Goal: Information Seeking & Learning: Compare options

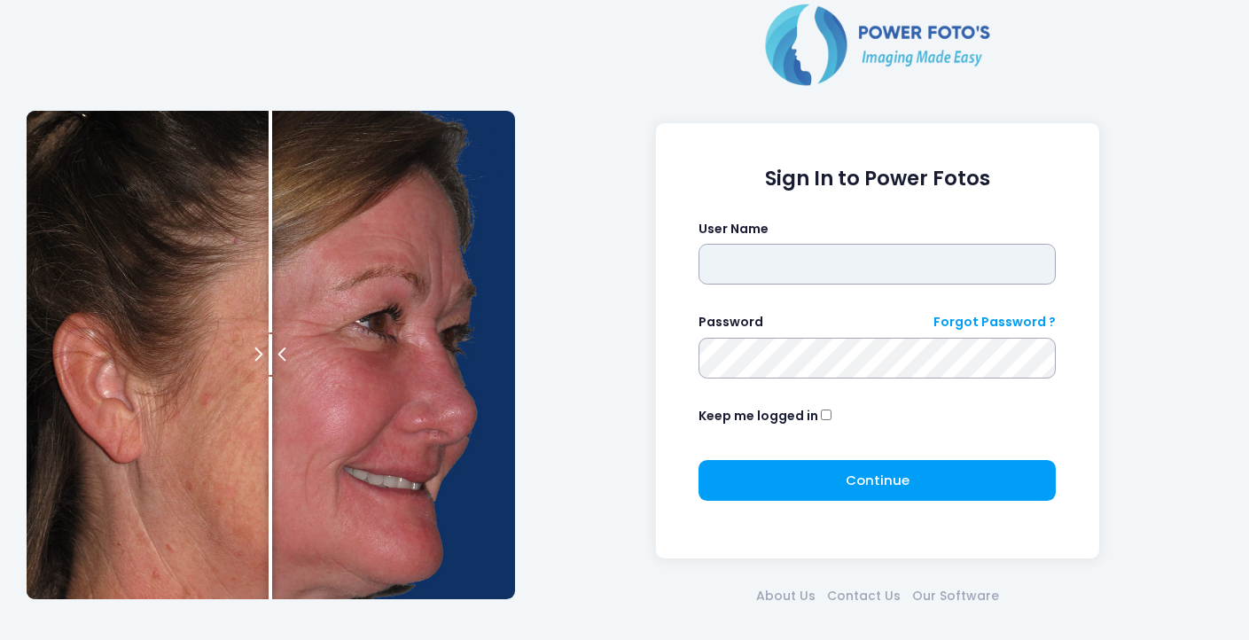
type input "********"
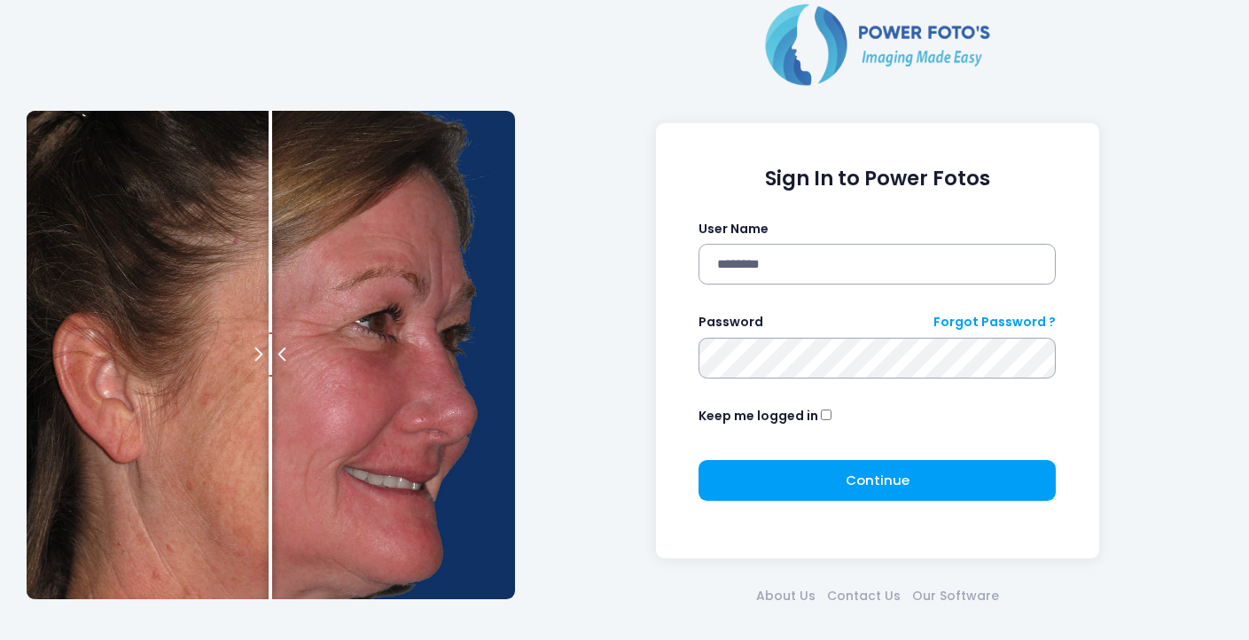
click button "submit" at bounding box center [0, 0] width 0 height 0
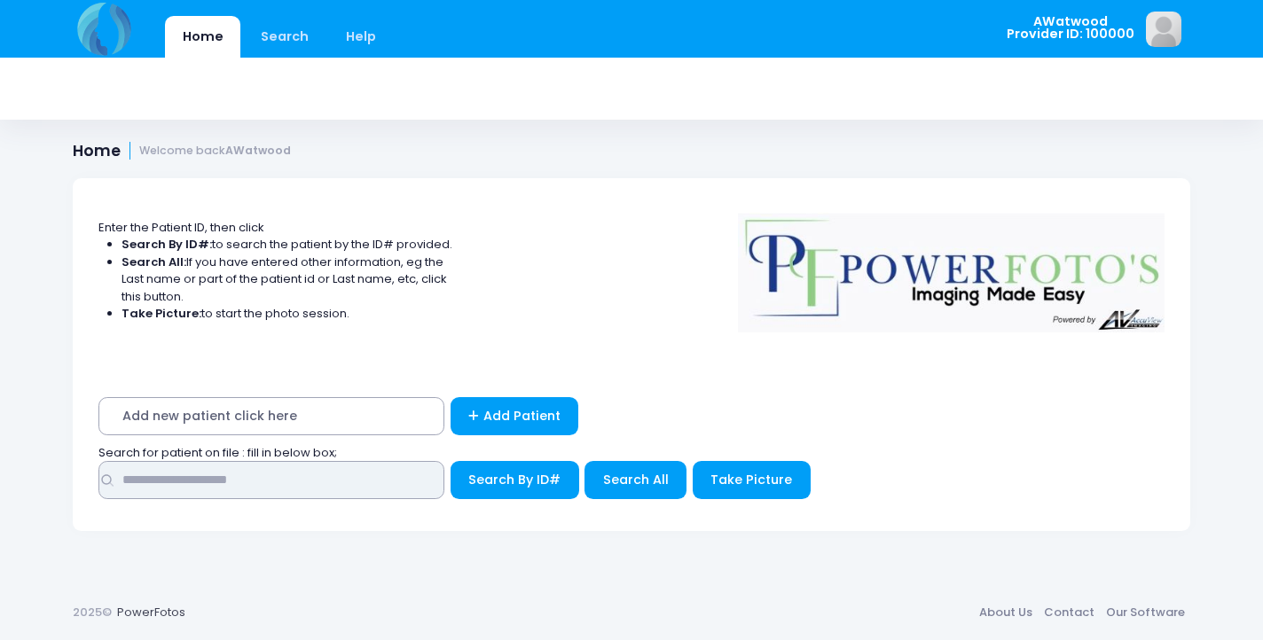
click at [159, 480] on input "text" at bounding box center [271, 480] width 346 height 38
type input "******"
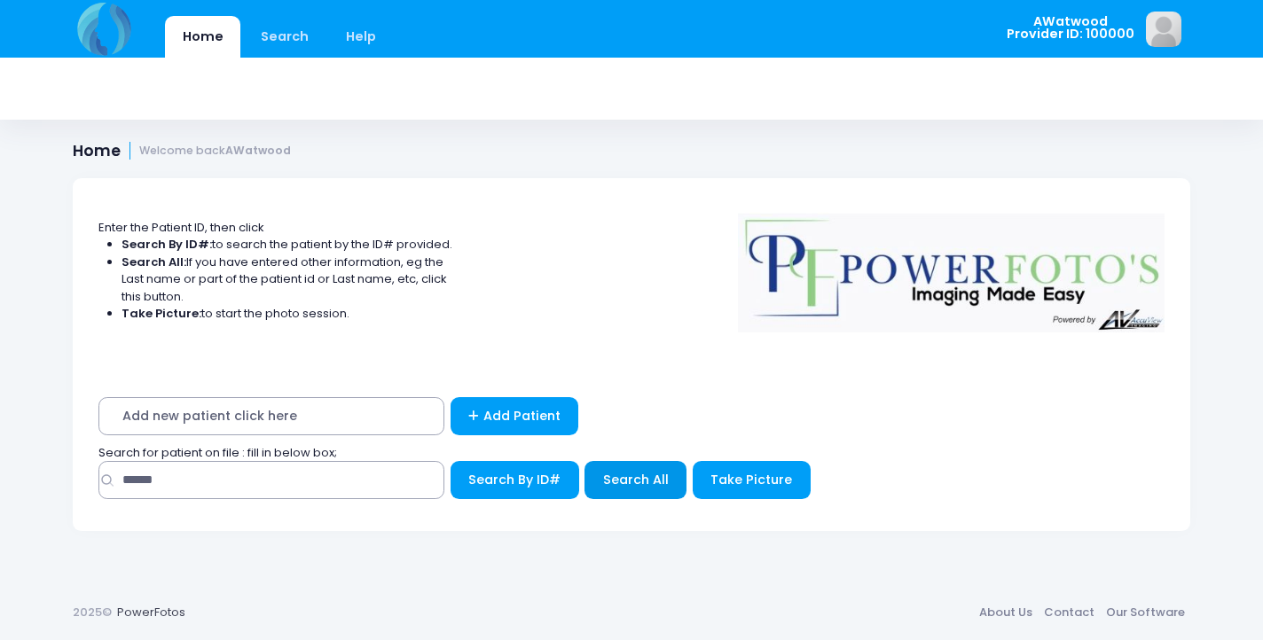
drag, startPoint x: 159, startPoint y: 480, endPoint x: 629, endPoint y: 477, distance: 470.0
click at [629, 477] on span "Search All" at bounding box center [636, 480] width 66 height 18
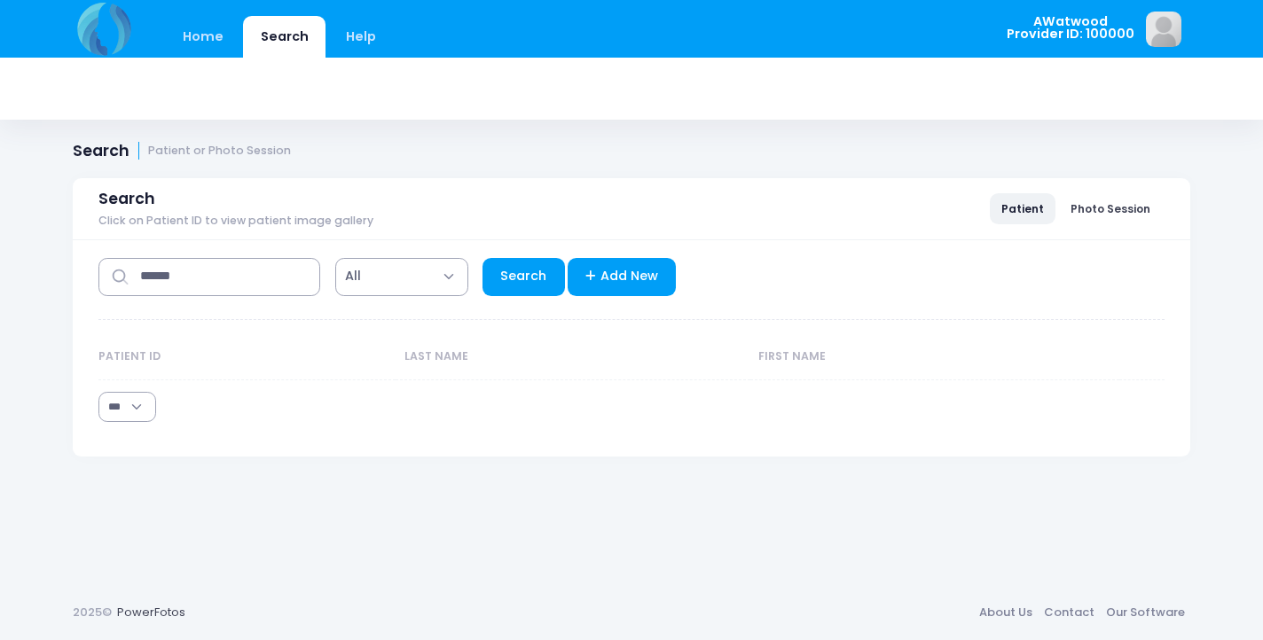
select select "***"
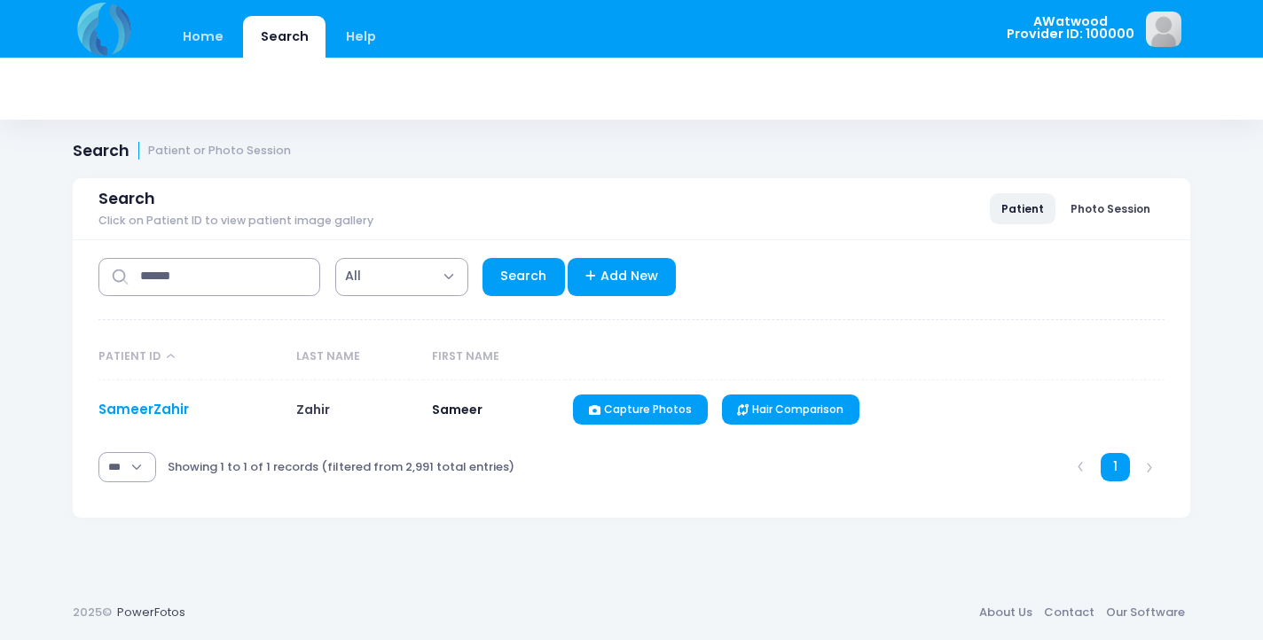
click at [143, 404] on link "SameerZahir" at bounding box center [143, 409] width 90 height 19
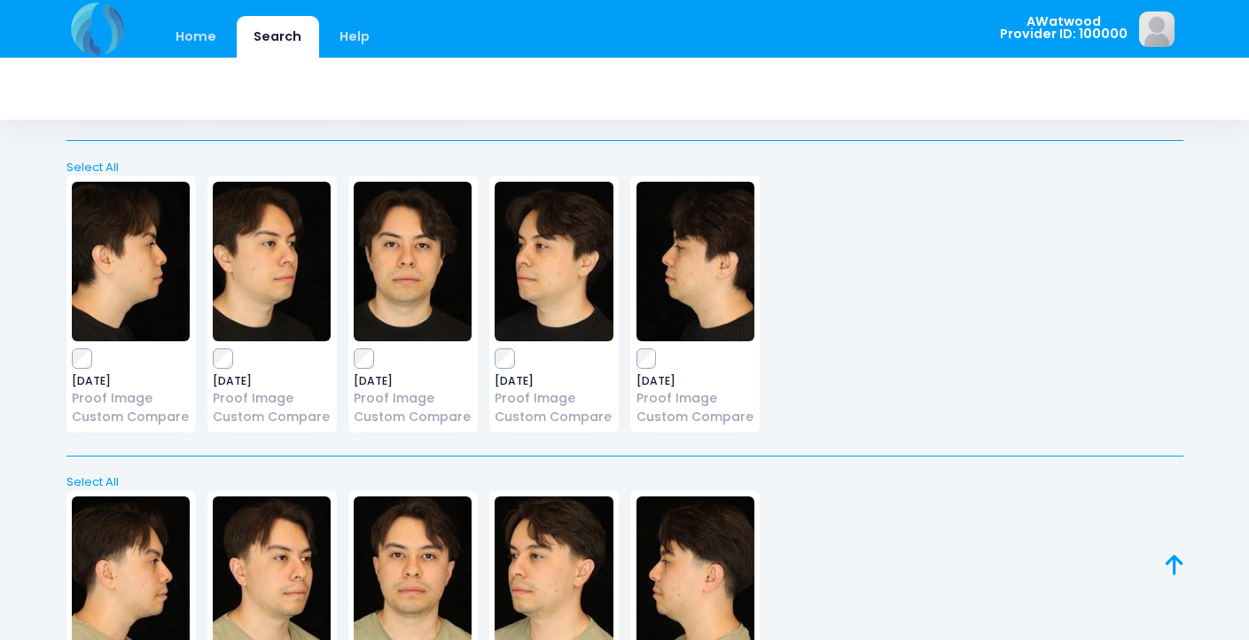
scroll to position [1961, 0]
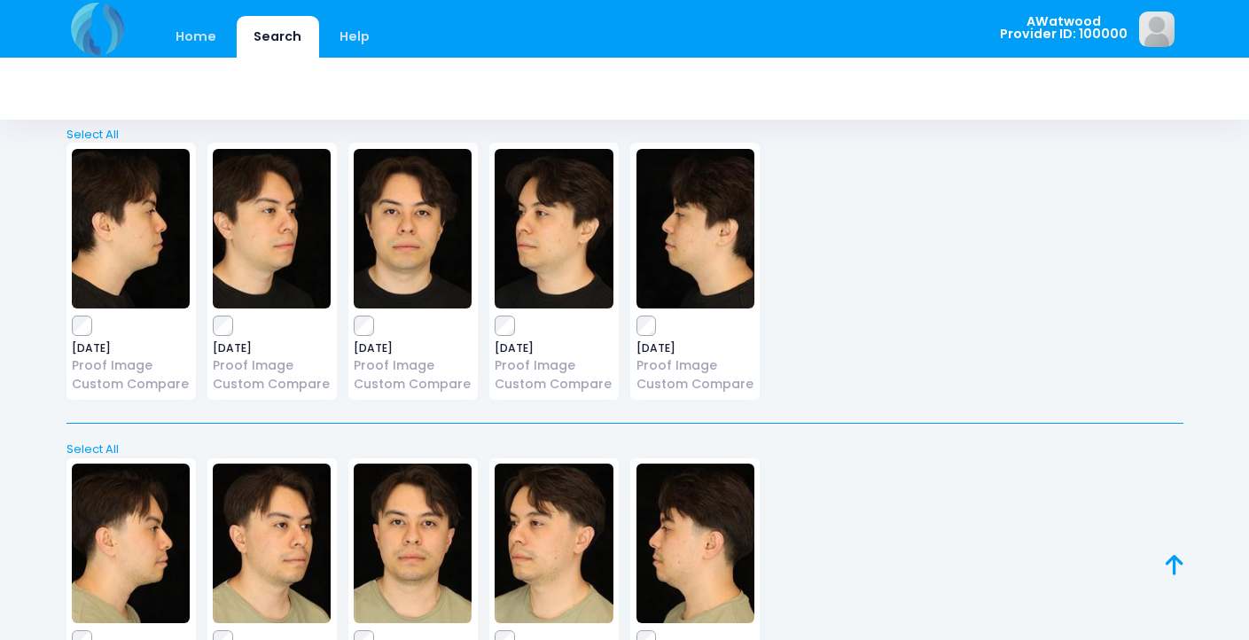
click at [270, 220] on img at bounding box center [272, 229] width 118 height 160
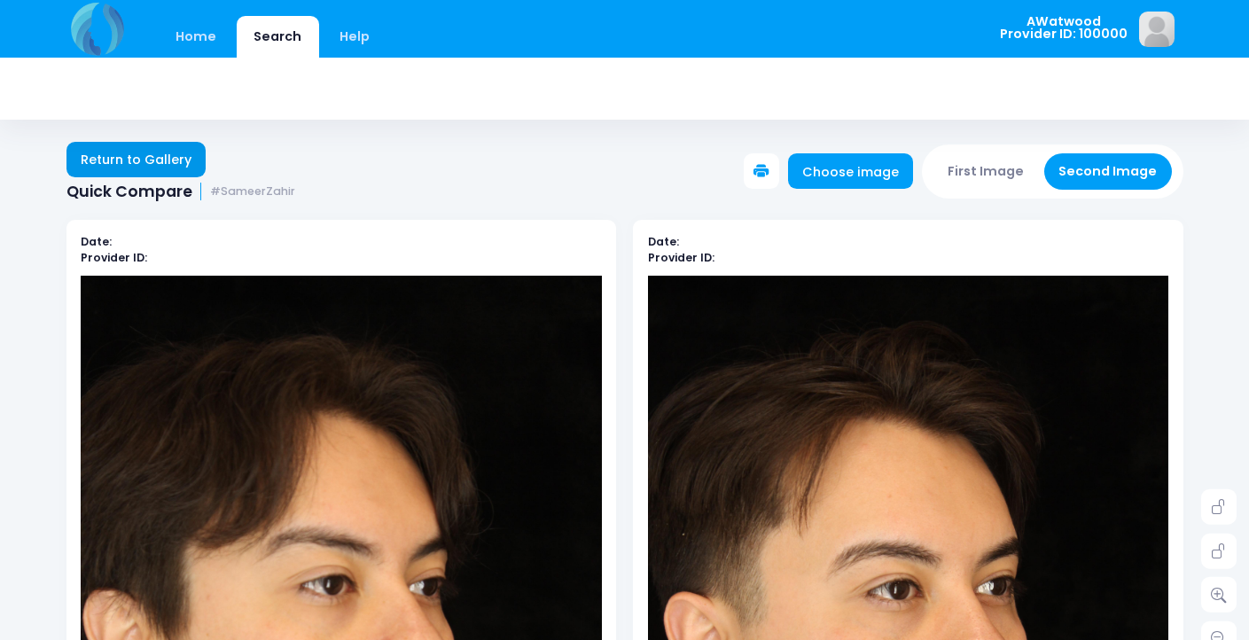
click at [145, 155] on link "Return to Gallery" at bounding box center [137, 159] width 140 height 35
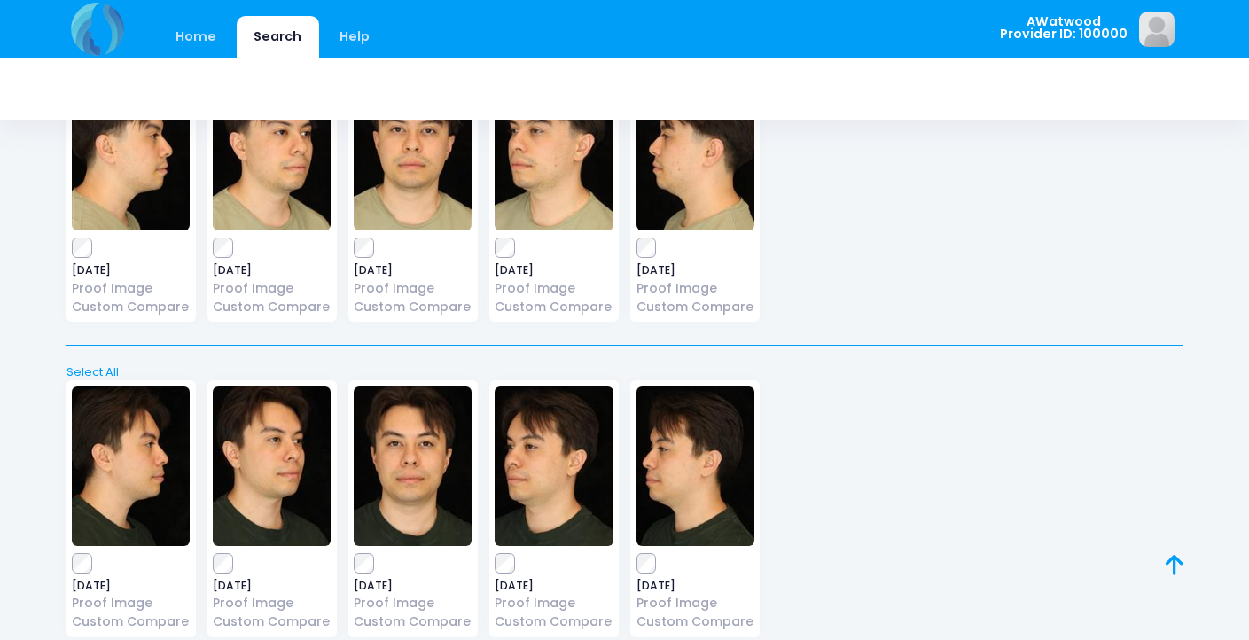
scroll to position [2368, 0]
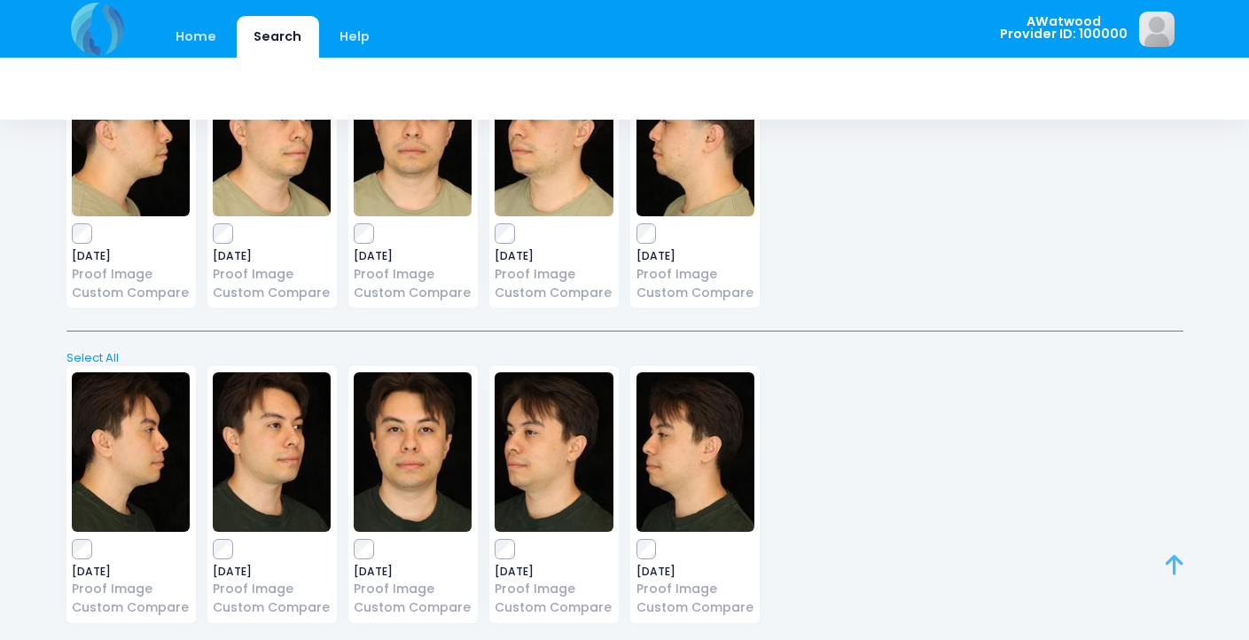
click at [1177, 566] on icon at bounding box center [1175, 565] width 18 height 1
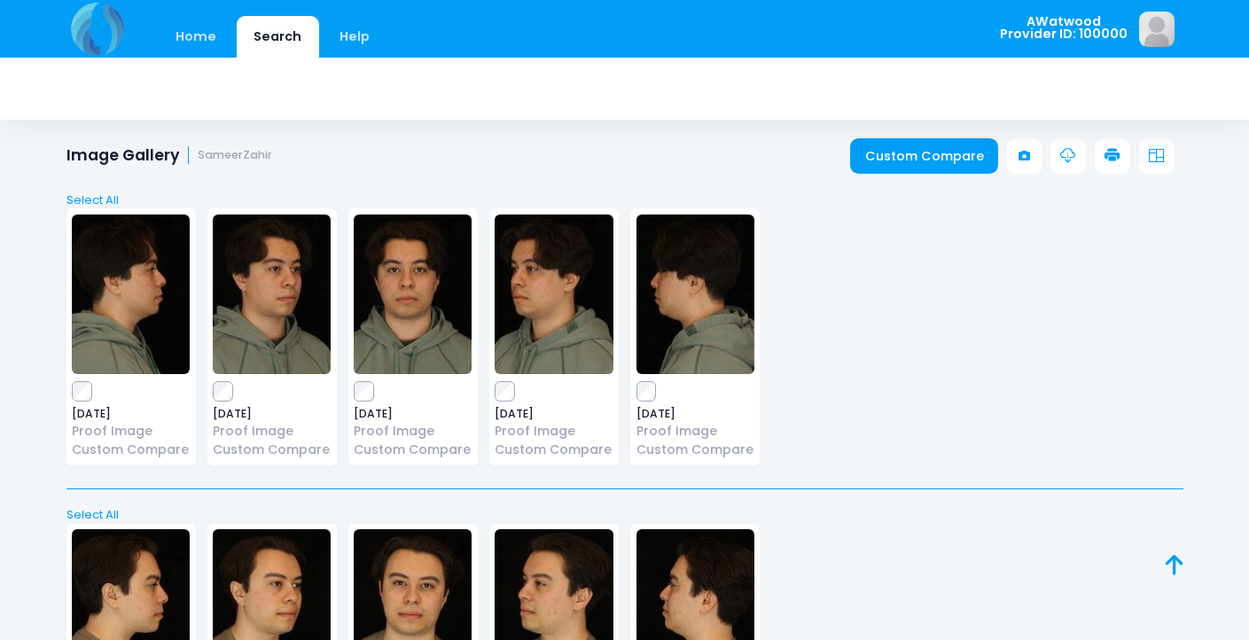
scroll to position [0, 0]
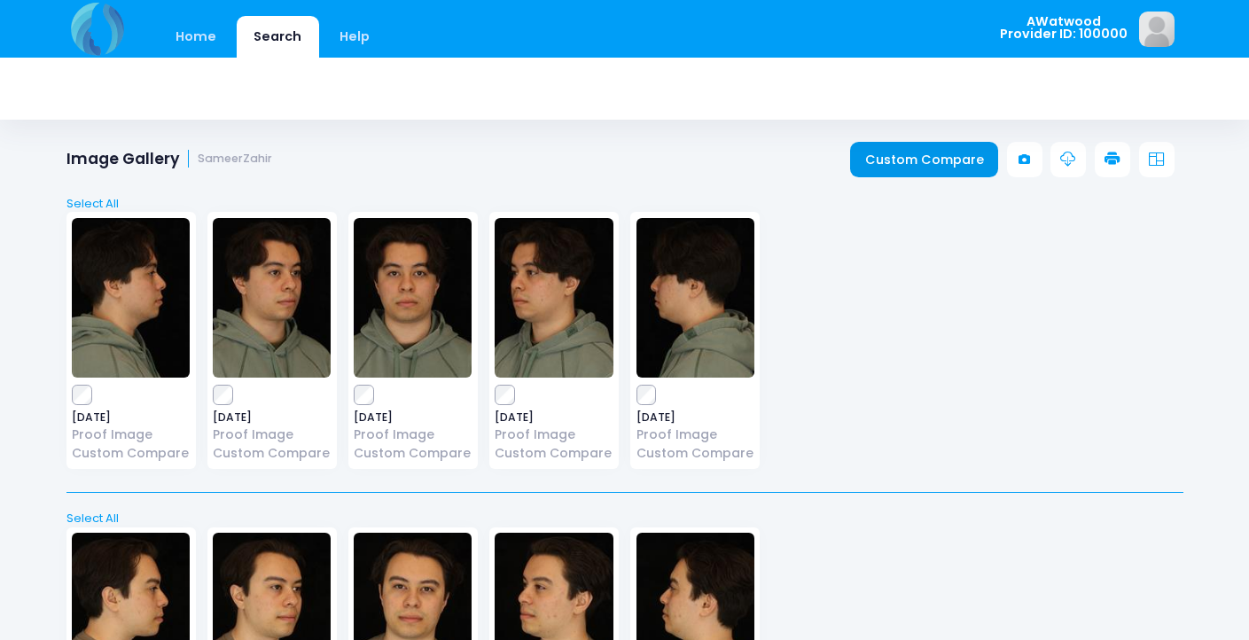
click at [917, 160] on link "Custom Compare" at bounding box center [924, 159] width 148 height 35
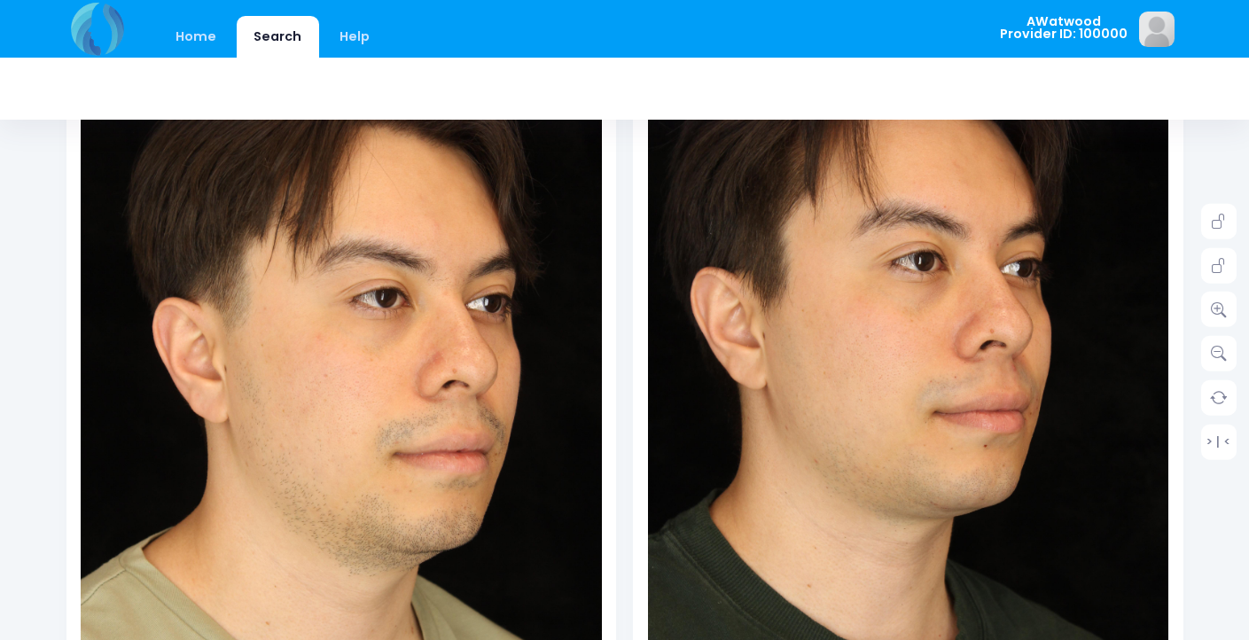
scroll to position [327, 0]
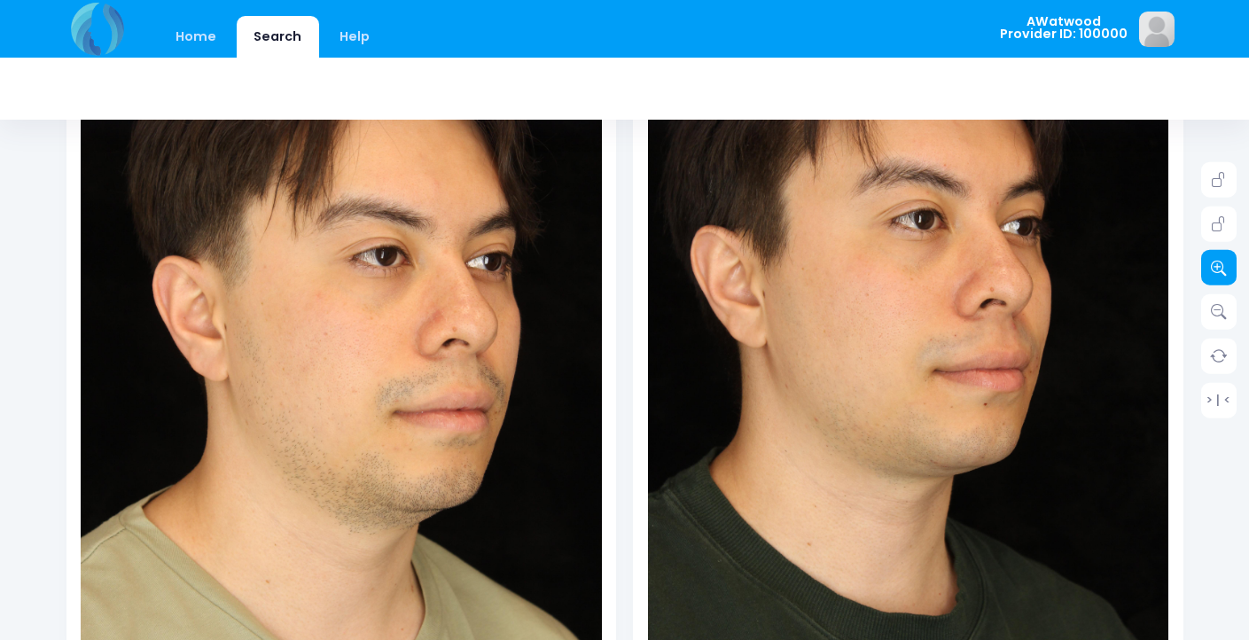
click at [1223, 265] on icon at bounding box center [1219, 268] width 16 height 16
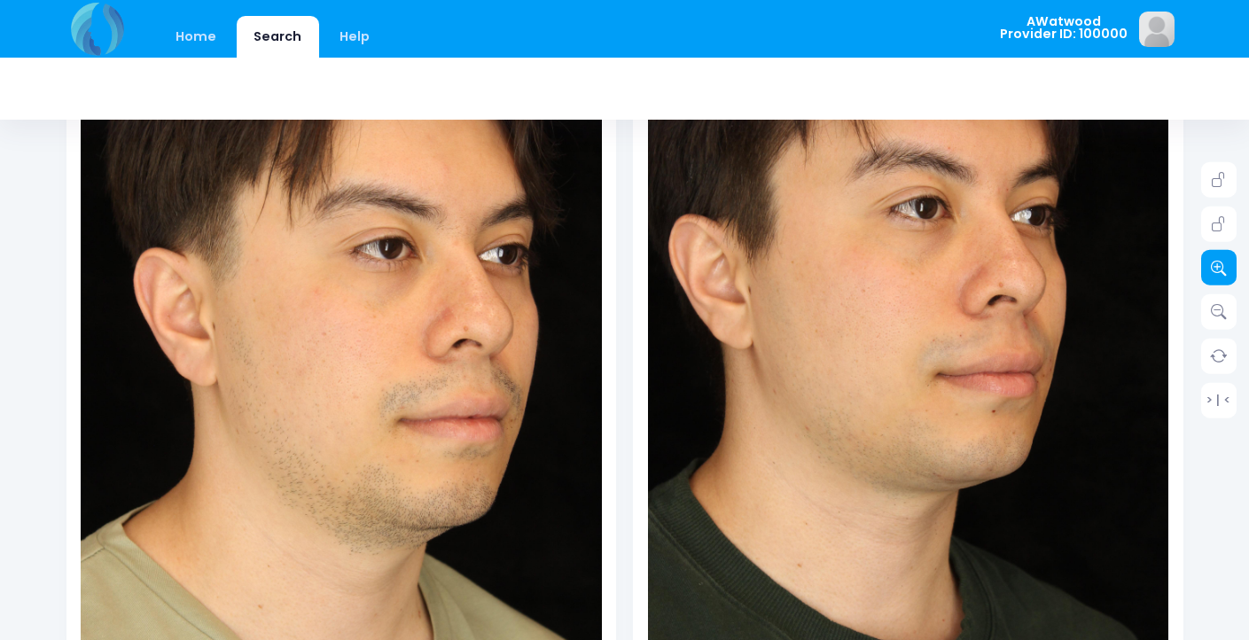
click at [1223, 265] on icon at bounding box center [1219, 268] width 16 height 16
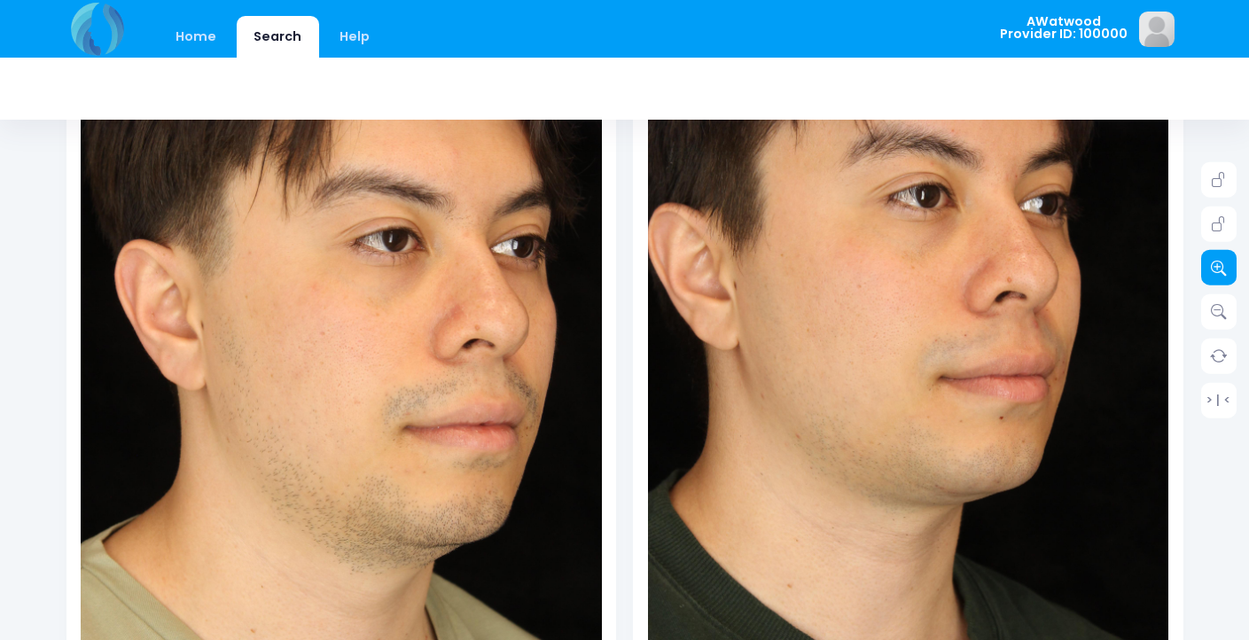
click at [1223, 265] on icon at bounding box center [1219, 268] width 16 height 16
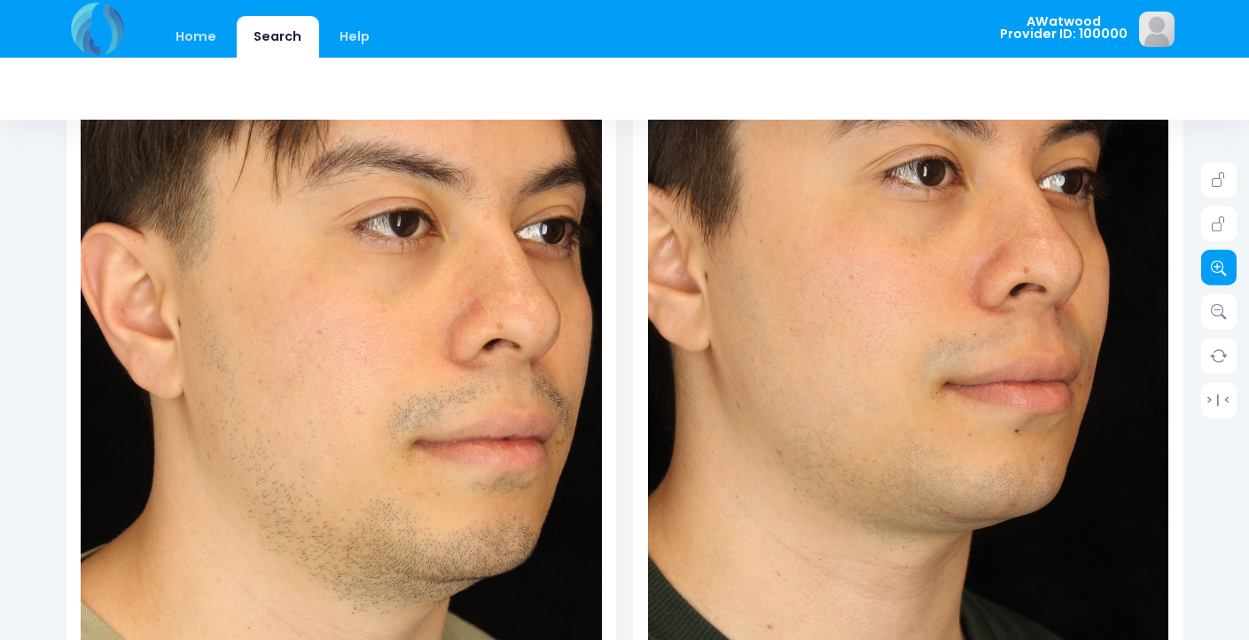
click at [1223, 265] on icon at bounding box center [1219, 268] width 16 height 16
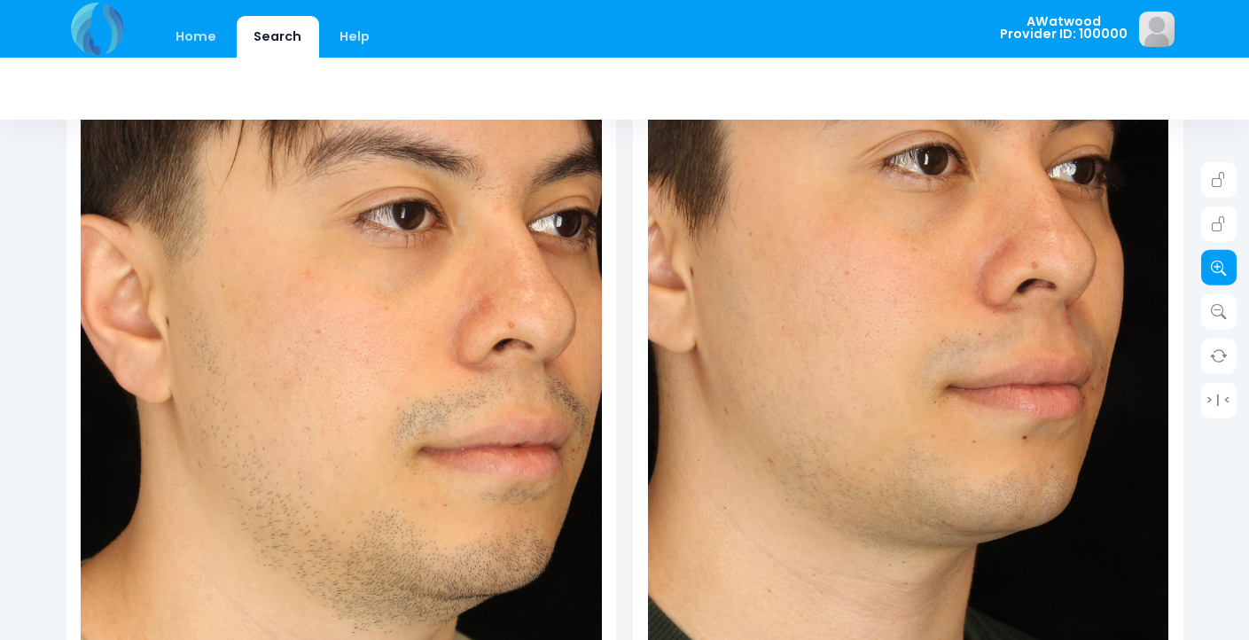
click at [1223, 265] on icon at bounding box center [1219, 268] width 16 height 16
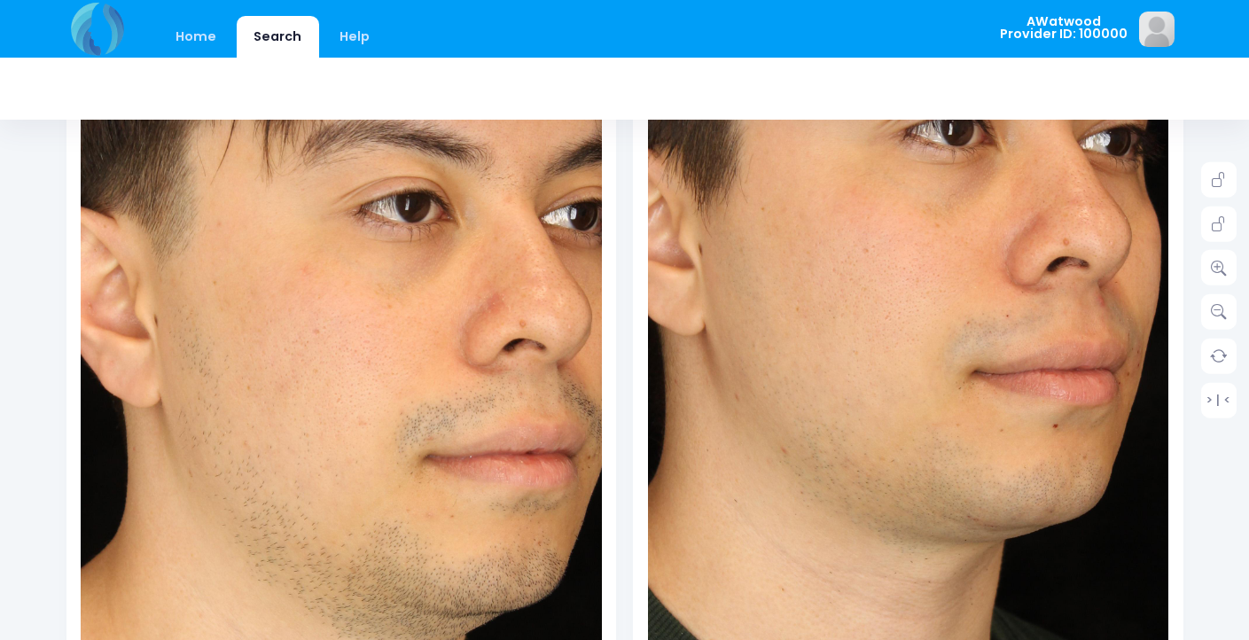
click at [870, 322] on img at bounding box center [931, 321] width 834 height 1251
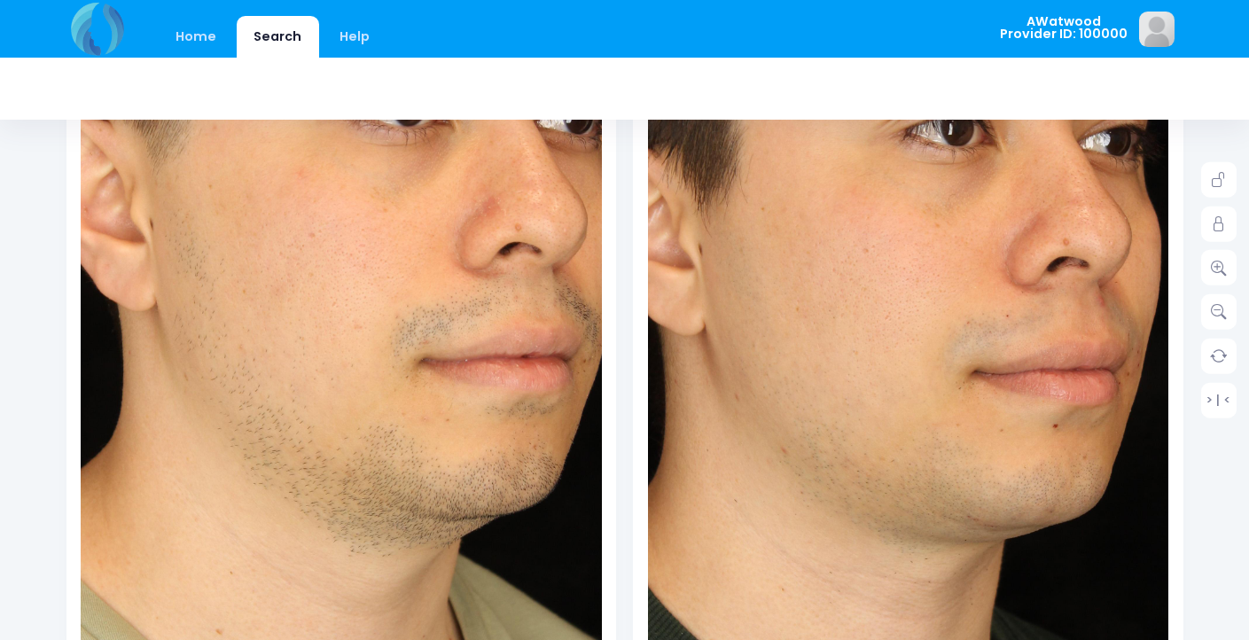
click at [348, 438] on img at bounding box center [336, 242] width 834 height 1251
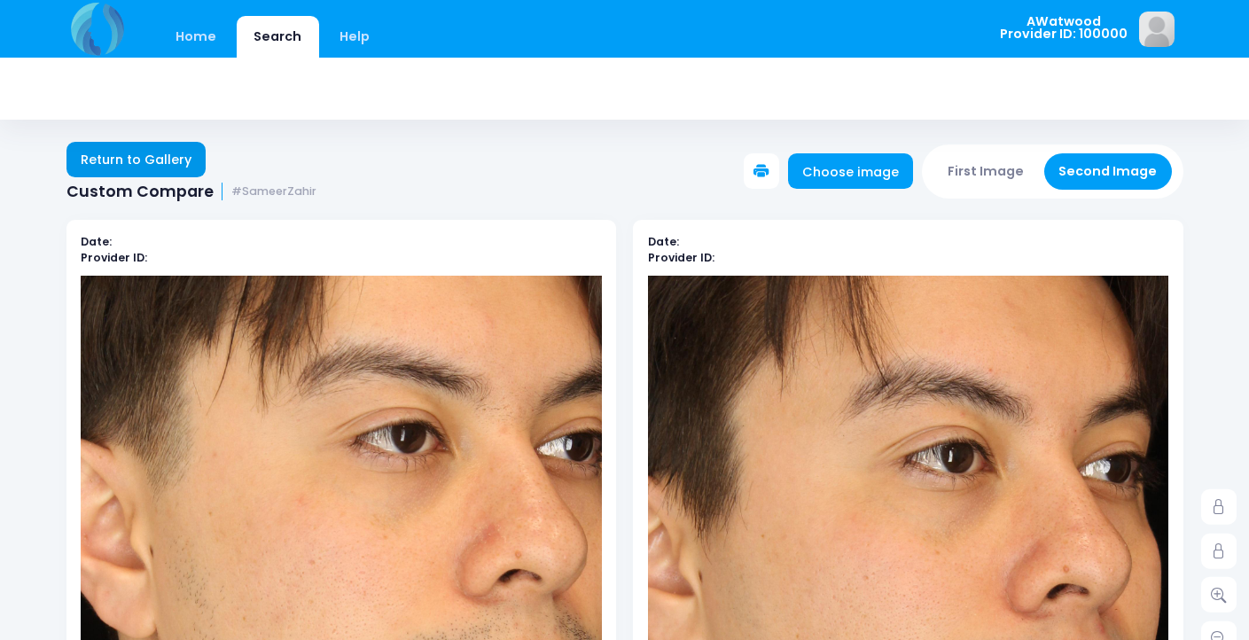
click at [114, 162] on link "Return to Gallery" at bounding box center [137, 159] width 140 height 35
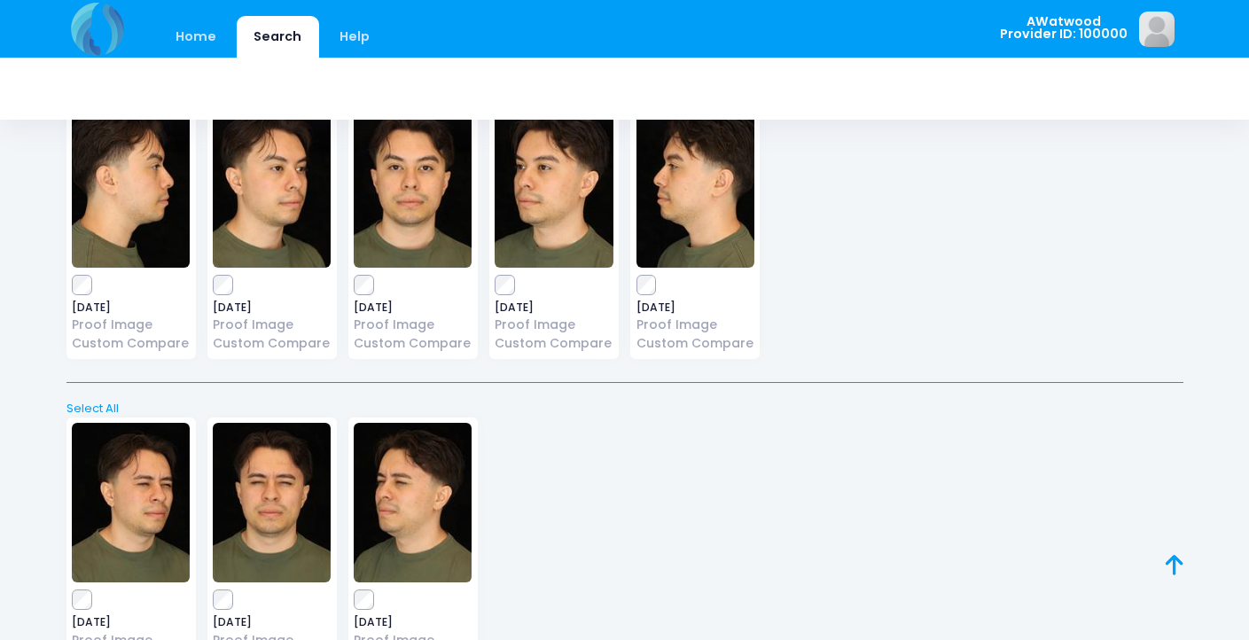
scroll to position [1381, 0]
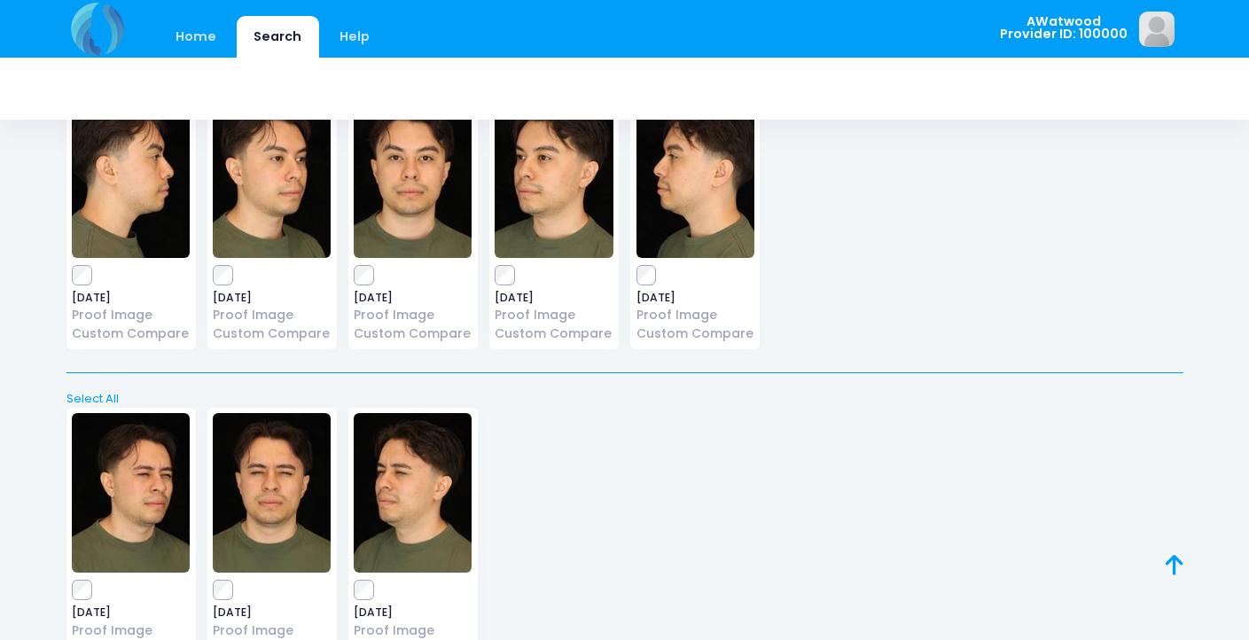
click at [283, 177] on img at bounding box center [272, 178] width 118 height 160
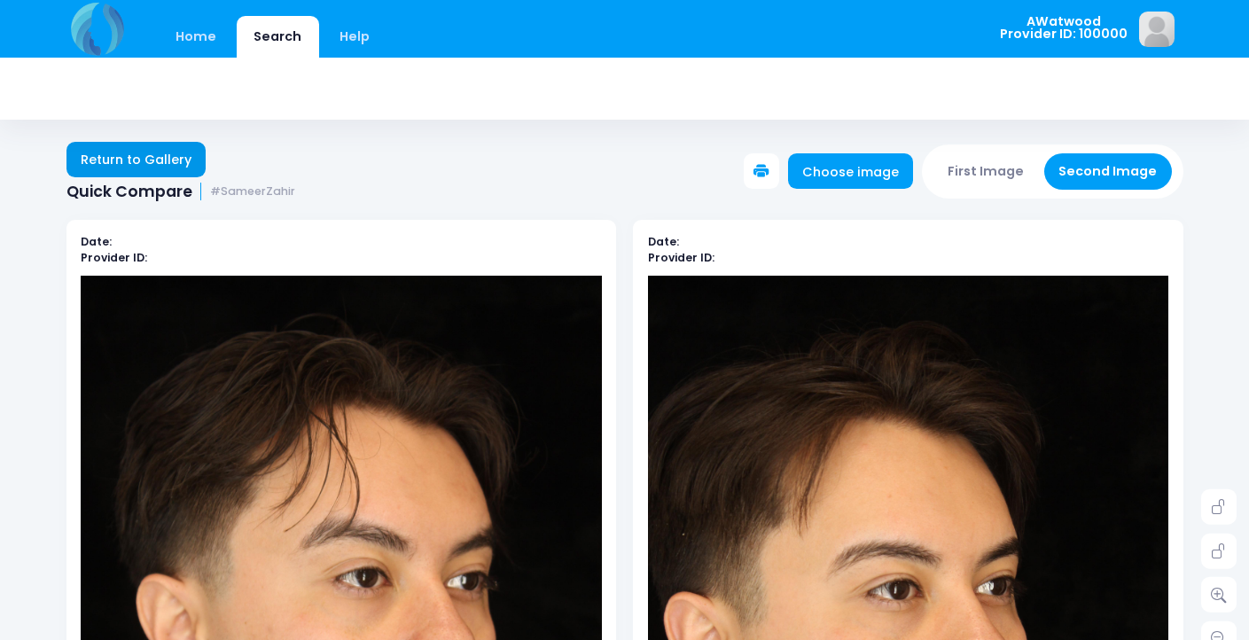
click at [119, 158] on link "Return to Gallery" at bounding box center [137, 159] width 140 height 35
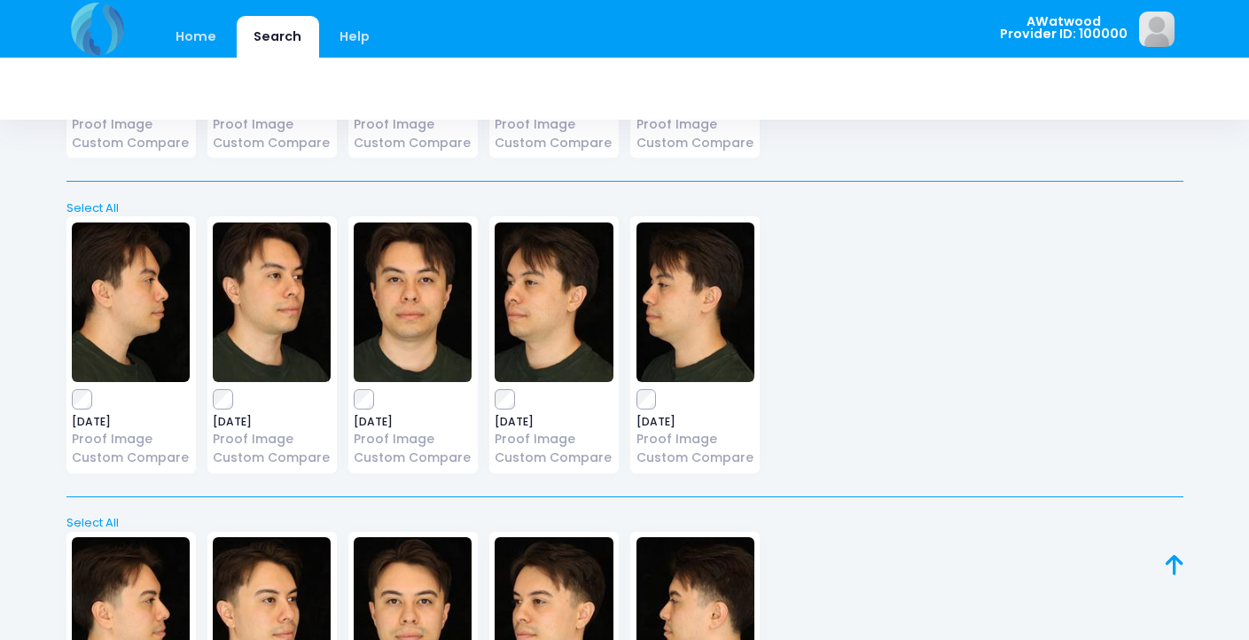
scroll to position [2527, 0]
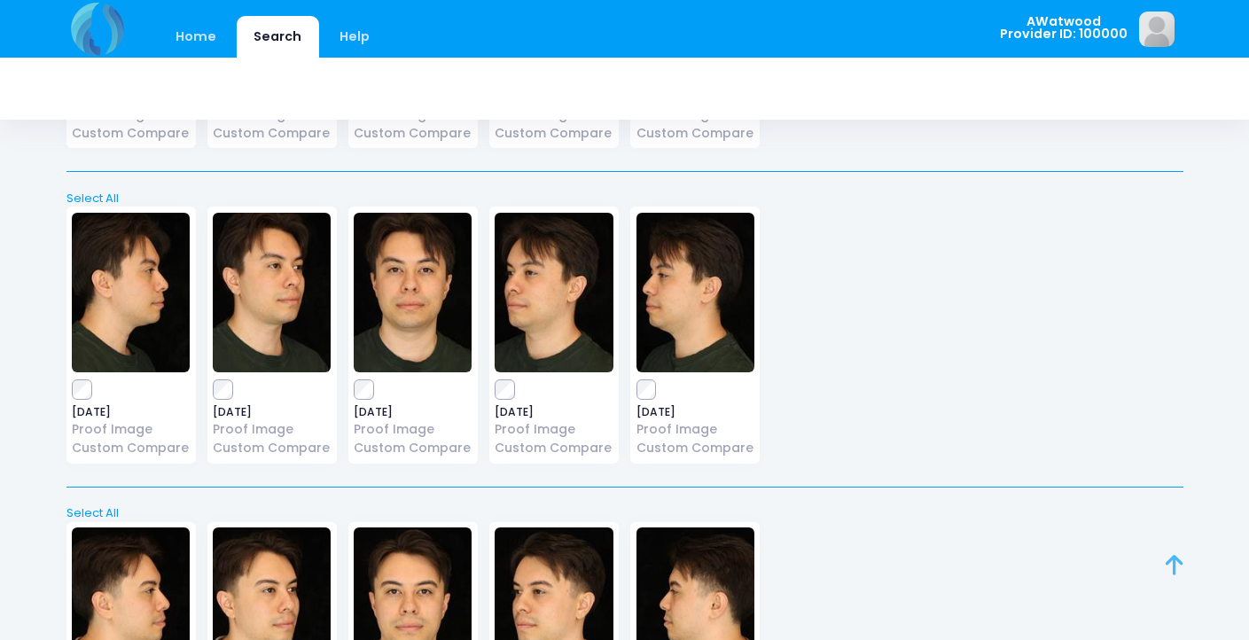
click at [1172, 565] on icon at bounding box center [1175, 565] width 18 height 1
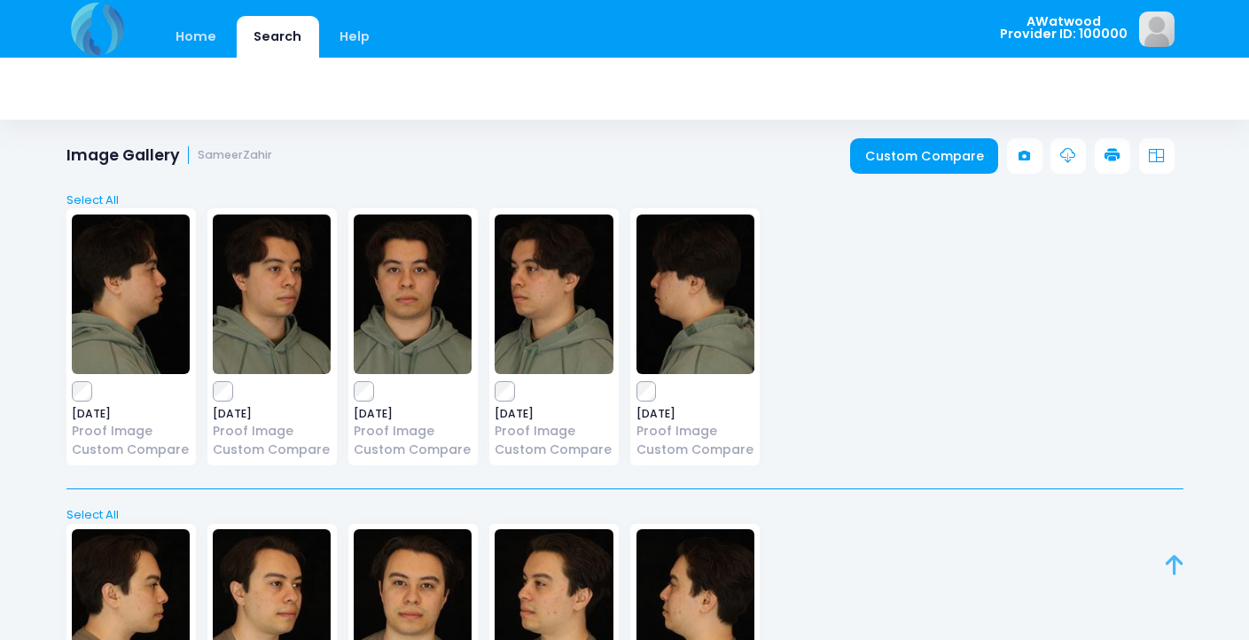
scroll to position [0, 0]
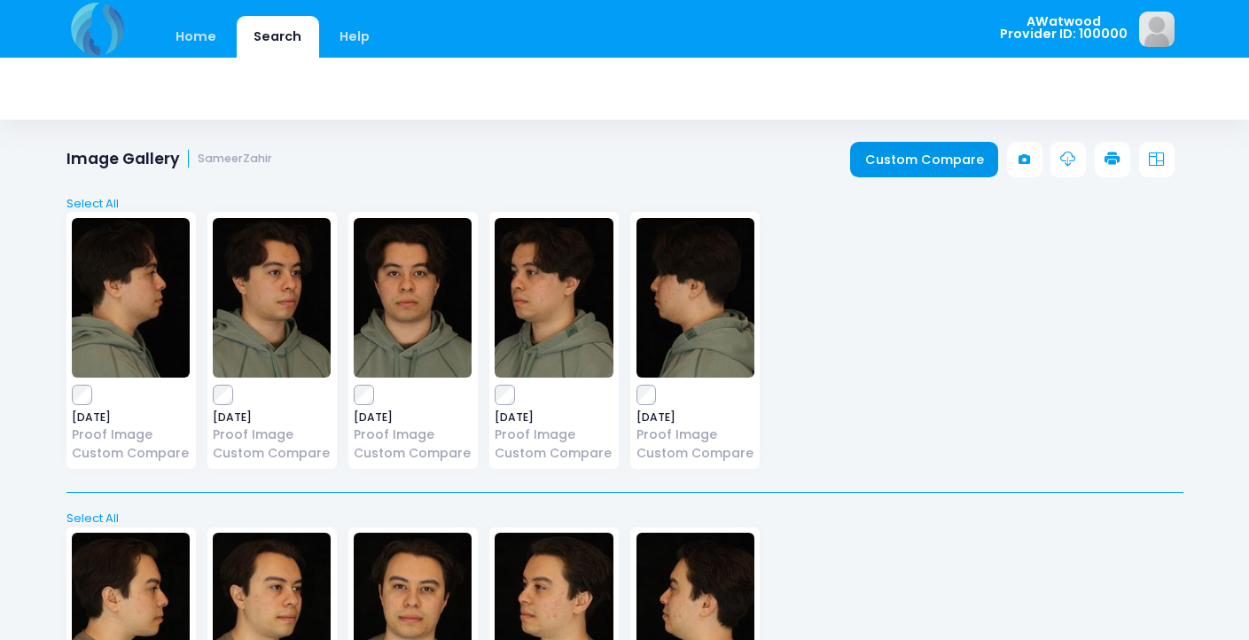
click at [933, 158] on link "Custom Compare" at bounding box center [924, 159] width 148 height 35
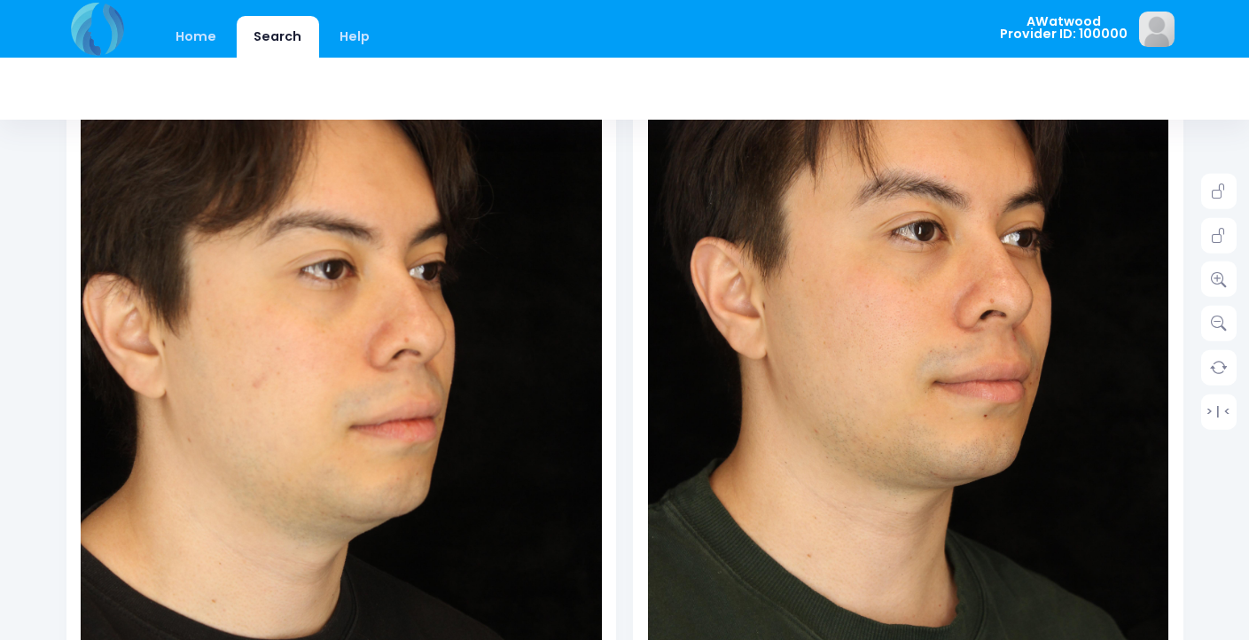
scroll to position [320, 0]
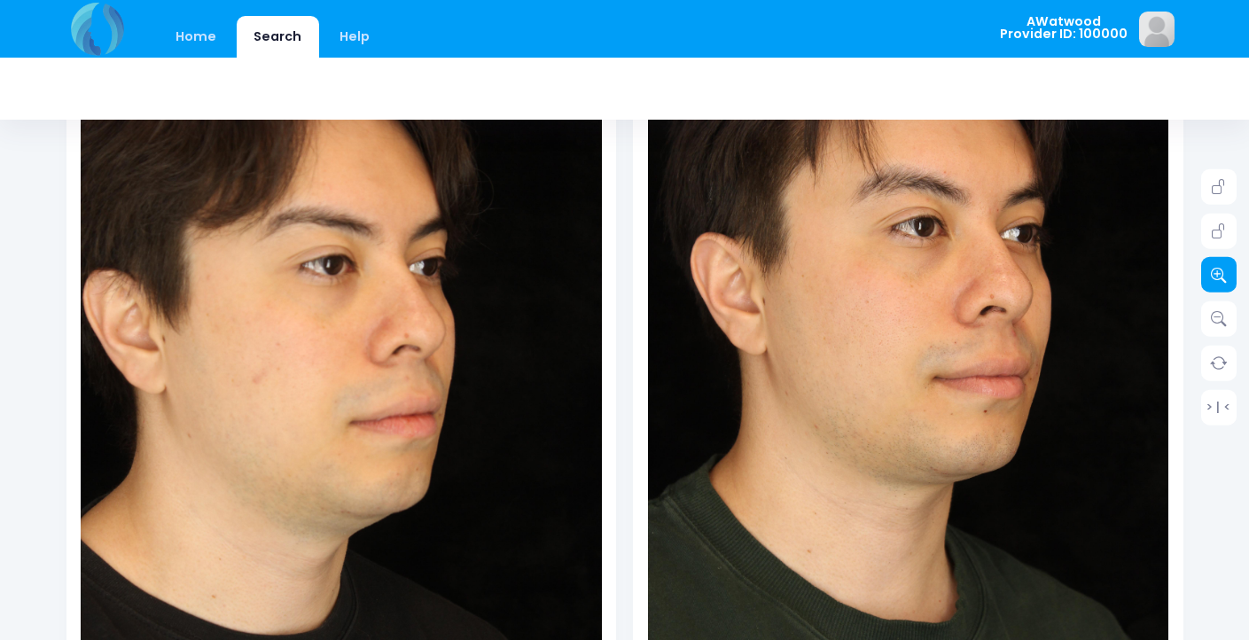
click at [1217, 282] on link at bounding box center [1218, 274] width 35 height 35
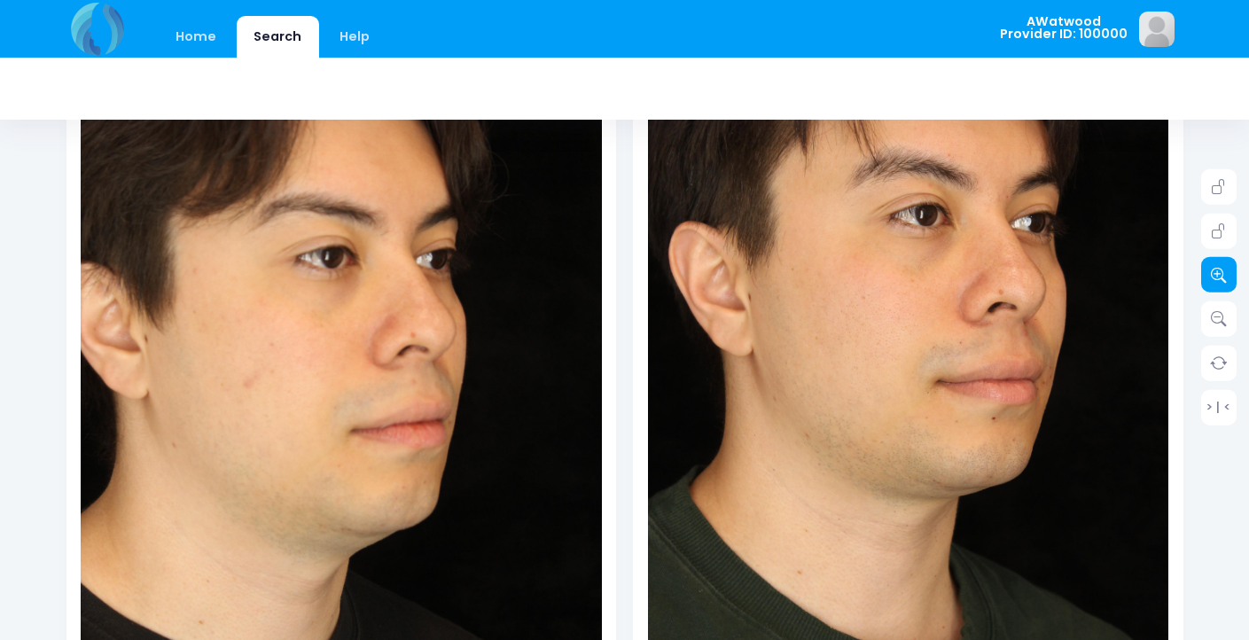
click at [1217, 282] on link at bounding box center [1218, 274] width 35 height 35
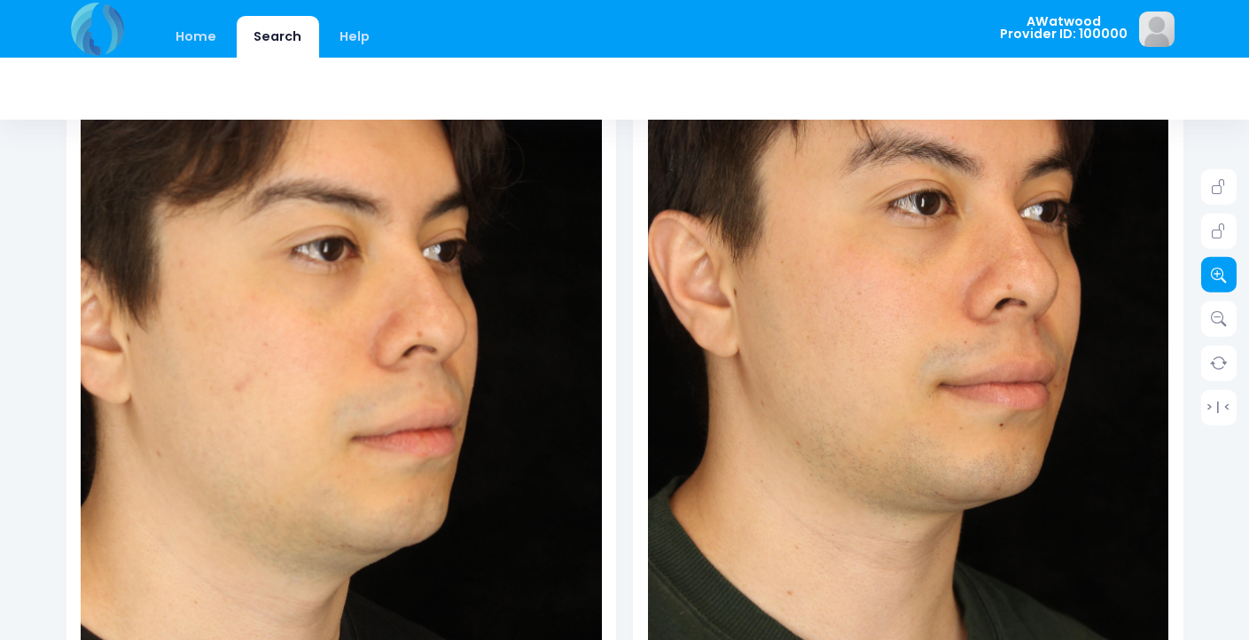
click at [1217, 282] on link at bounding box center [1218, 274] width 35 height 35
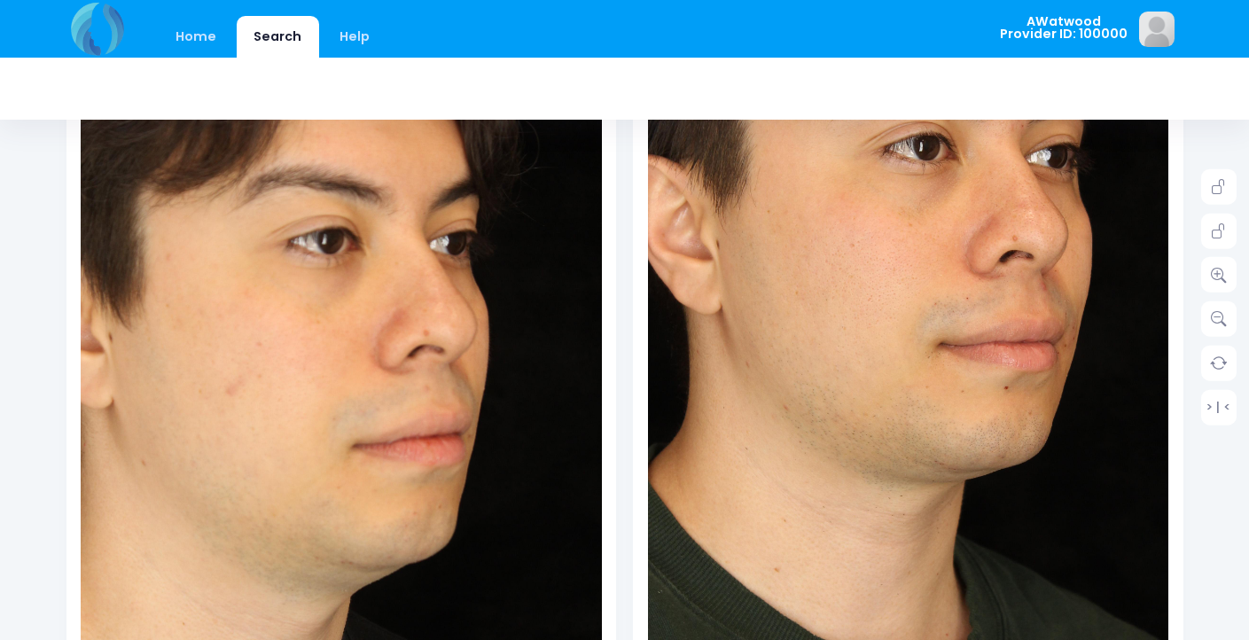
click at [918, 432] on img at bounding box center [905, 302] width 677 height 1016
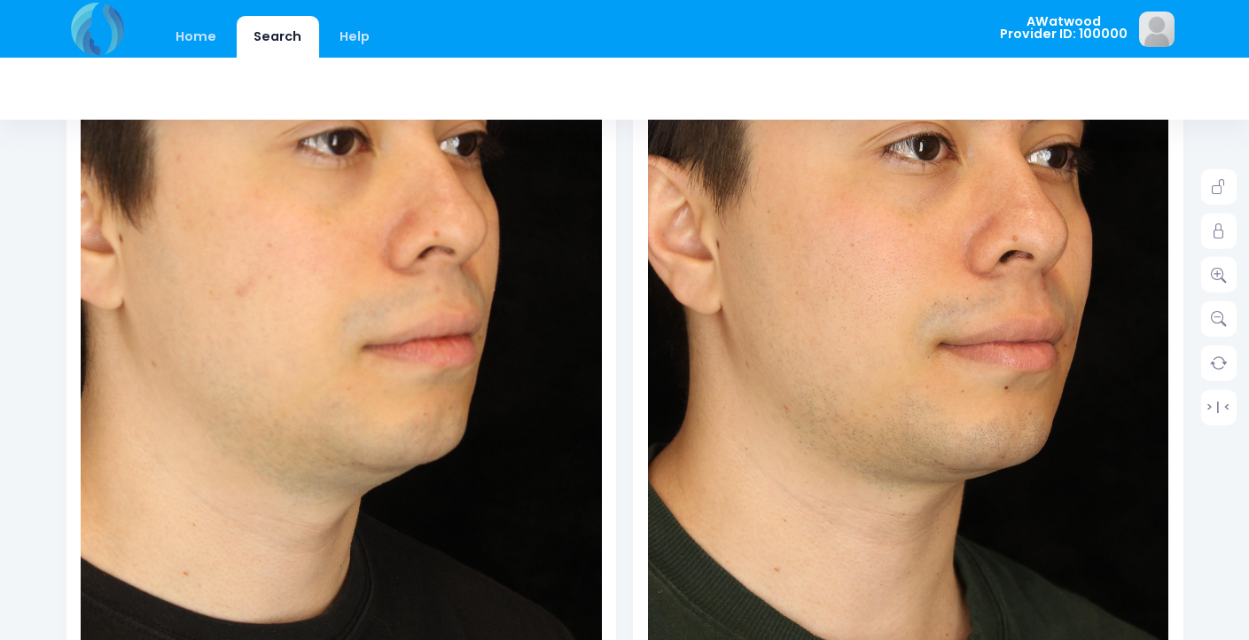
click at [307, 596] on img at bounding box center [350, 247] width 677 height 1016
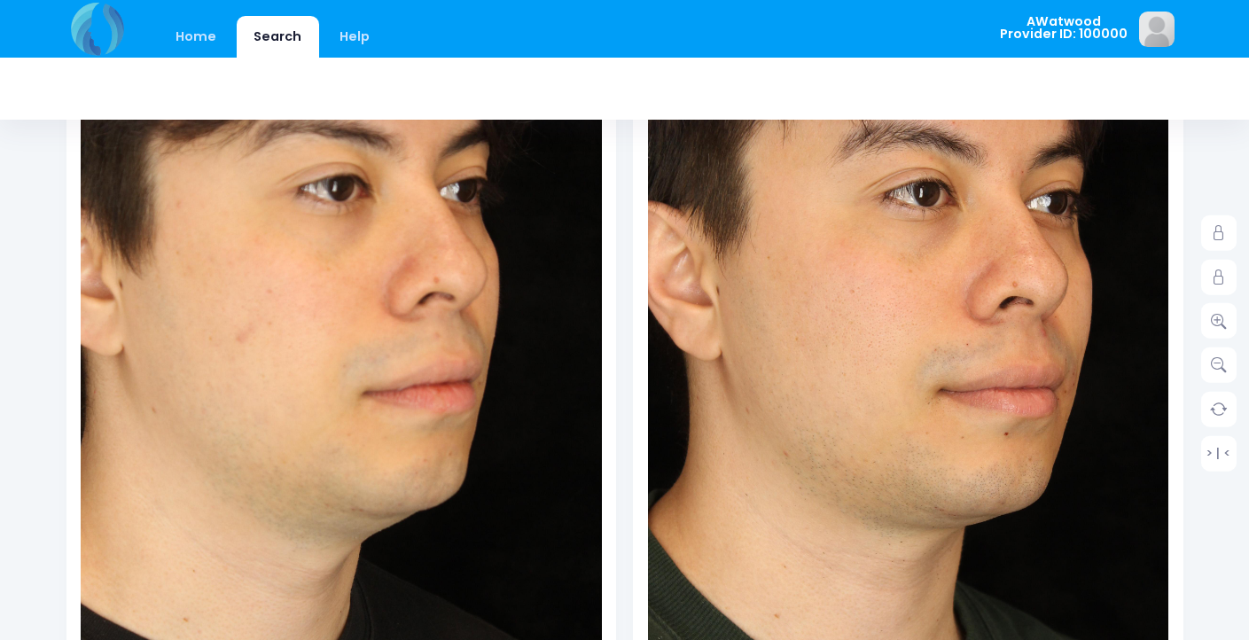
scroll to position [0, 0]
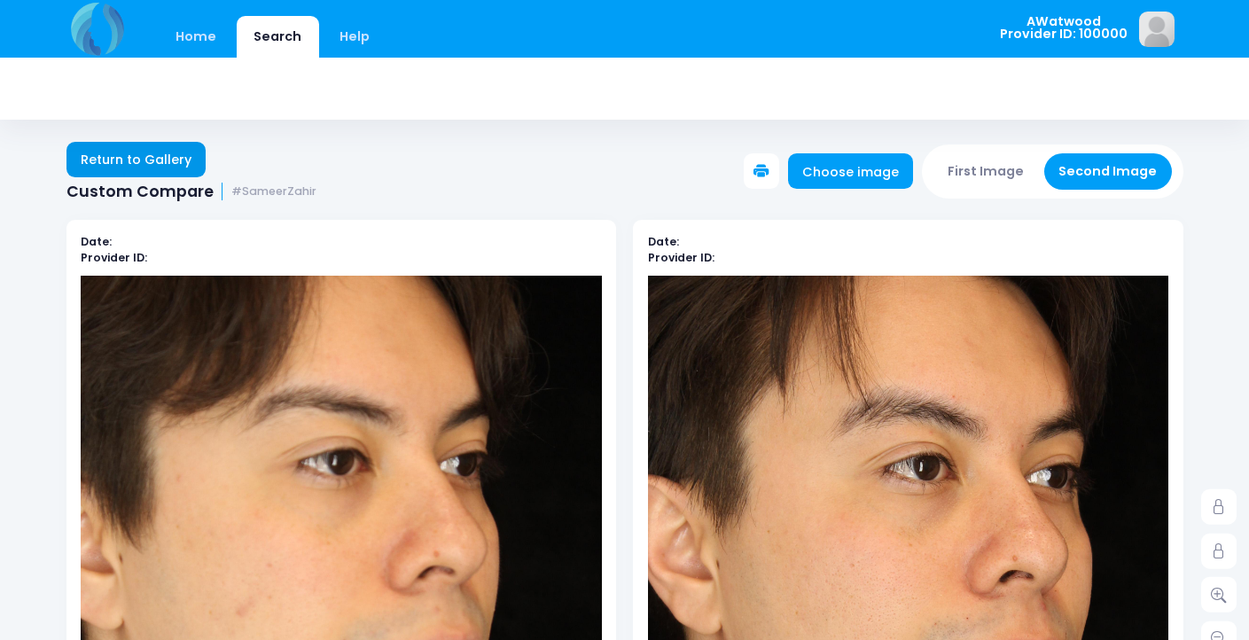
click at [109, 161] on link "Return to Gallery" at bounding box center [137, 159] width 140 height 35
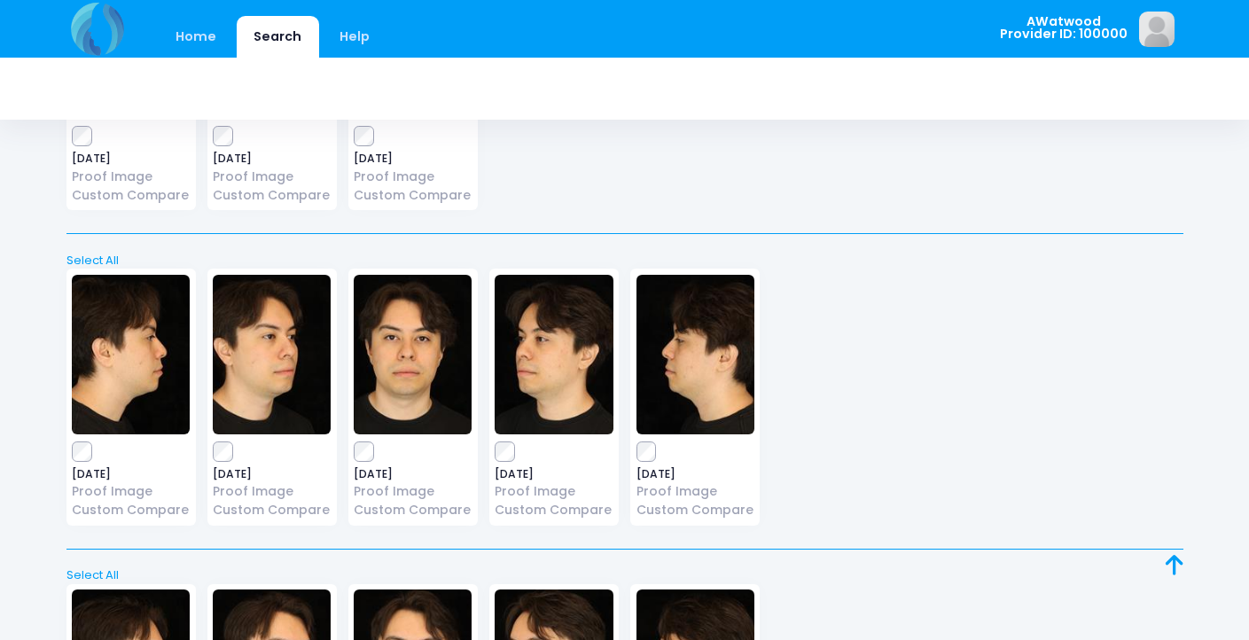
scroll to position [1843, 0]
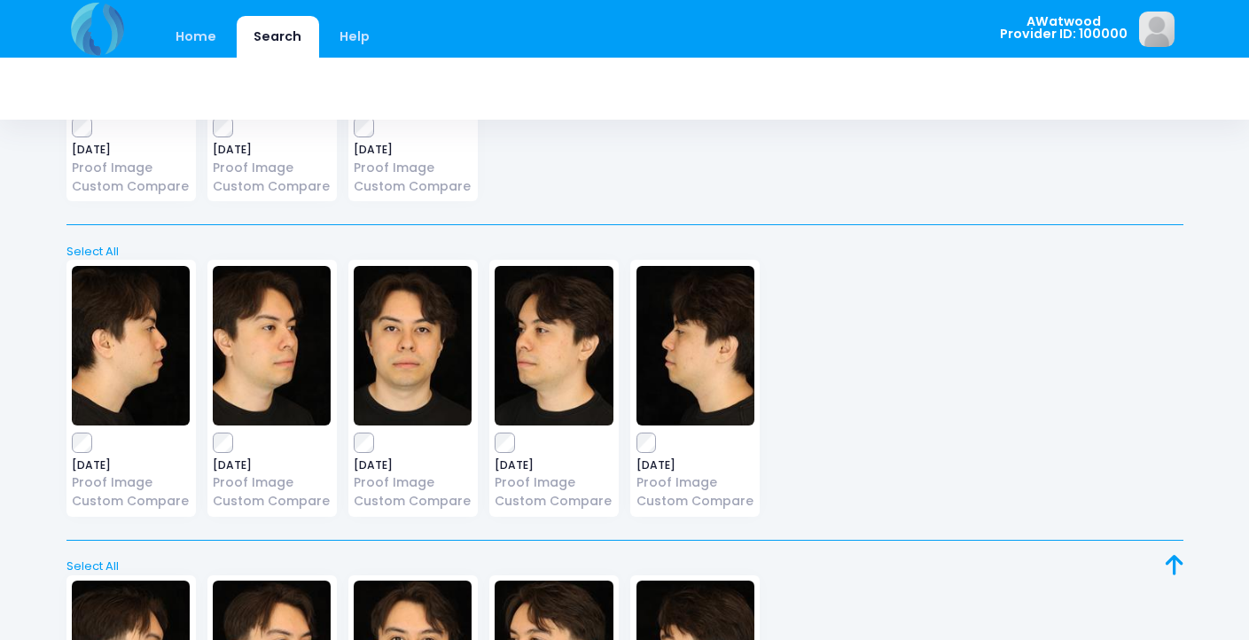
click at [275, 318] on img at bounding box center [272, 346] width 118 height 160
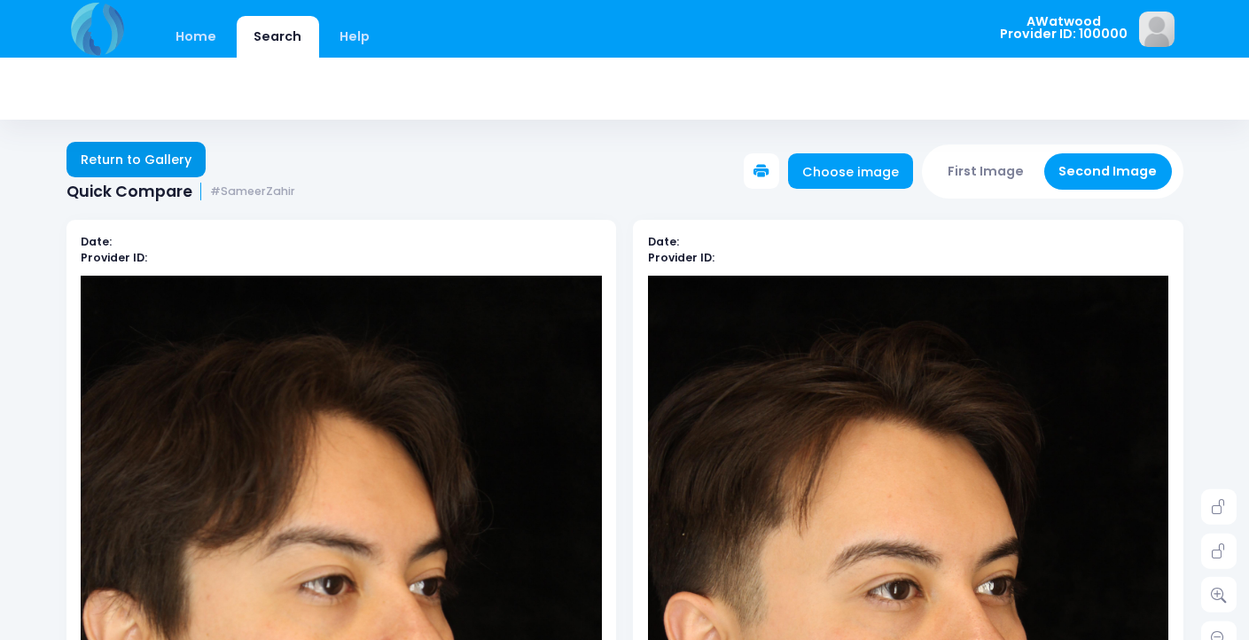
click at [130, 166] on link "Return to Gallery" at bounding box center [137, 159] width 140 height 35
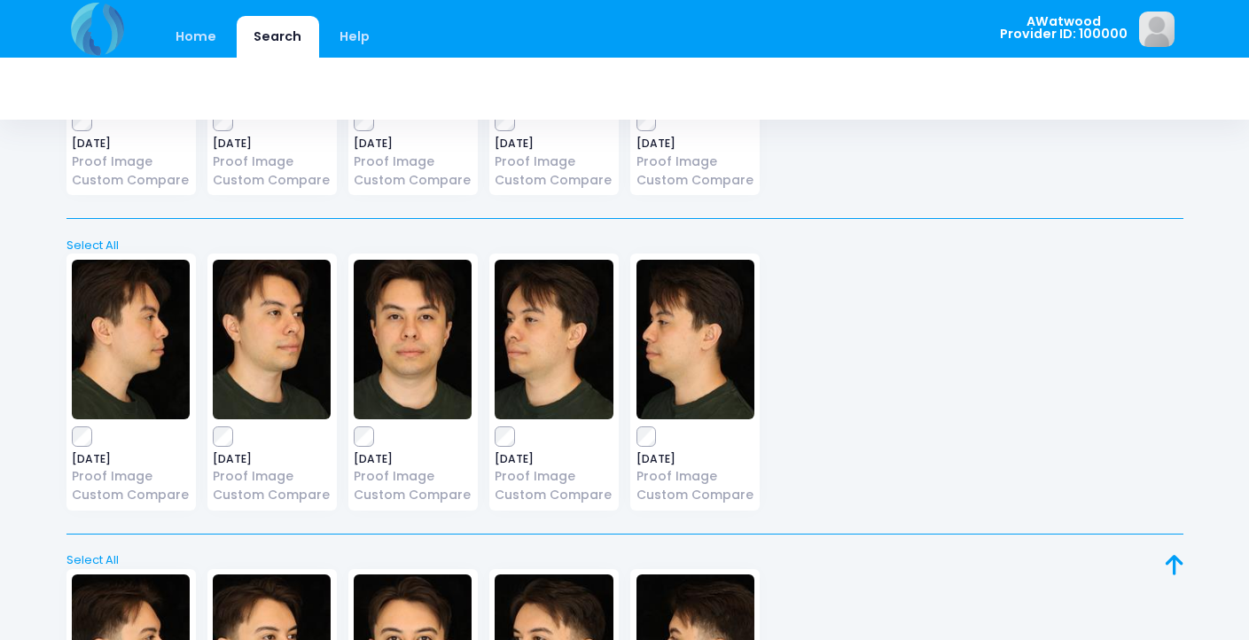
scroll to position [2475, 0]
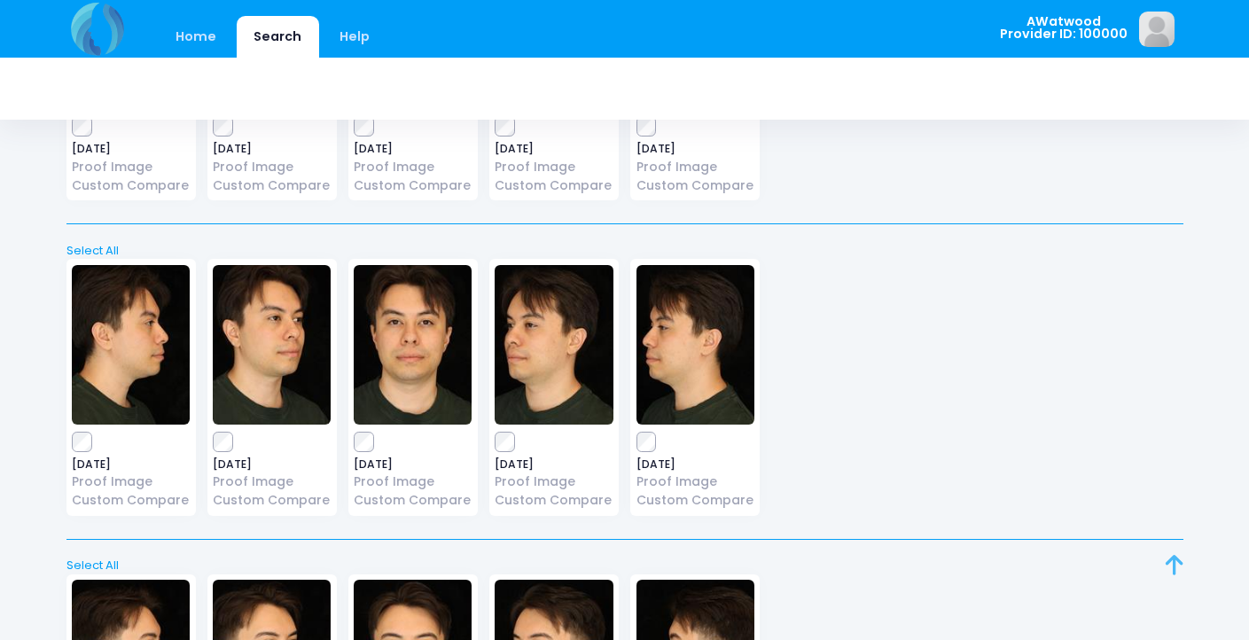
click at [1172, 565] on icon at bounding box center [1175, 565] width 18 height 1
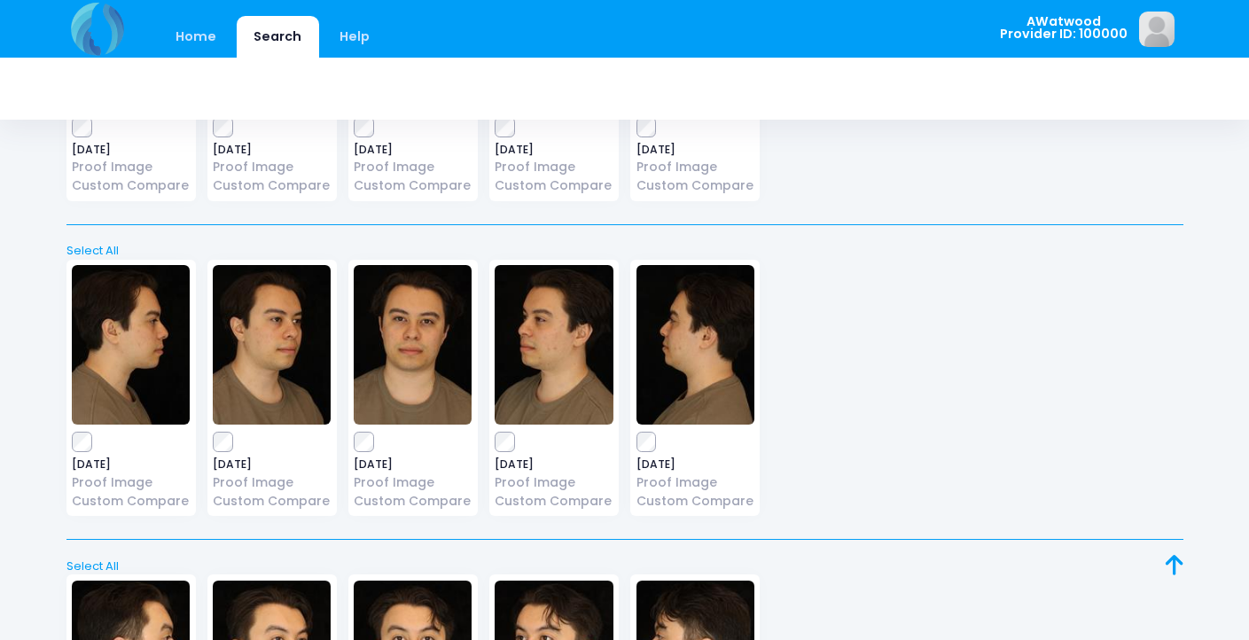
scroll to position [0, 0]
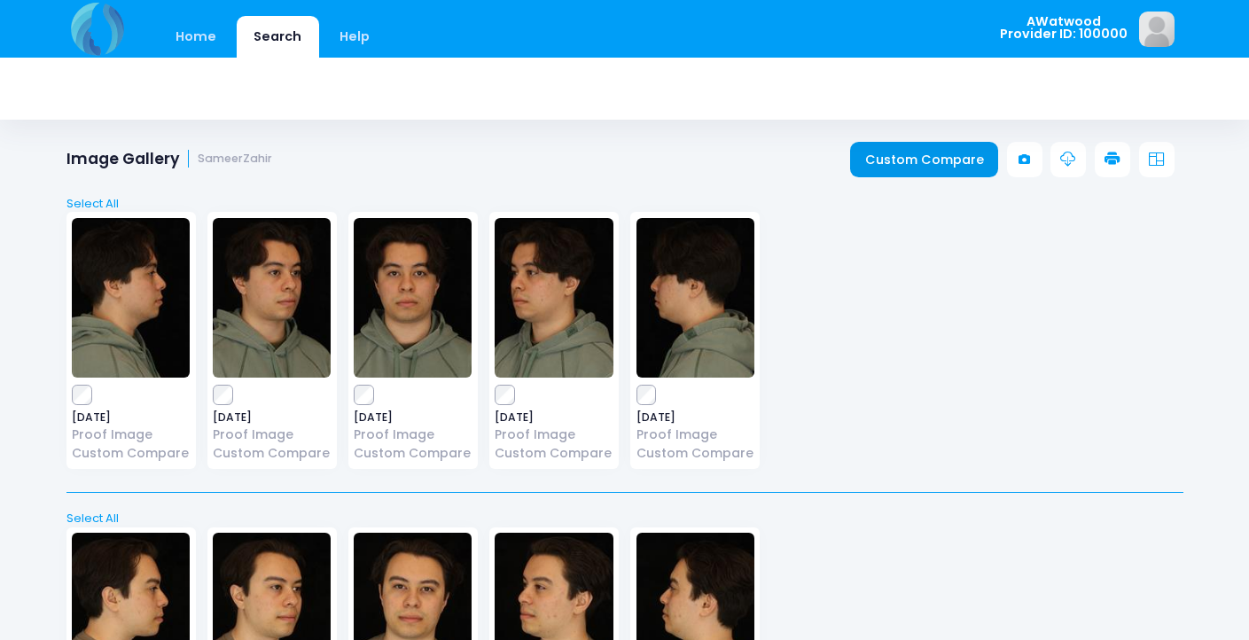
click at [928, 161] on link "Custom Compare" at bounding box center [924, 159] width 148 height 35
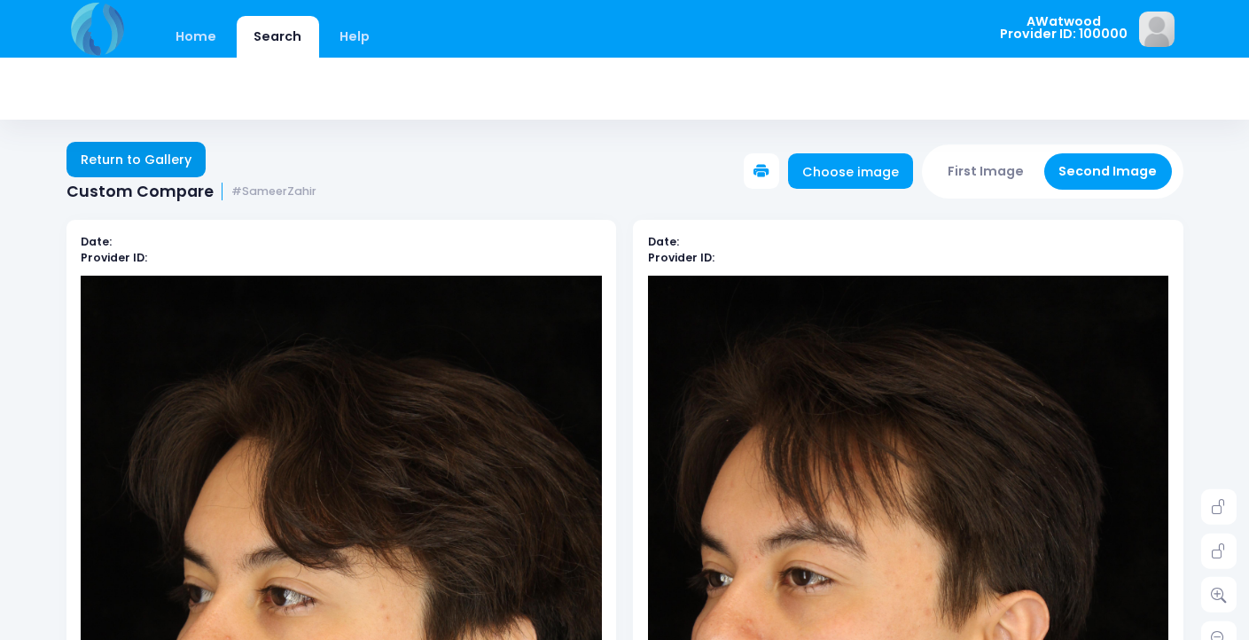
click at [97, 152] on link "Return to Gallery" at bounding box center [137, 159] width 140 height 35
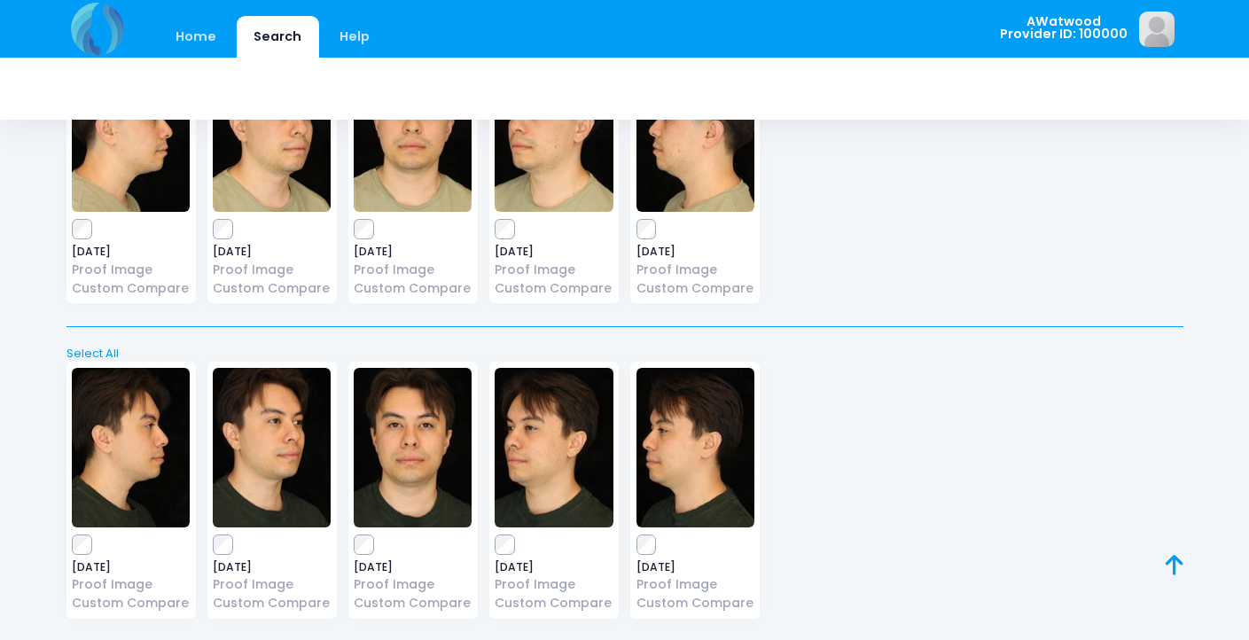
scroll to position [2396, 0]
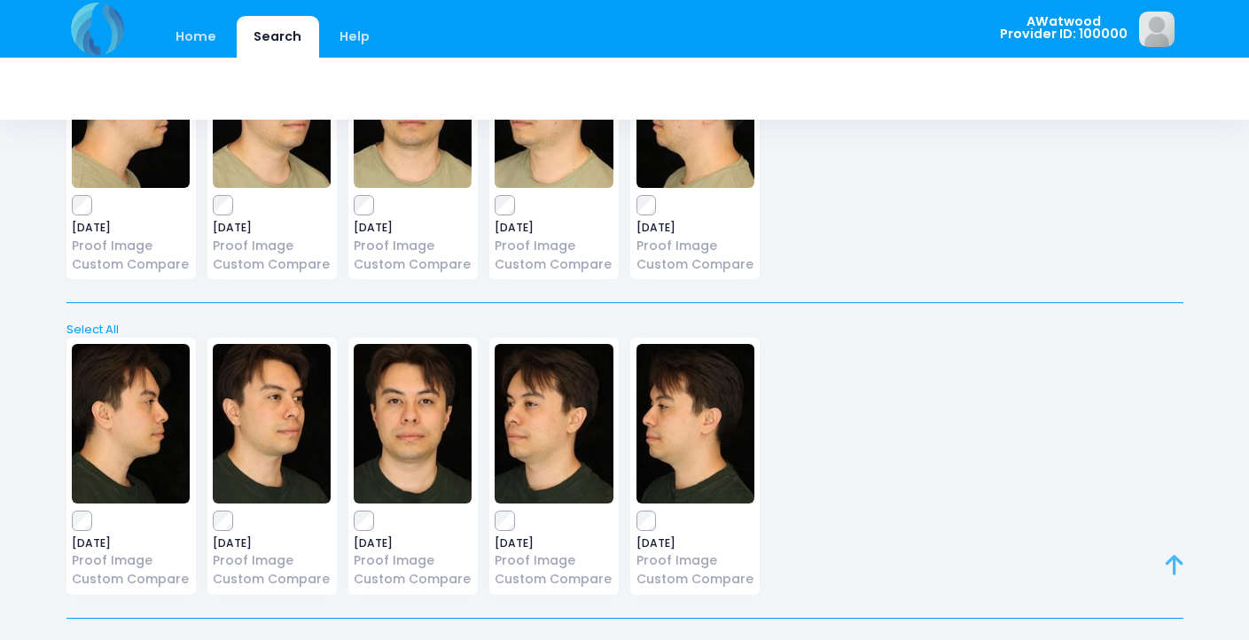
click at [1178, 565] on icon at bounding box center [1175, 565] width 18 height 1
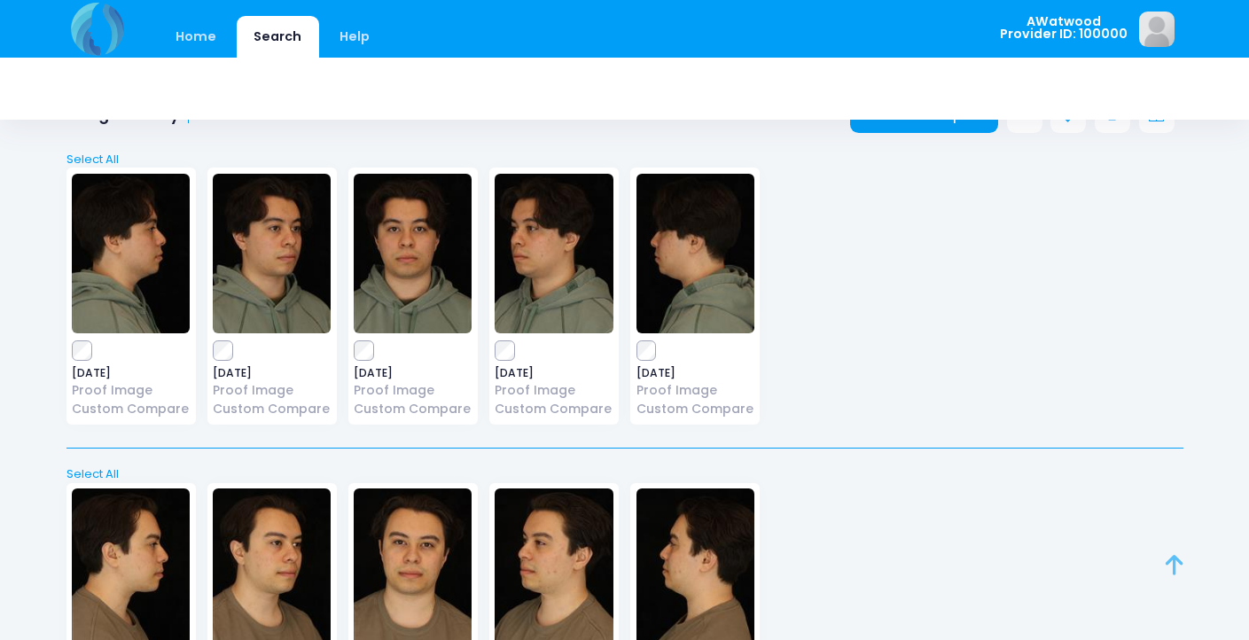
scroll to position [0, 0]
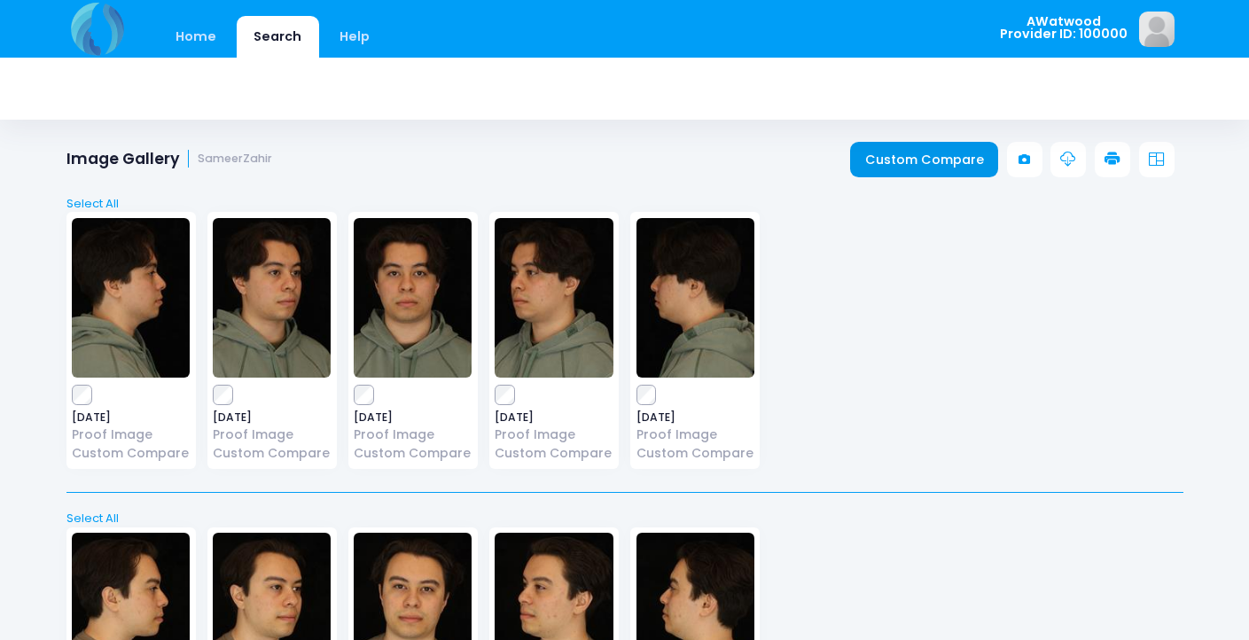
click at [944, 164] on link "Custom Compare" at bounding box center [924, 159] width 148 height 35
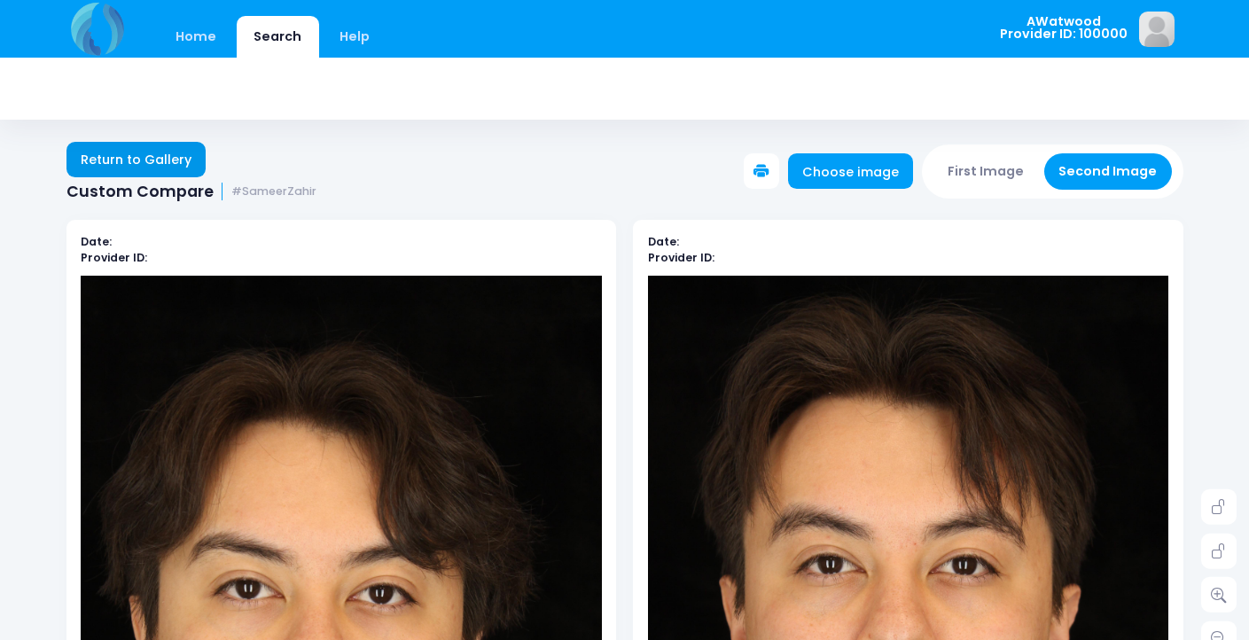
click at [153, 160] on link "Return to Gallery" at bounding box center [137, 159] width 140 height 35
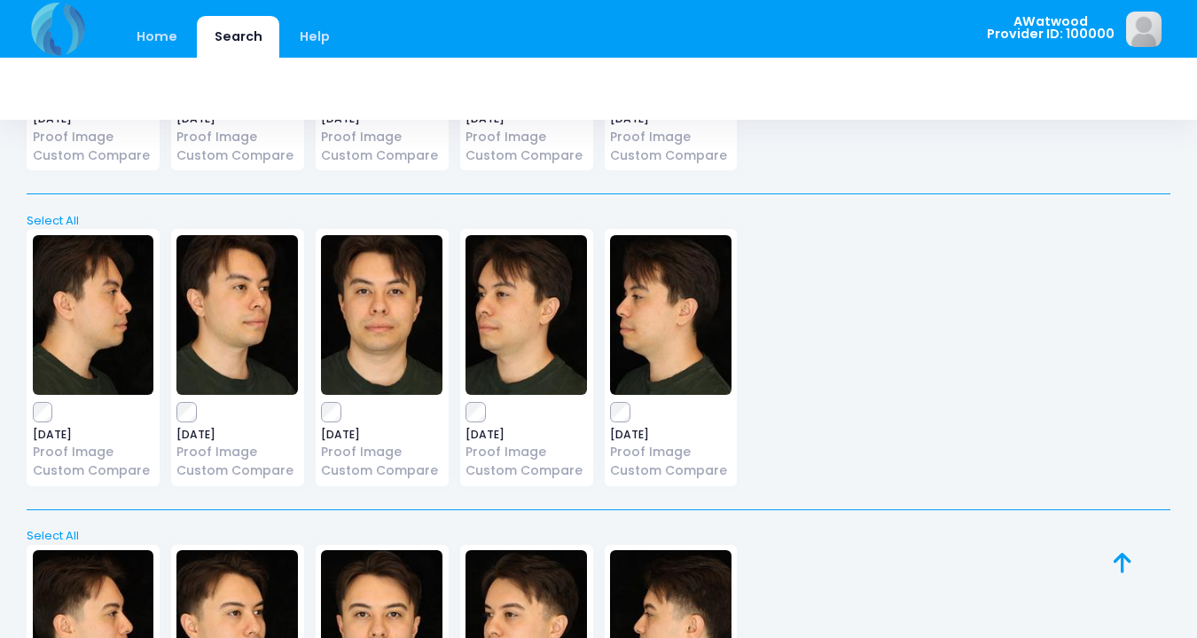
scroll to position [2509, 0]
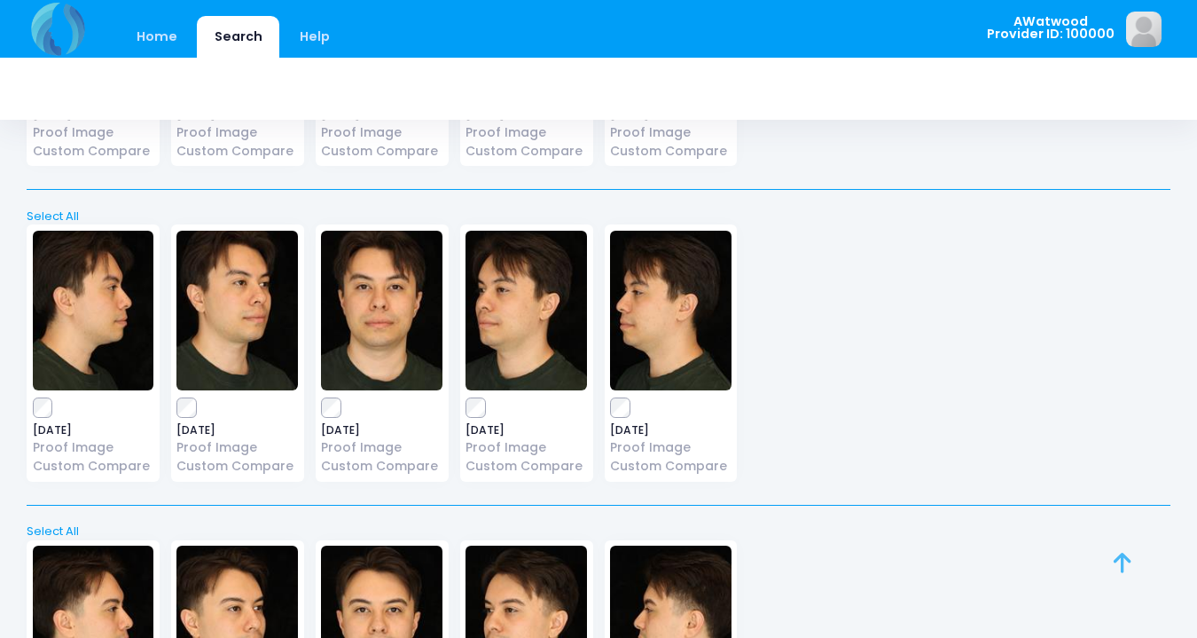
click at [1119, 562] on icon at bounding box center [1123, 562] width 18 height 1
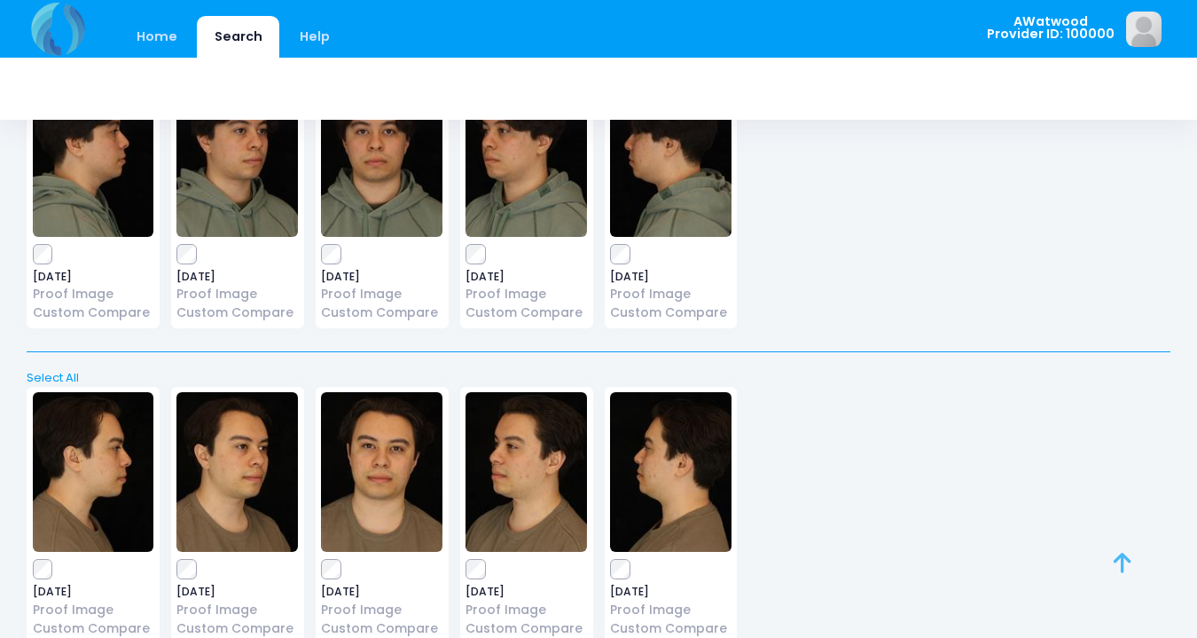
scroll to position [0, 0]
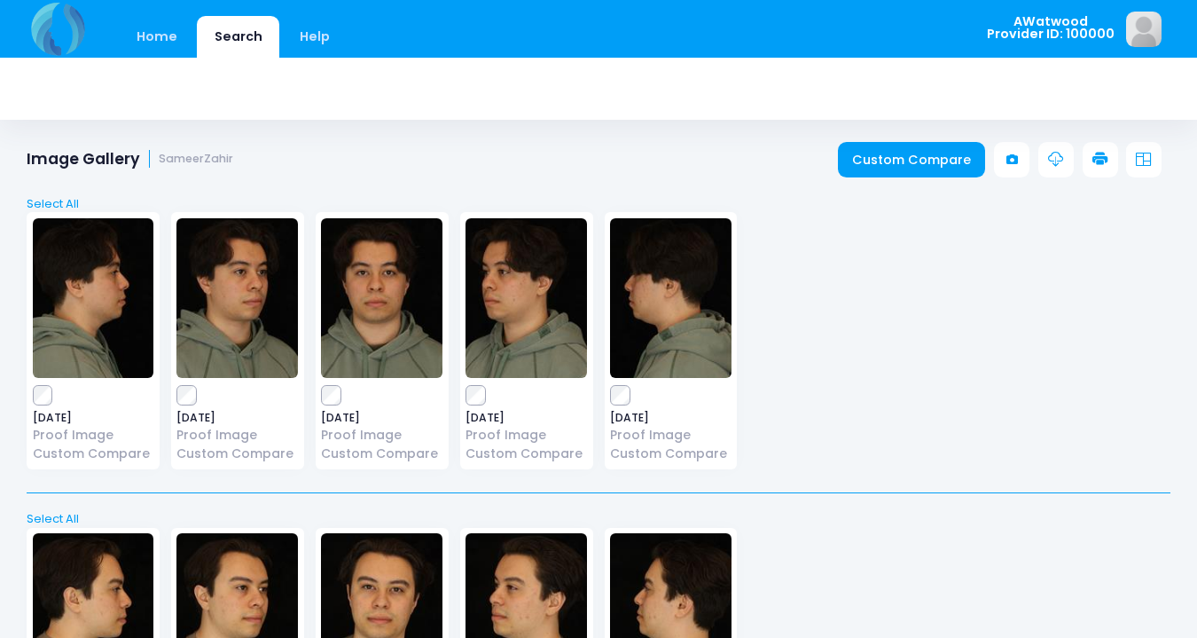
click at [1050, 162] on icon at bounding box center [1056, 160] width 16 height 16
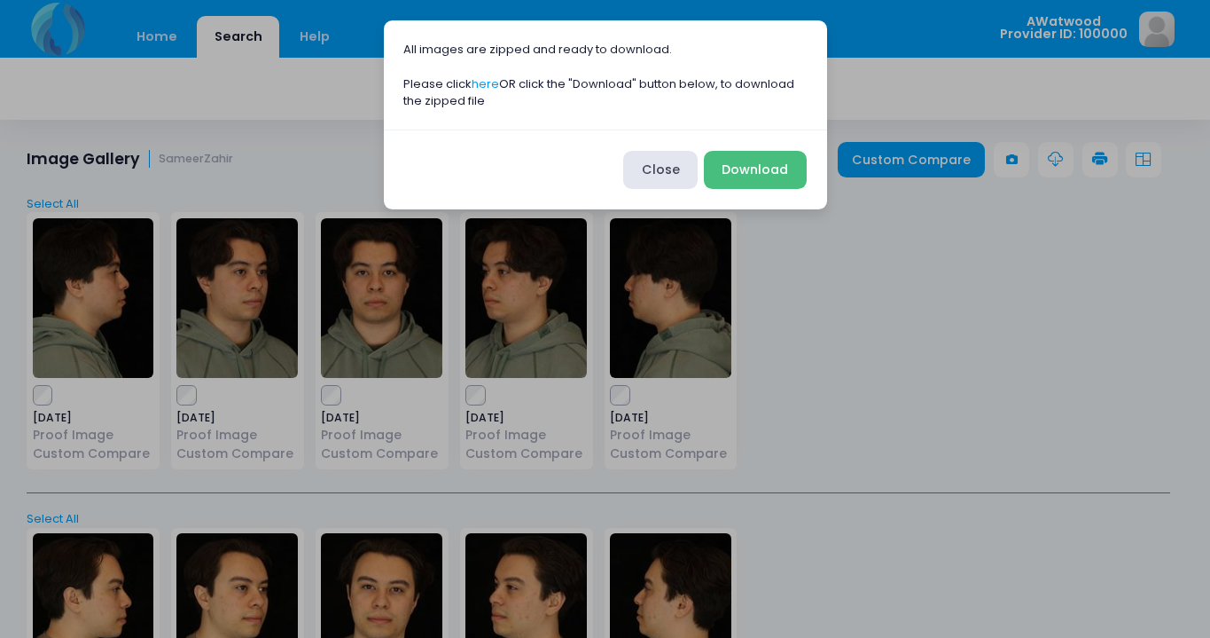
click at [749, 171] on button "Download" at bounding box center [755, 170] width 103 height 38
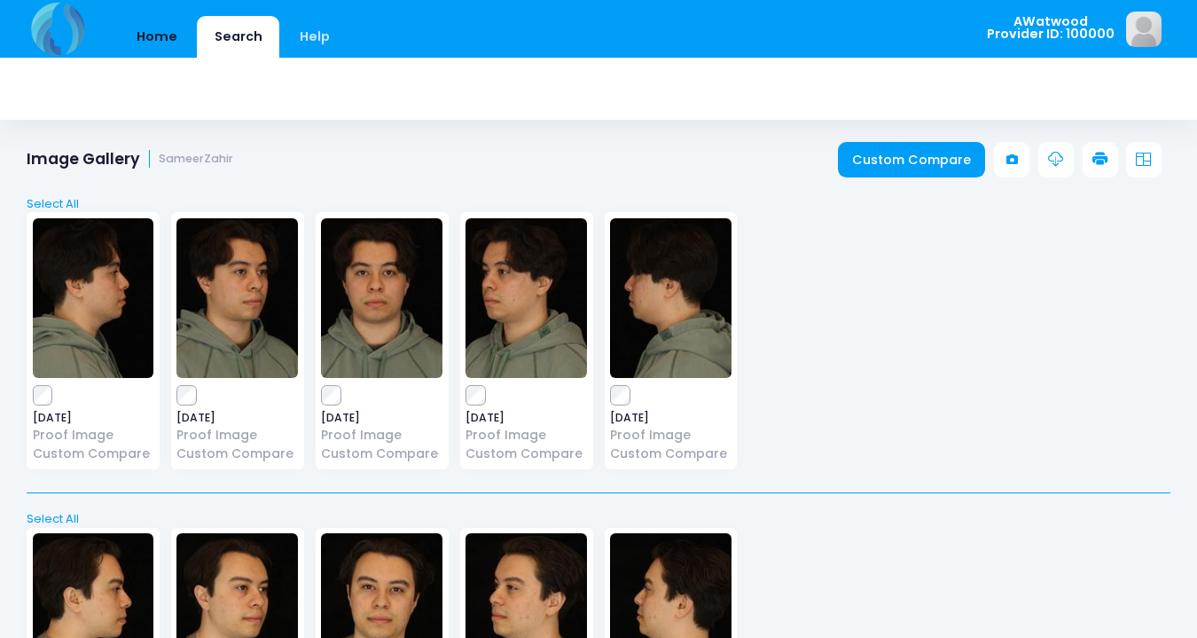
click at [163, 37] on link "Home" at bounding box center [156, 37] width 75 height 42
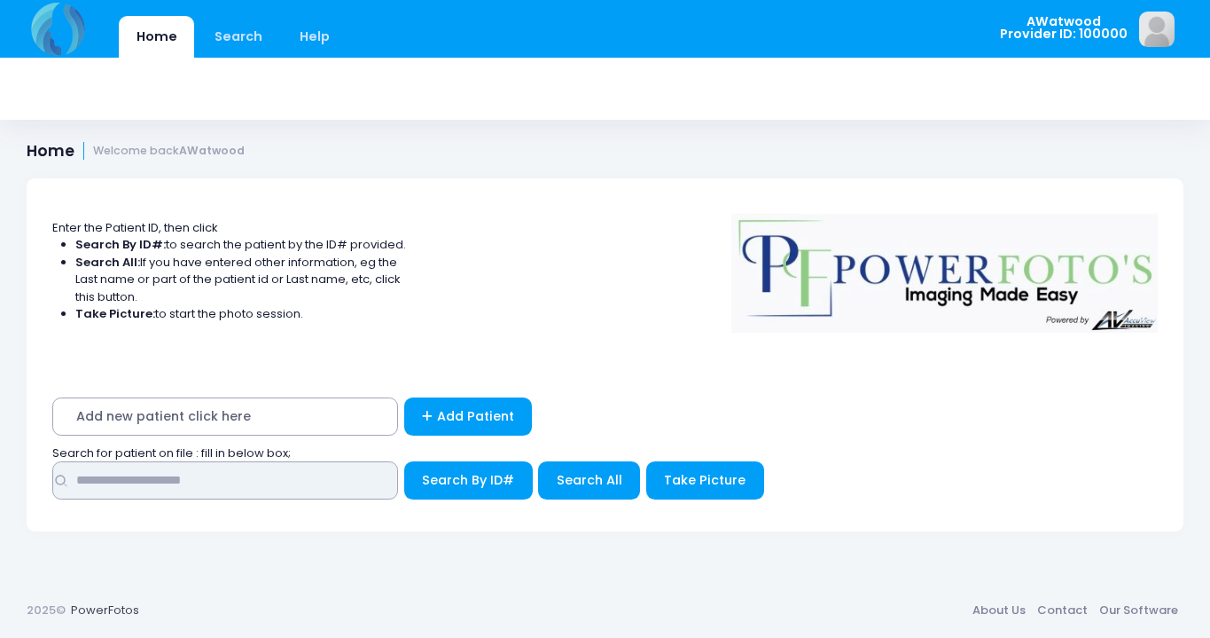
click at [127, 483] on input "text" at bounding box center [225, 480] width 346 height 38
type input "*******"
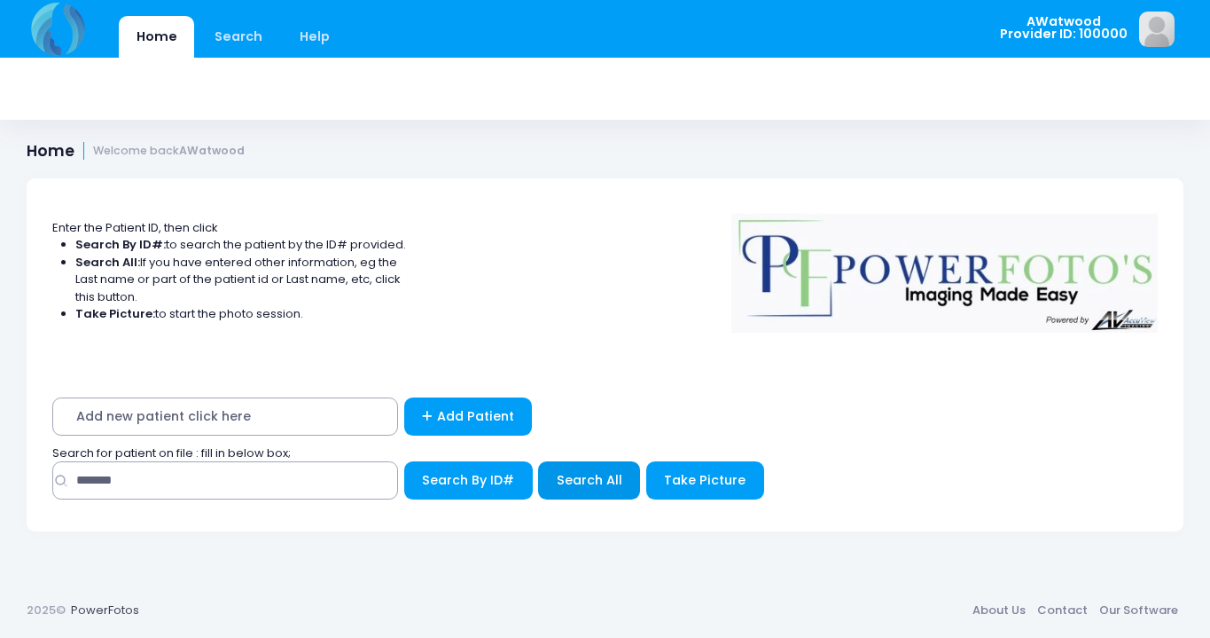
drag, startPoint x: 127, startPoint y: 483, endPoint x: 580, endPoint y: 477, distance: 453.2
click at [580, 477] on span "Search All" at bounding box center [590, 480] width 66 height 18
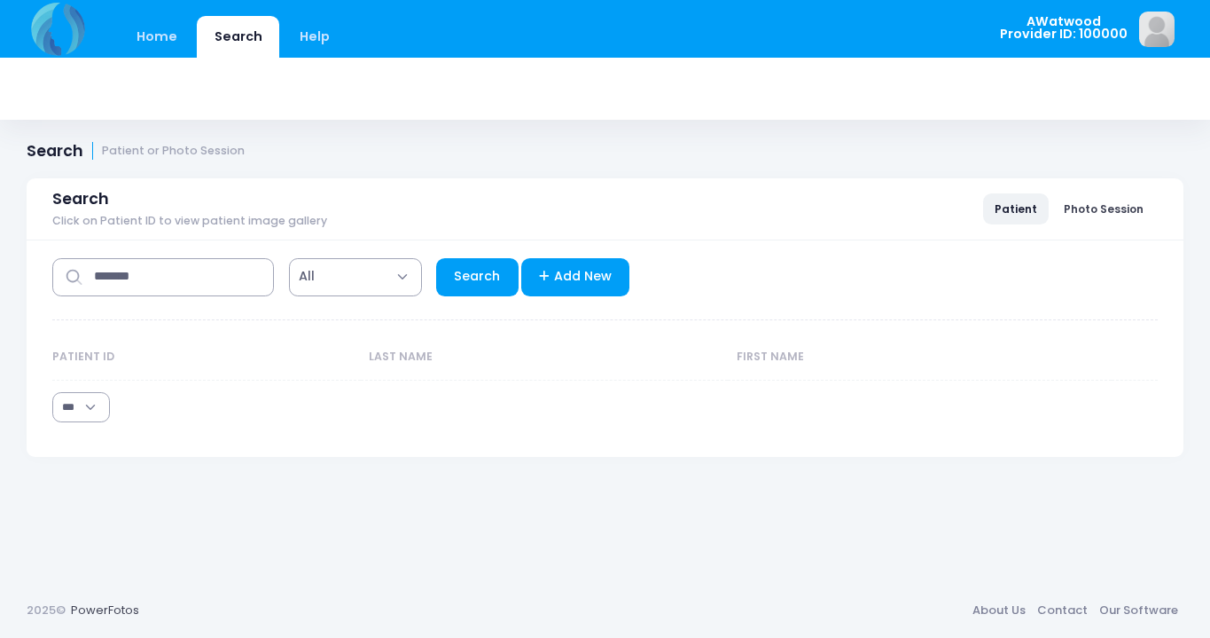
select select "***"
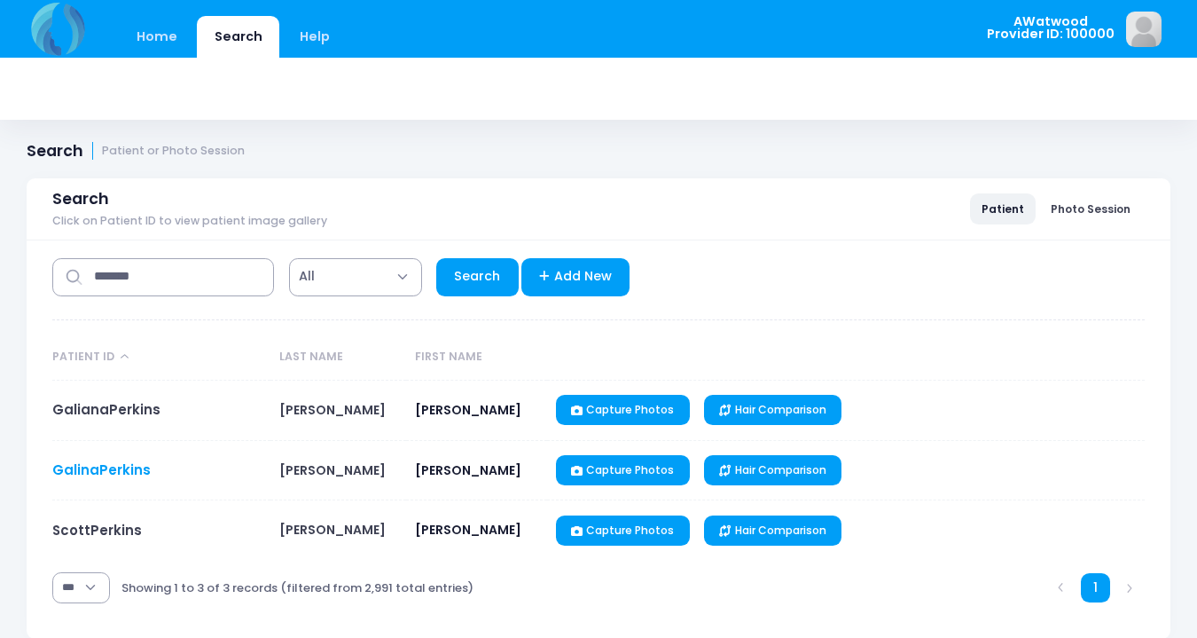
click at [113, 466] on link "GalinaPerkins" at bounding box center [101, 469] width 98 height 19
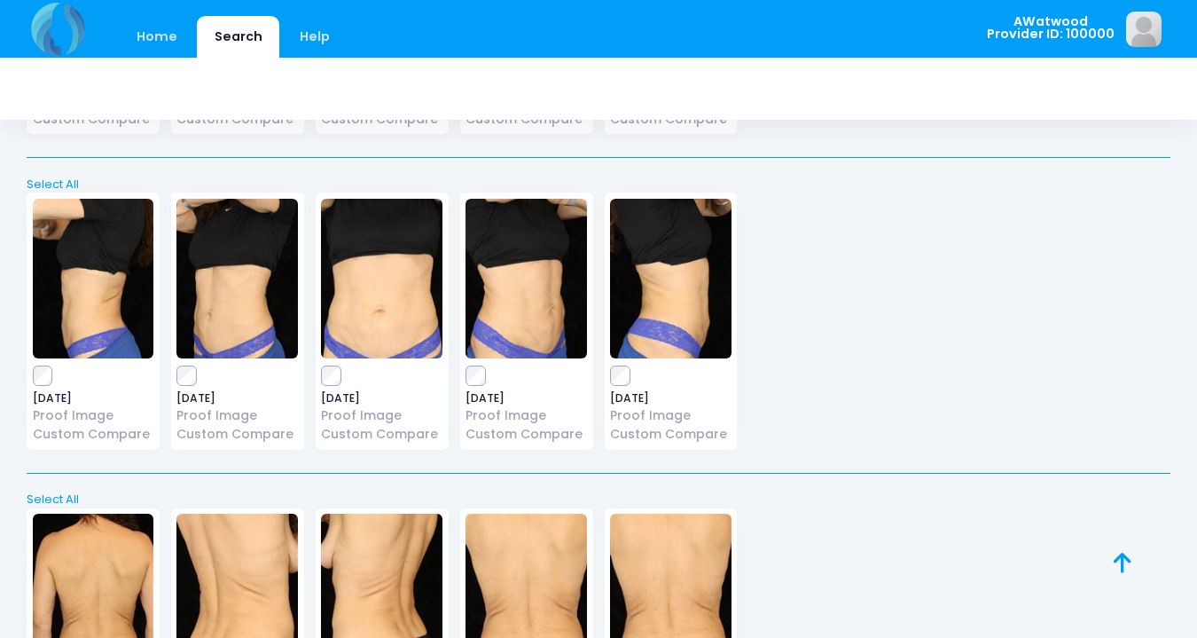
scroll to position [1988, 0]
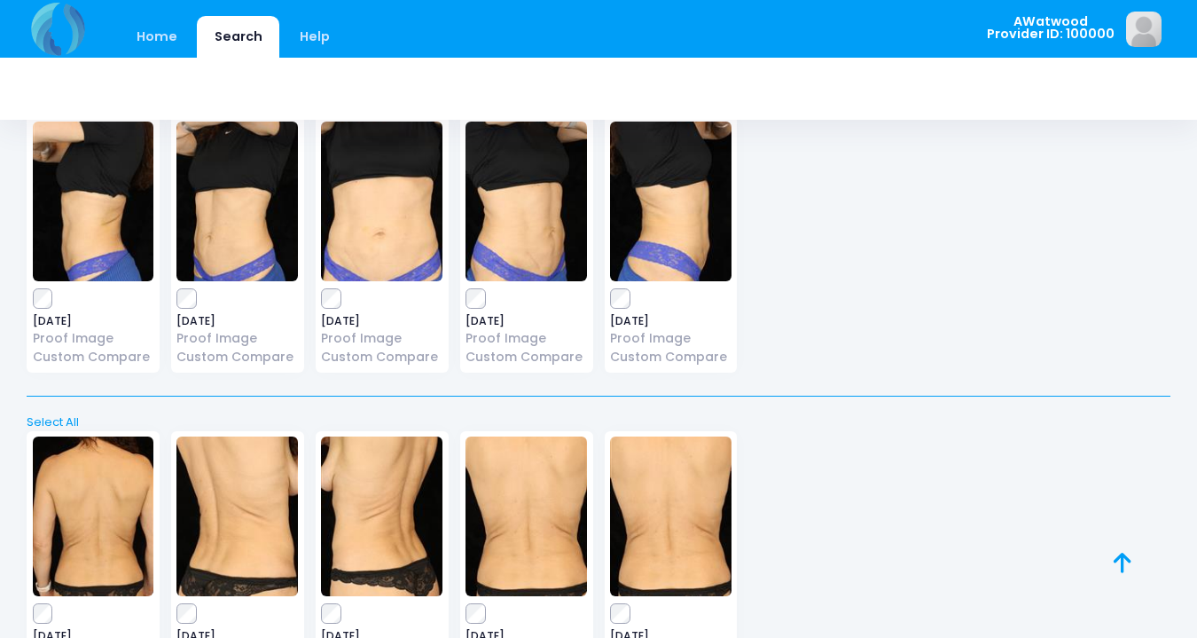
click at [542, 220] on img at bounding box center [526, 201] width 121 height 160
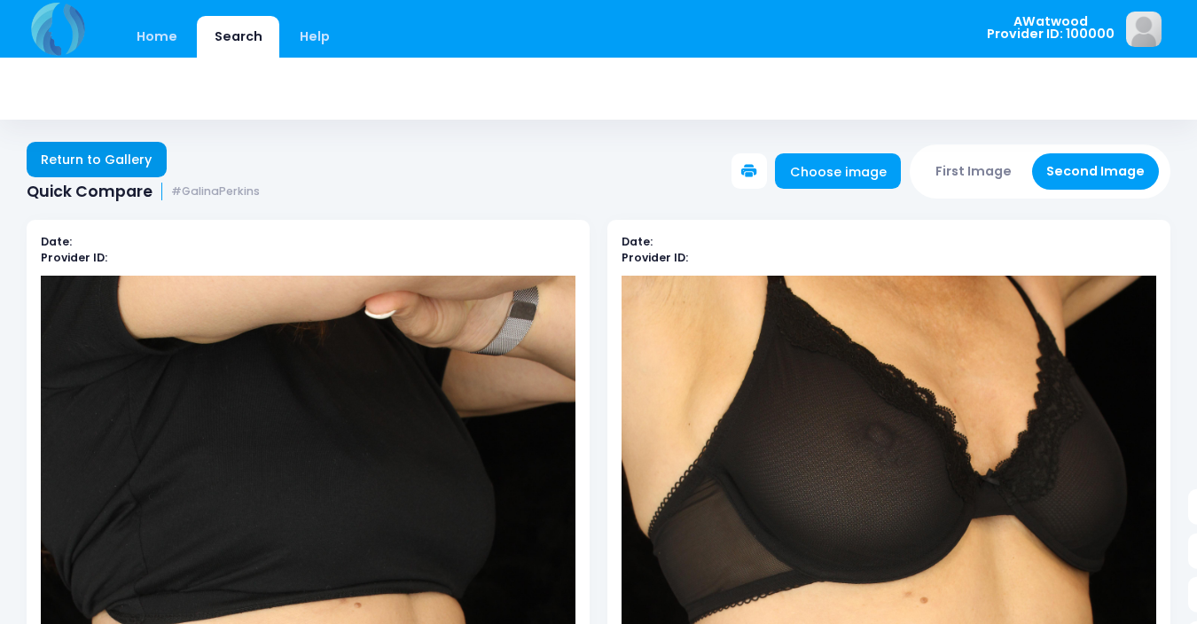
click at [136, 160] on link "Return to Gallery" at bounding box center [97, 159] width 140 height 35
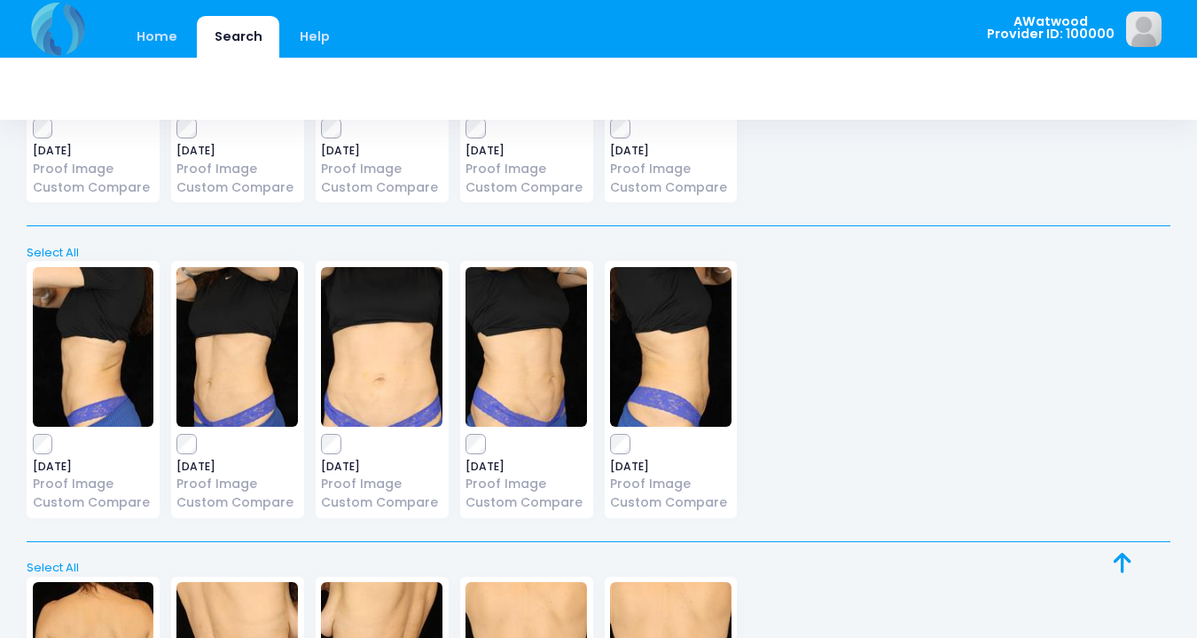
scroll to position [1864, 0]
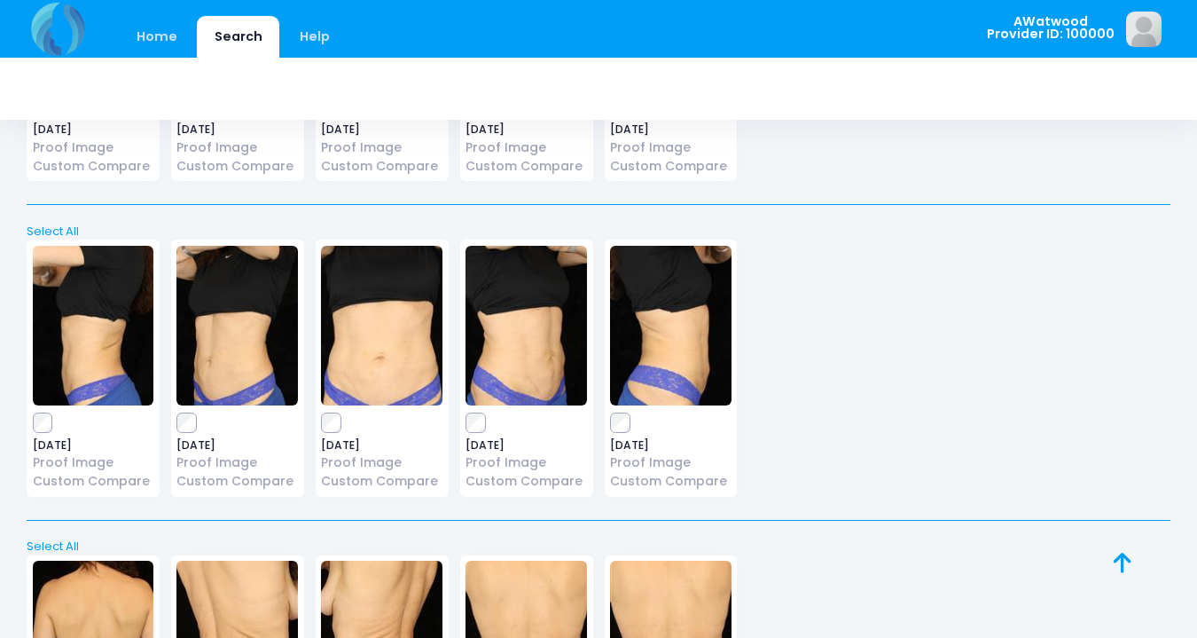
click at [383, 329] on img at bounding box center [381, 326] width 121 height 160
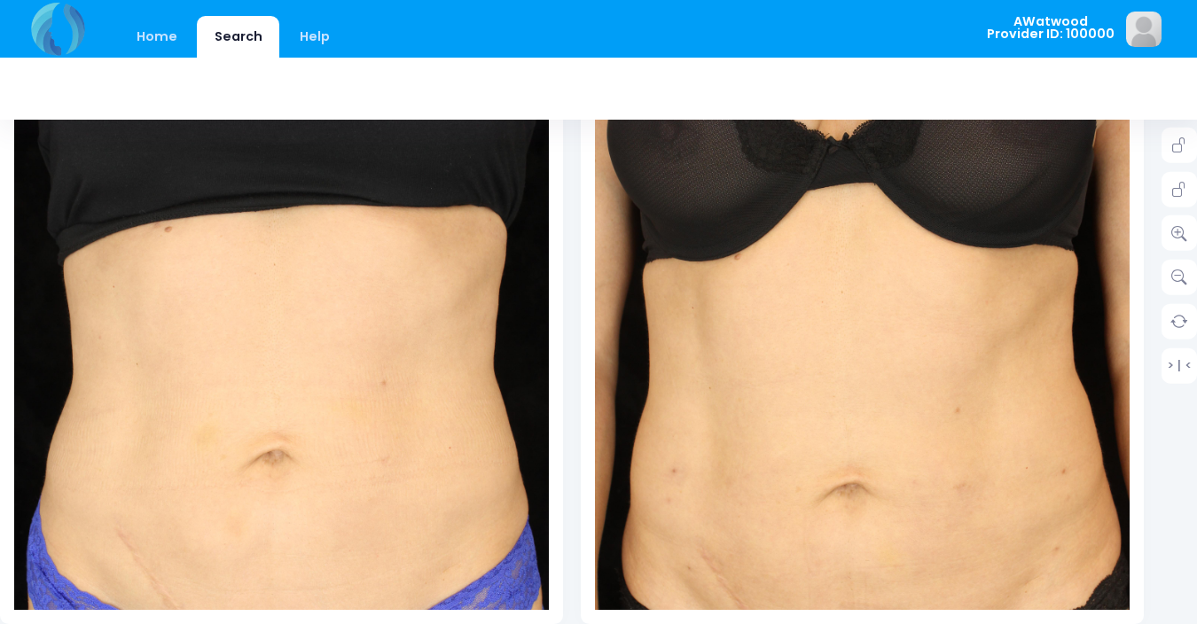
scroll to position [359, 27]
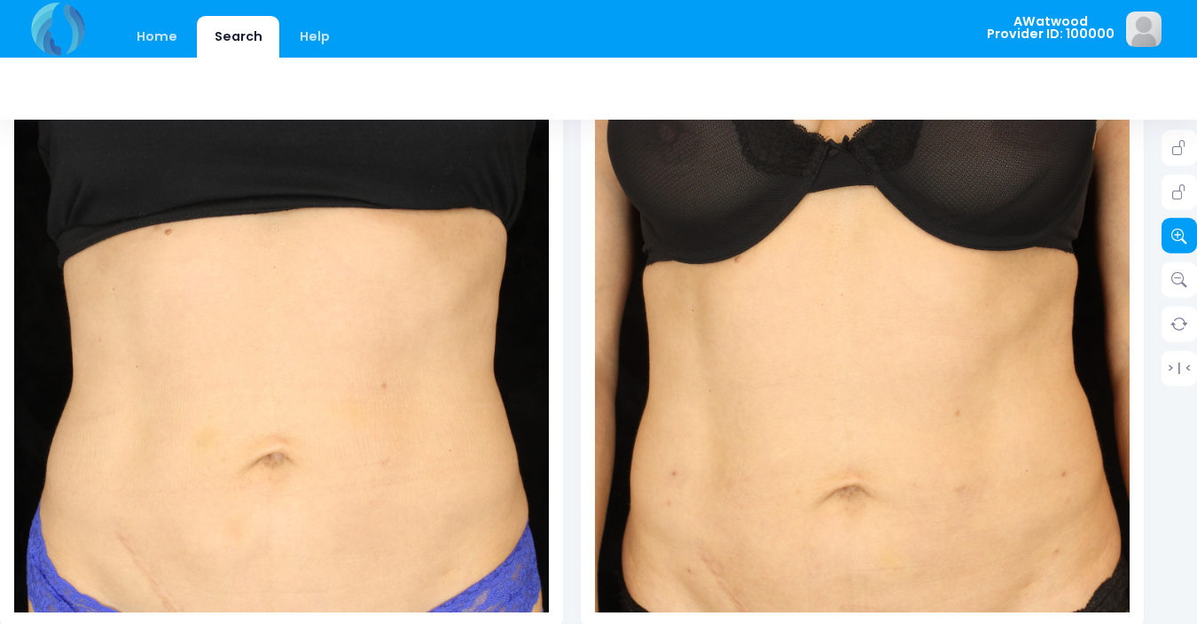
click at [1172, 231] on icon at bounding box center [1179, 236] width 16 height 16
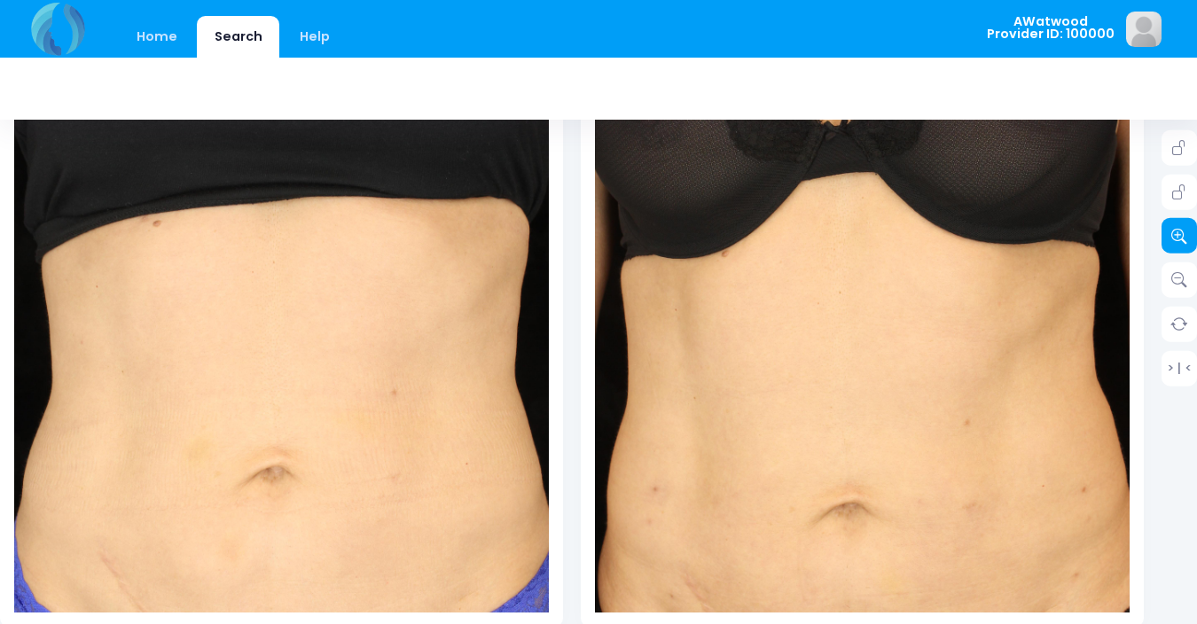
click at [1172, 231] on icon at bounding box center [1179, 236] width 16 height 16
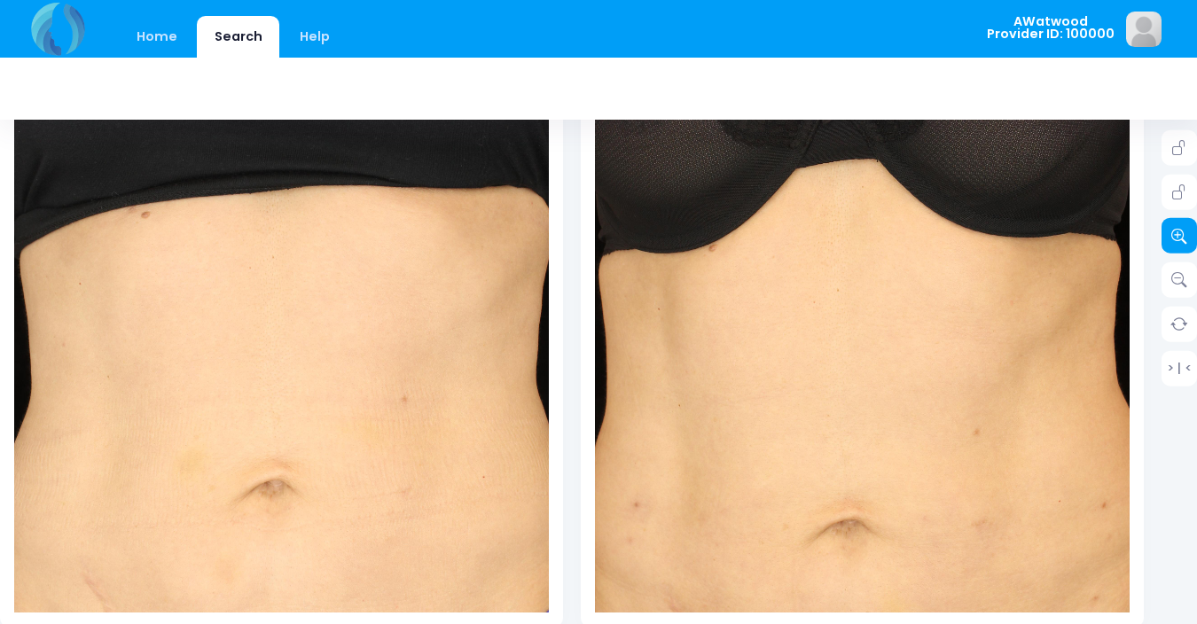
click at [1172, 231] on icon at bounding box center [1179, 236] width 16 height 16
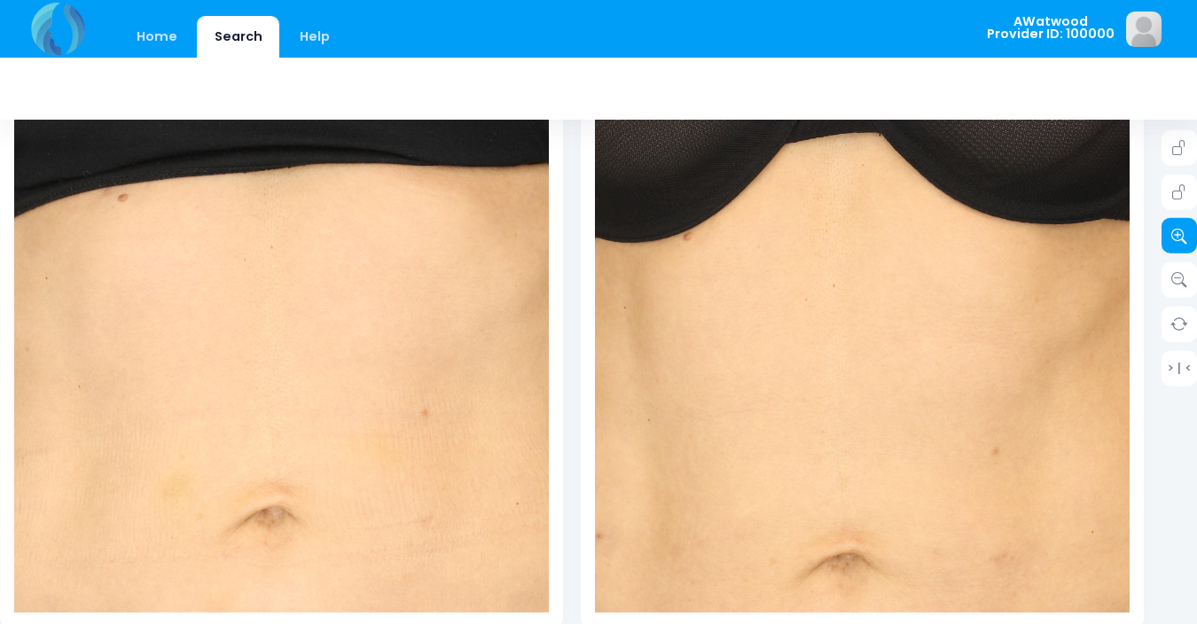
click at [1172, 231] on icon at bounding box center [1179, 236] width 16 height 16
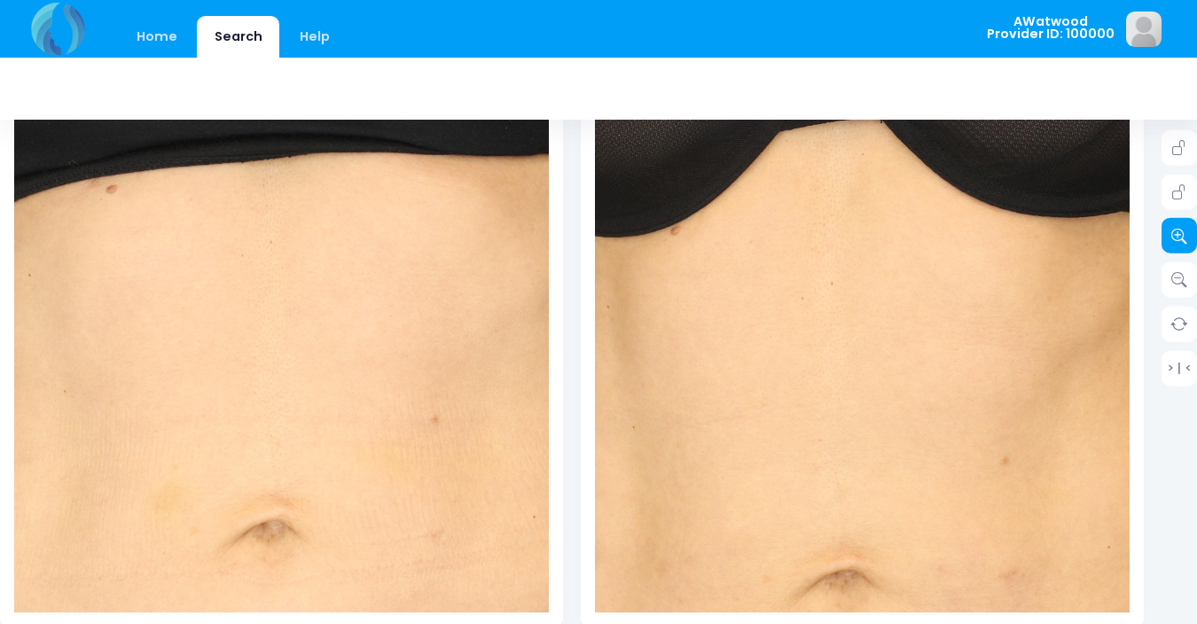
click at [1172, 231] on icon at bounding box center [1179, 236] width 16 height 16
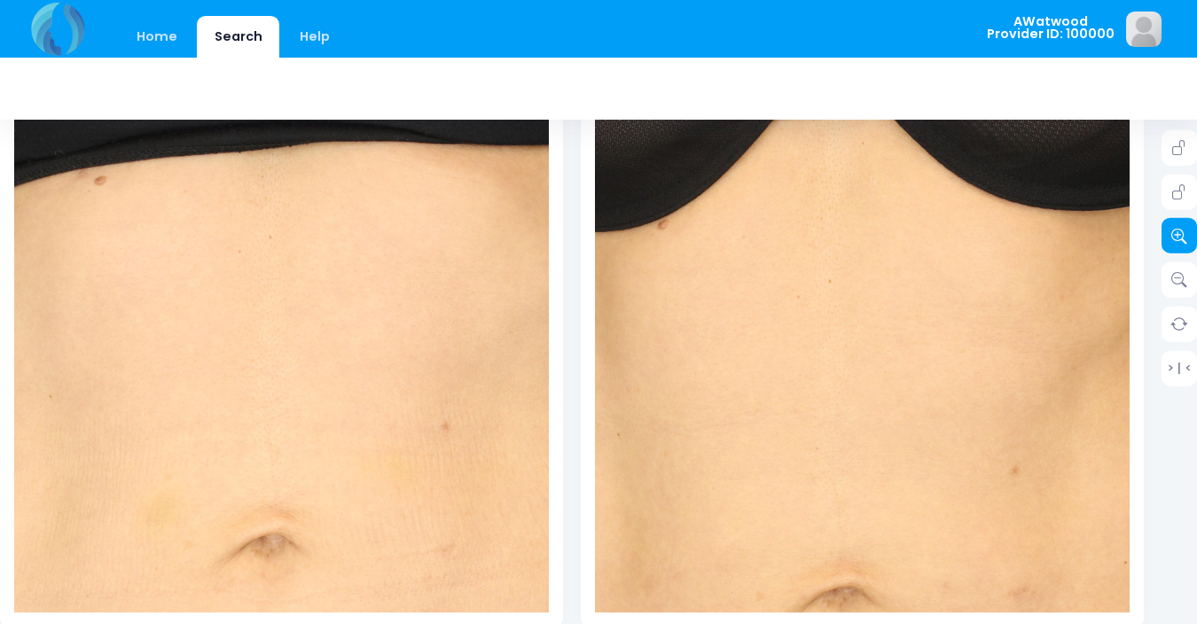
click at [1172, 231] on icon at bounding box center [1179, 236] width 16 height 16
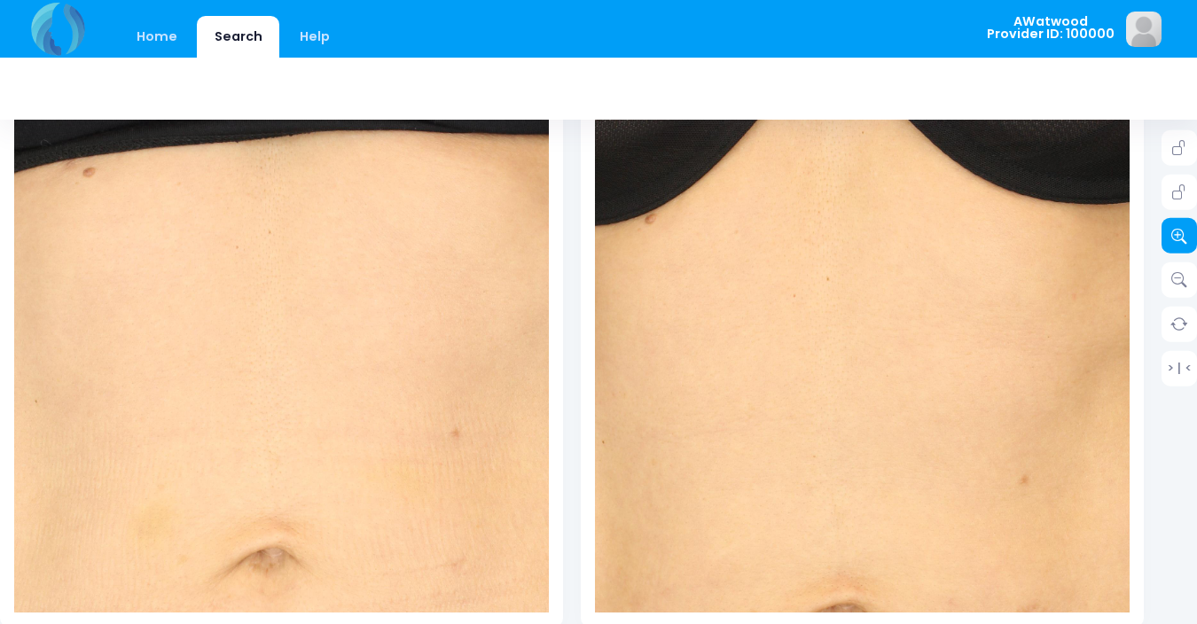
click at [1172, 231] on icon at bounding box center [1179, 236] width 16 height 16
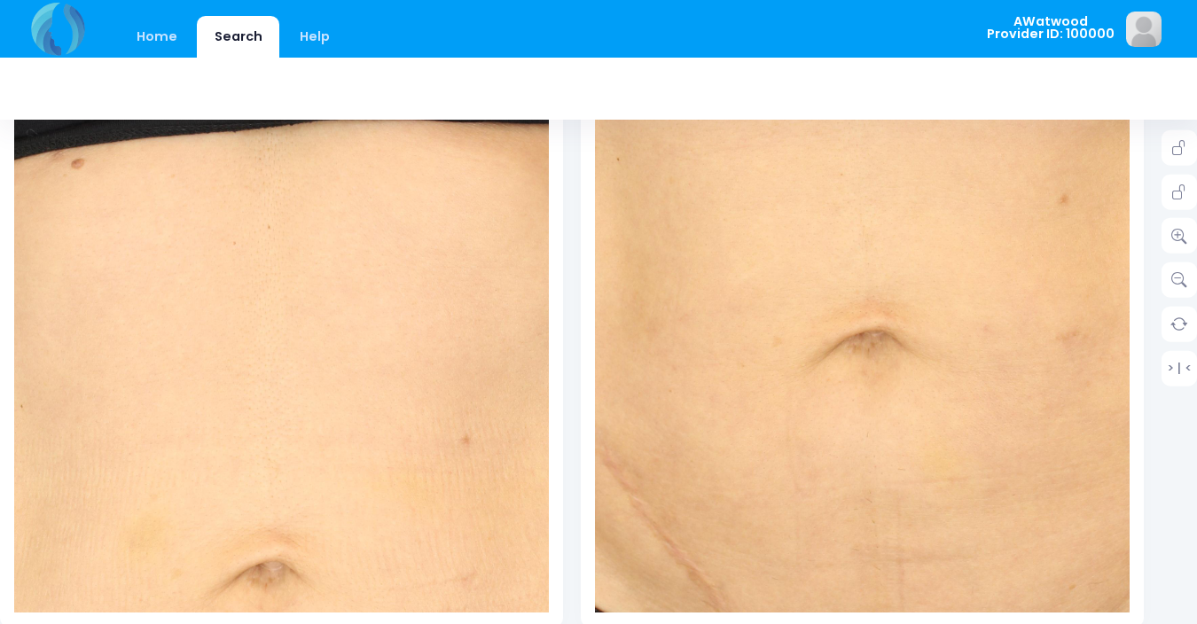
click at [825, 578] on img at bounding box center [892, 27] width 962 height 1443
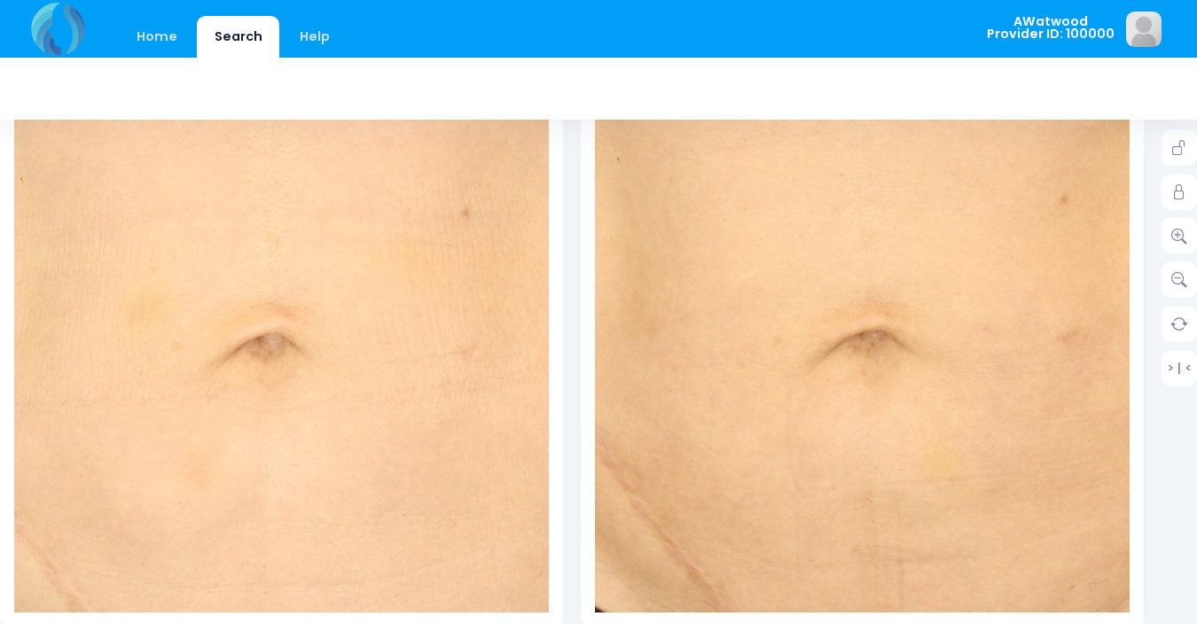
click at [282, 510] on img at bounding box center [281, 90] width 962 height 1443
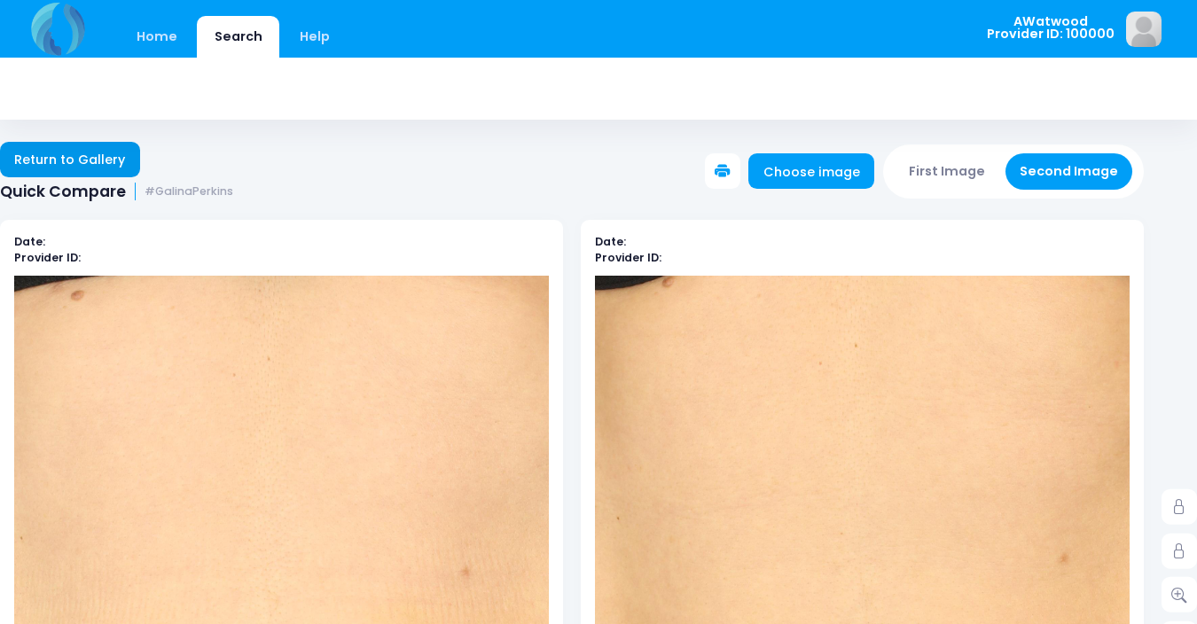
click at [30, 159] on link "Return to Gallery" at bounding box center [70, 159] width 140 height 35
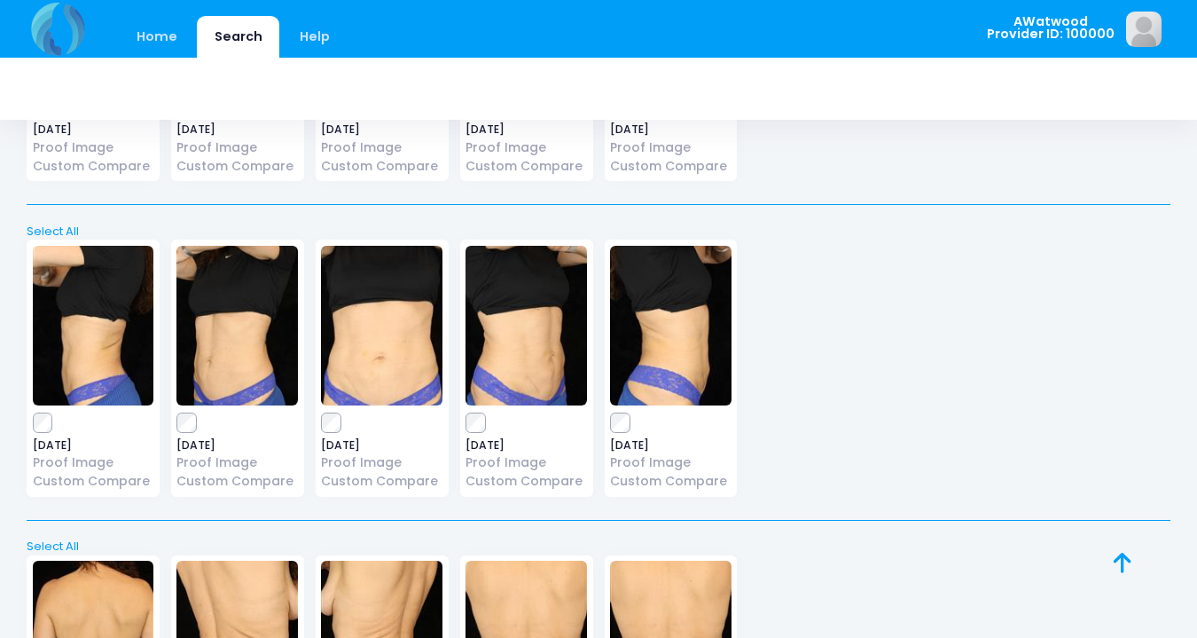
scroll to position [1855, 0]
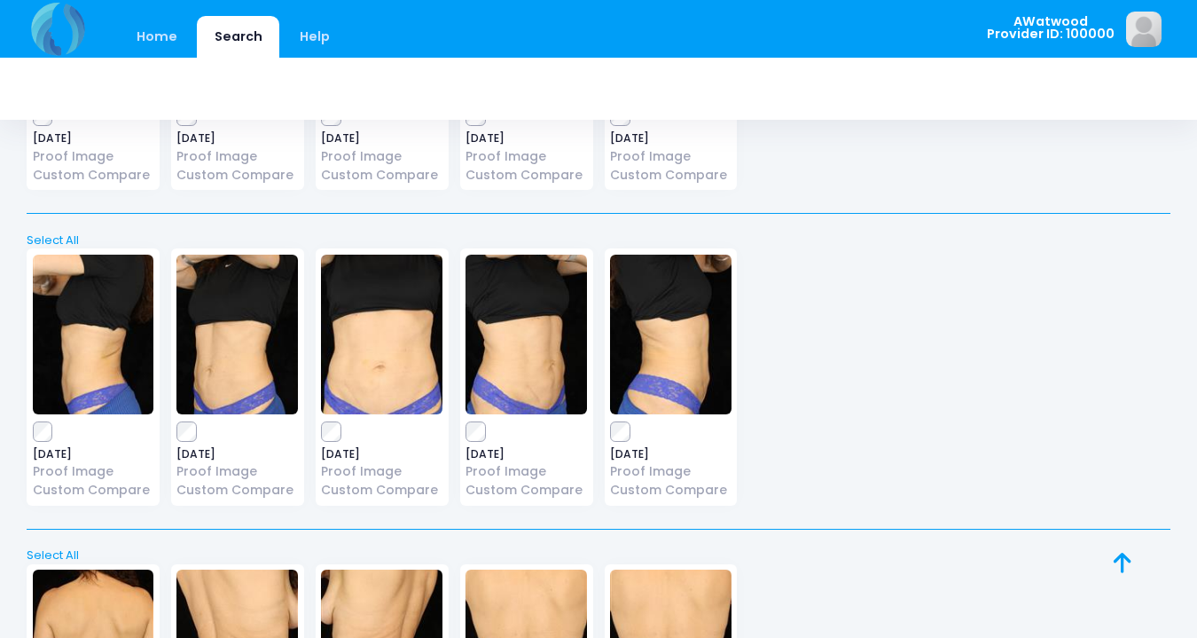
click at [214, 320] on img at bounding box center [236, 334] width 121 height 160
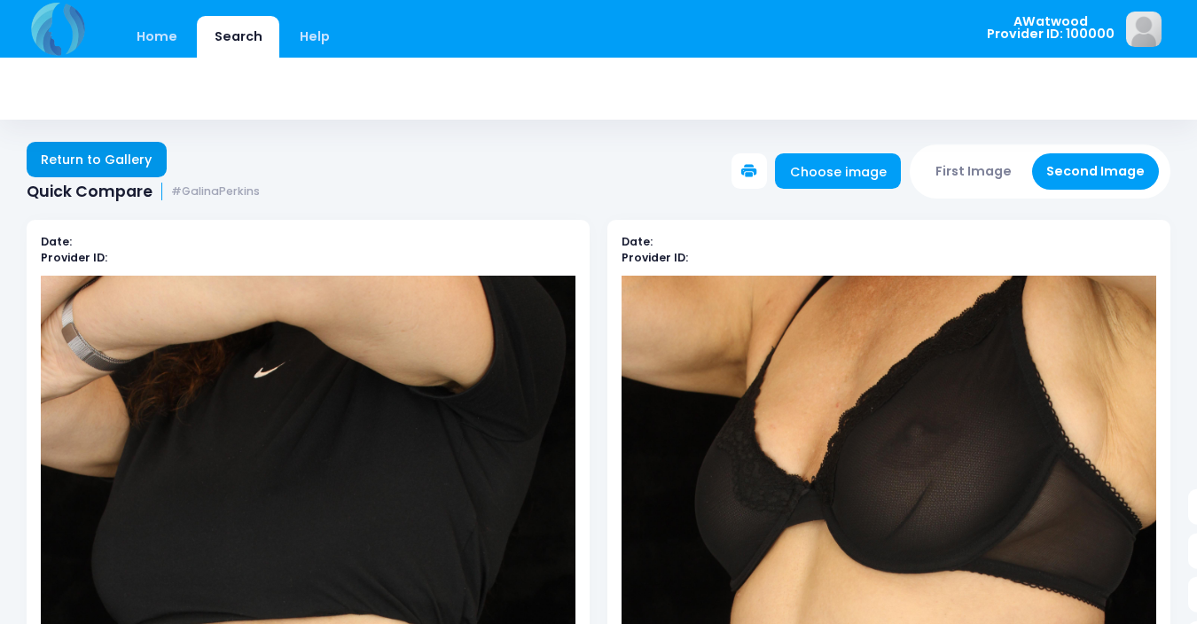
click at [128, 161] on link "Return to Gallery" at bounding box center [97, 159] width 140 height 35
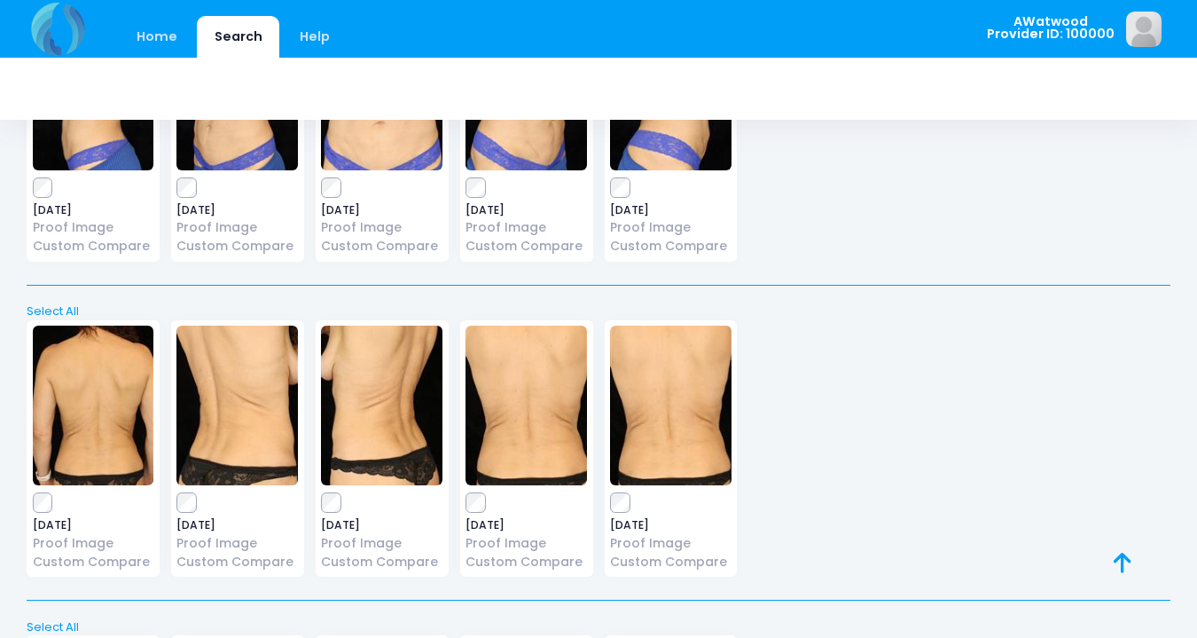
scroll to position [2149, 0]
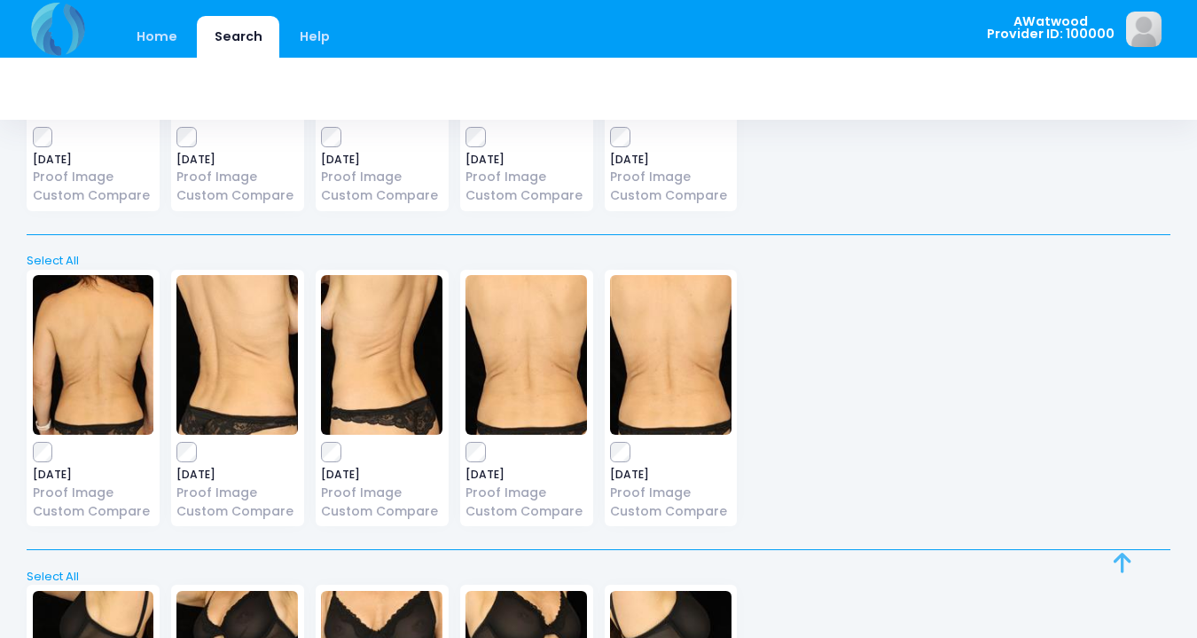
click at [1128, 562] on icon at bounding box center [1123, 562] width 18 height 1
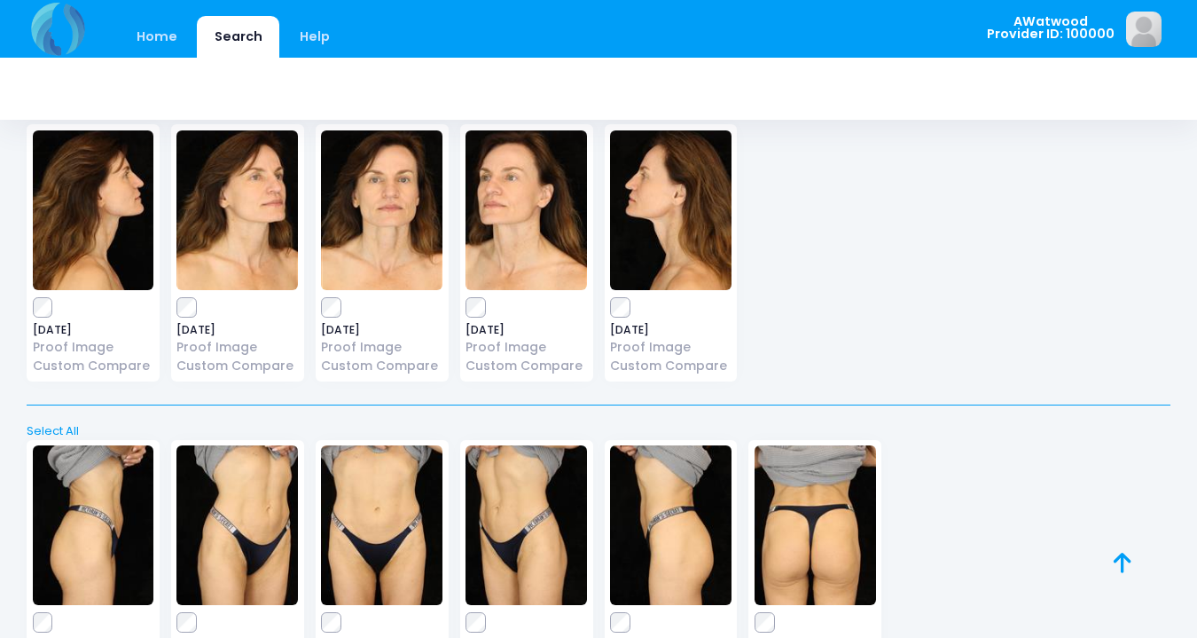
scroll to position [0, 0]
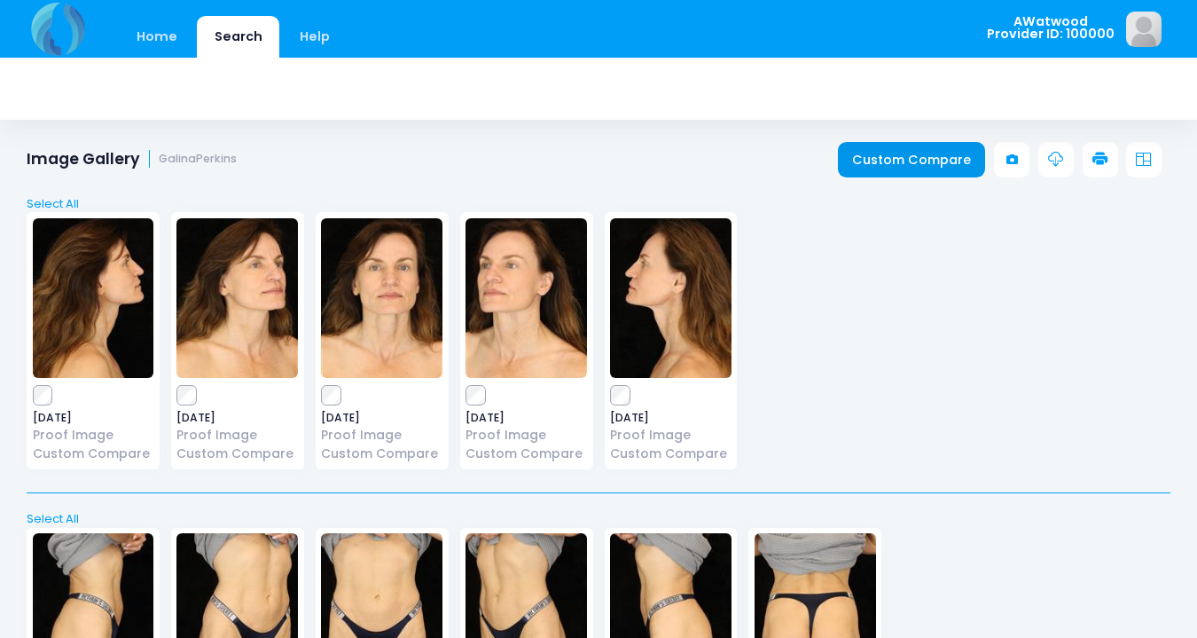
click at [879, 158] on link "Custom Compare" at bounding box center [912, 159] width 148 height 35
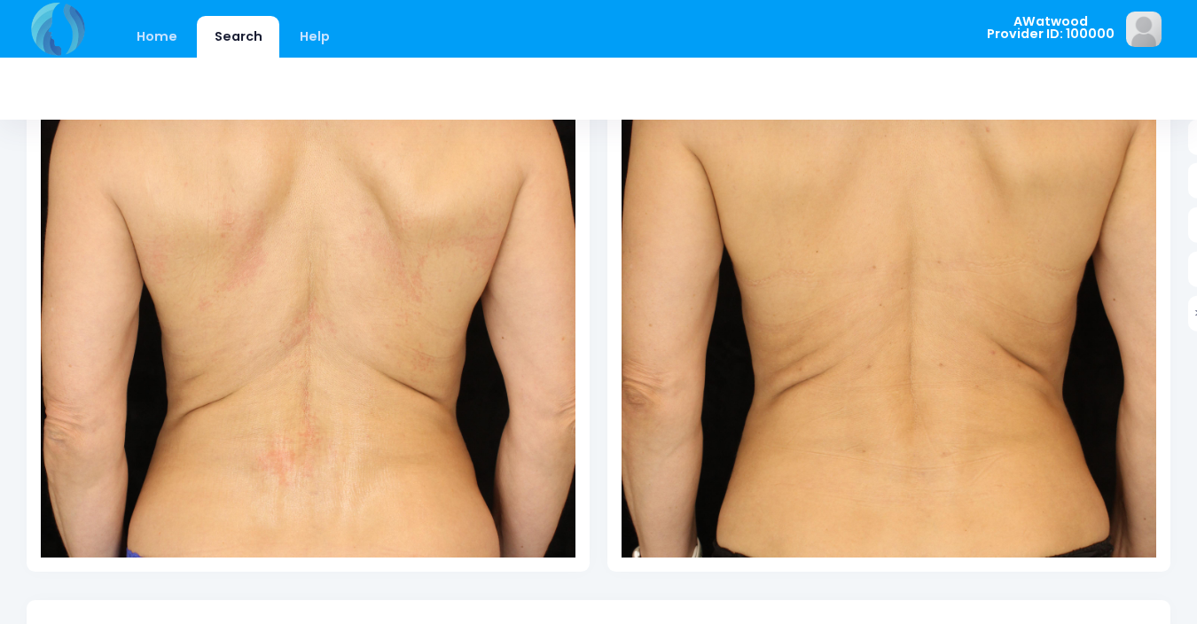
scroll to position [414, 27]
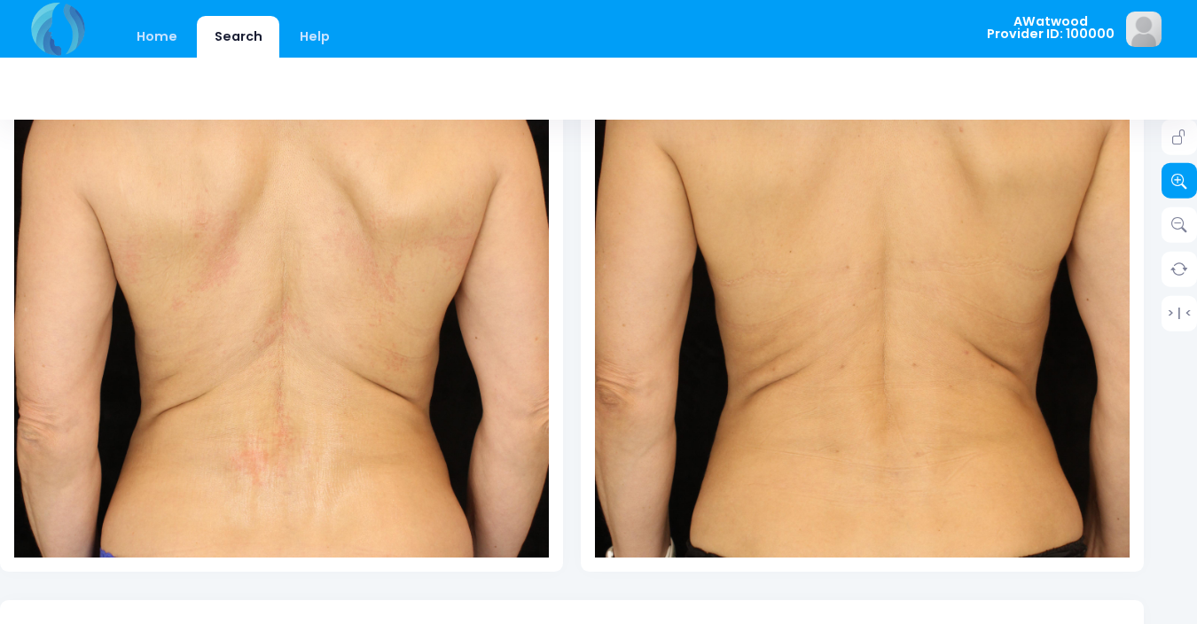
click at [1173, 174] on icon at bounding box center [1179, 181] width 16 height 16
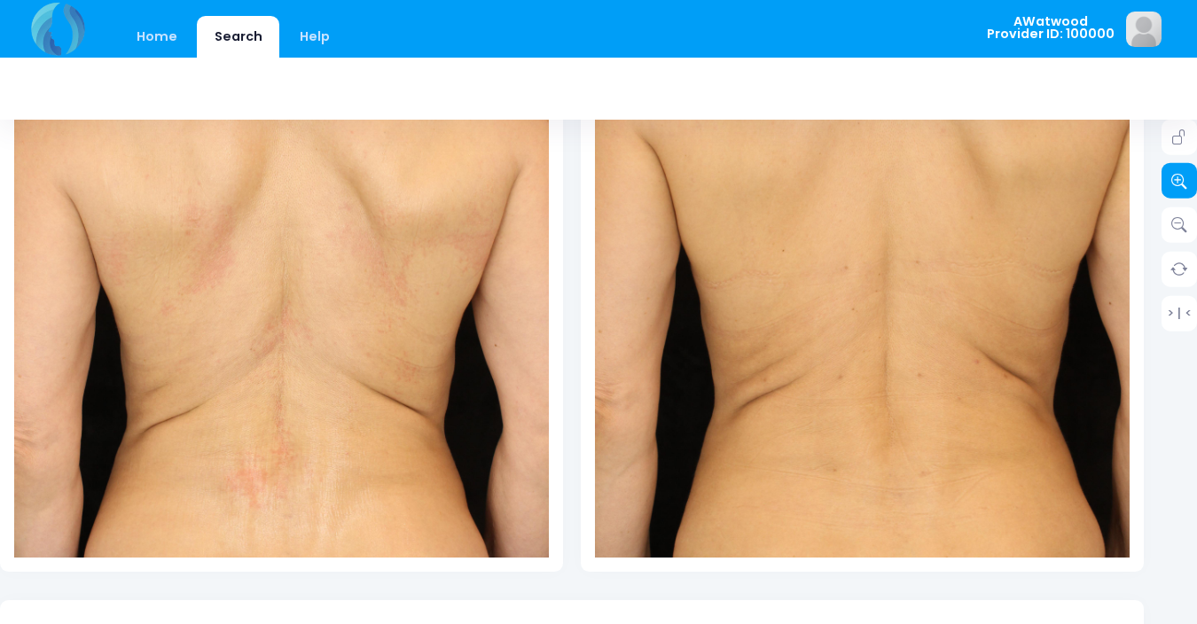
click at [1173, 174] on icon at bounding box center [1179, 181] width 16 height 16
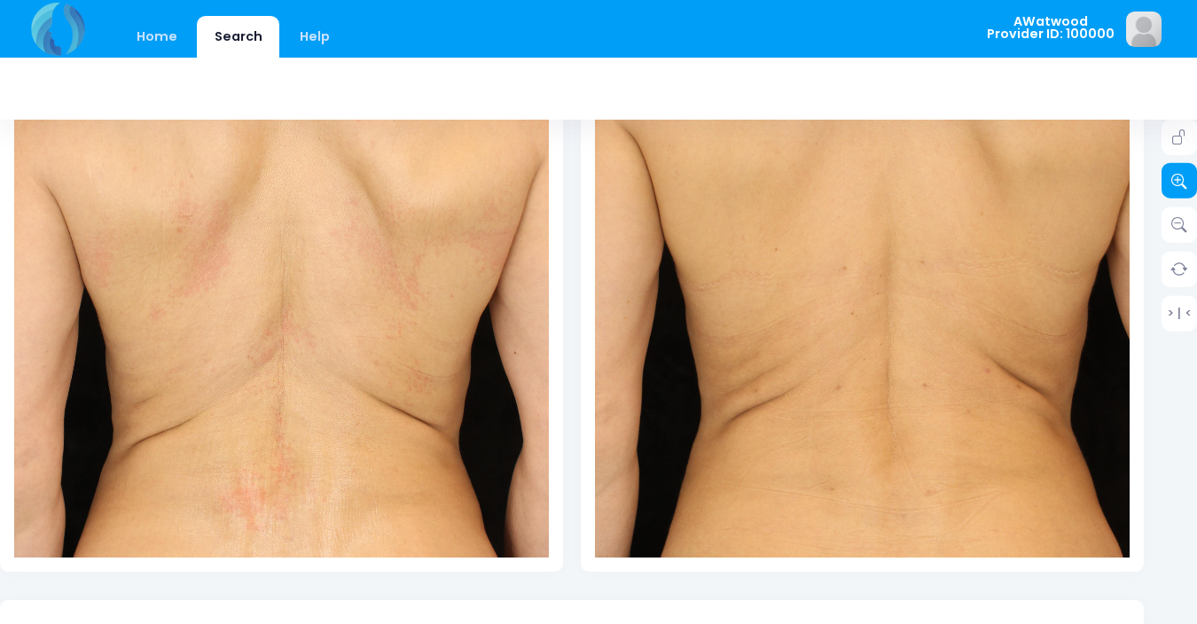
click at [1173, 174] on icon at bounding box center [1179, 181] width 16 height 16
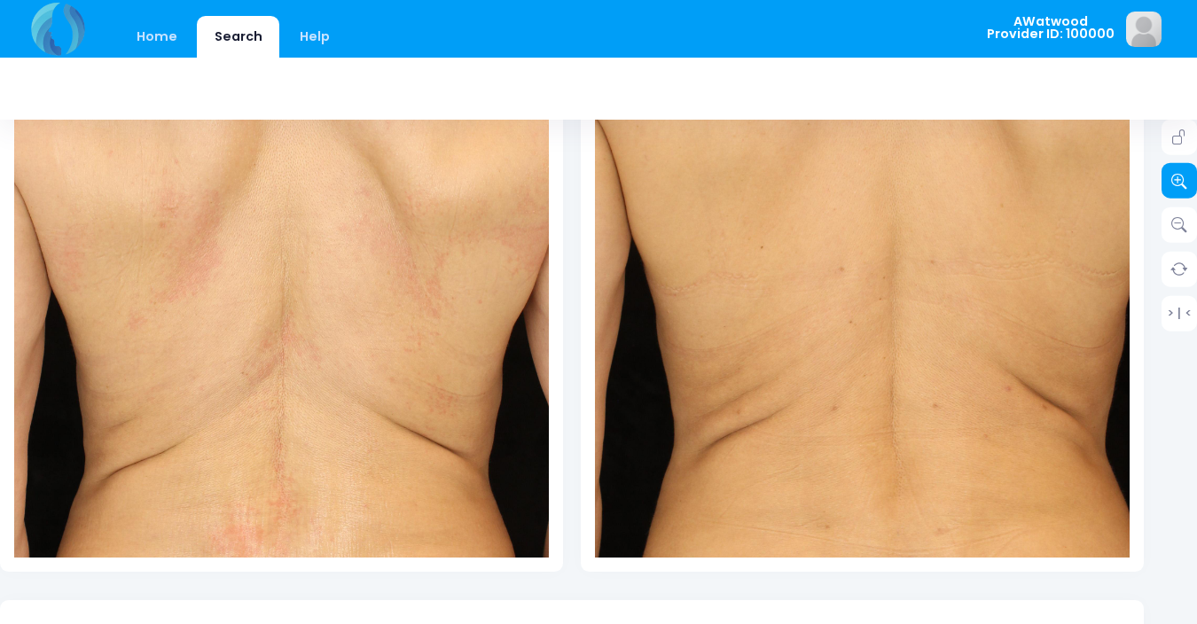
click at [1173, 174] on icon at bounding box center [1179, 181] width 16 height 16
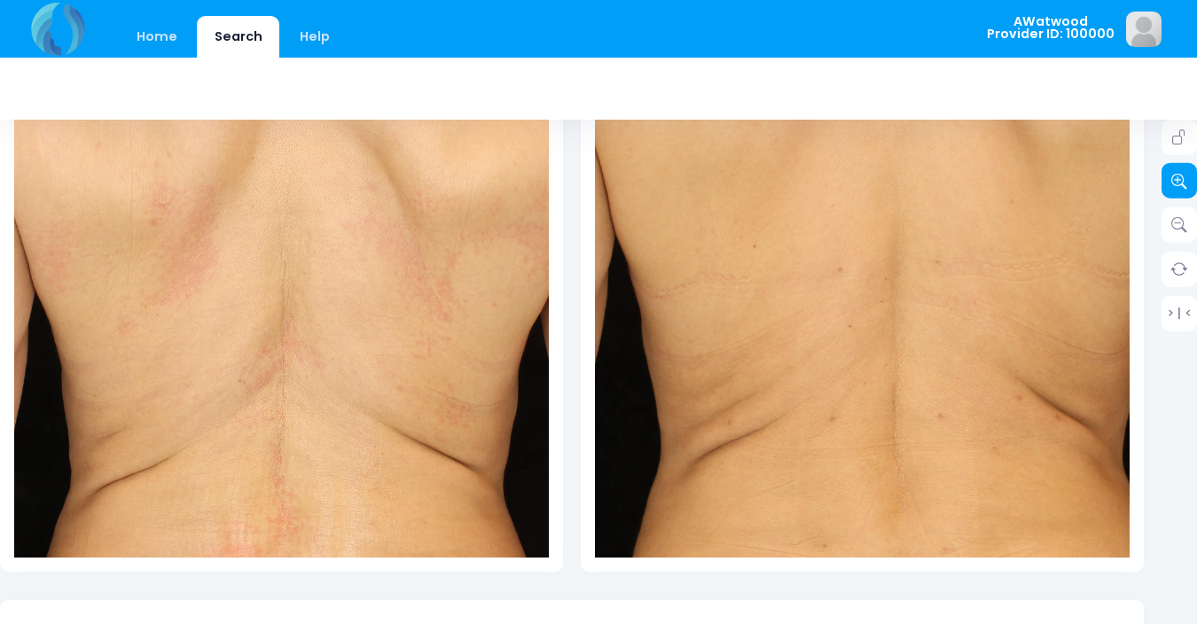
click at [1173, 174] on icon at bounding box center [1179, 181] width 16 height 16
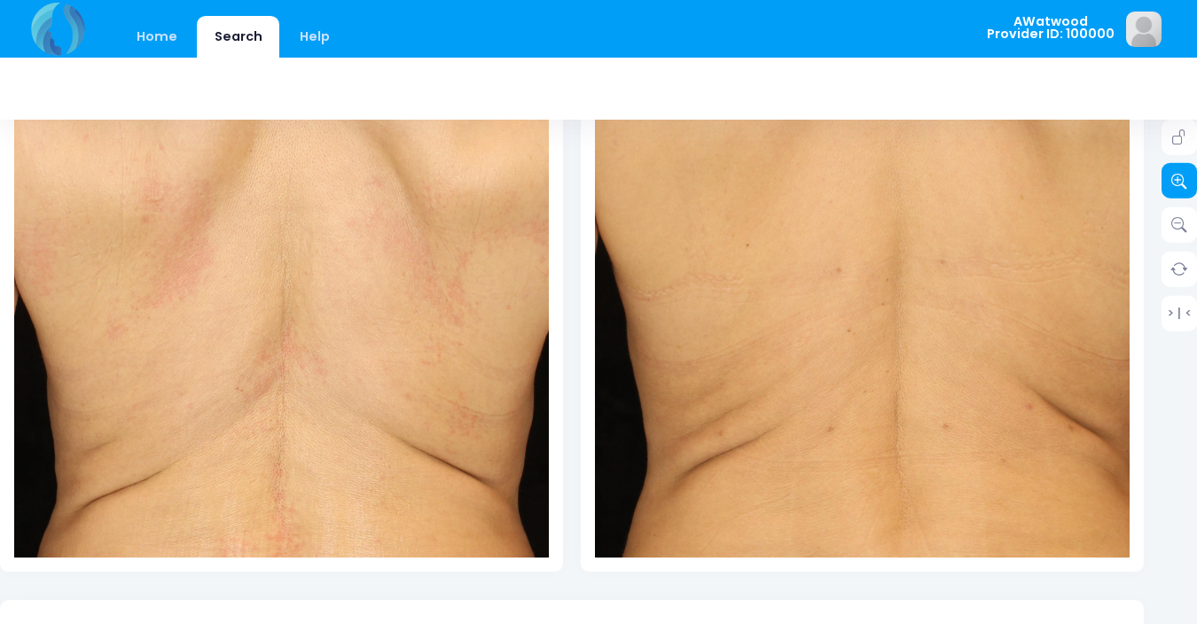
click at [1173, 174] on icon at bounding box center [1179, 181] width 16 height 16
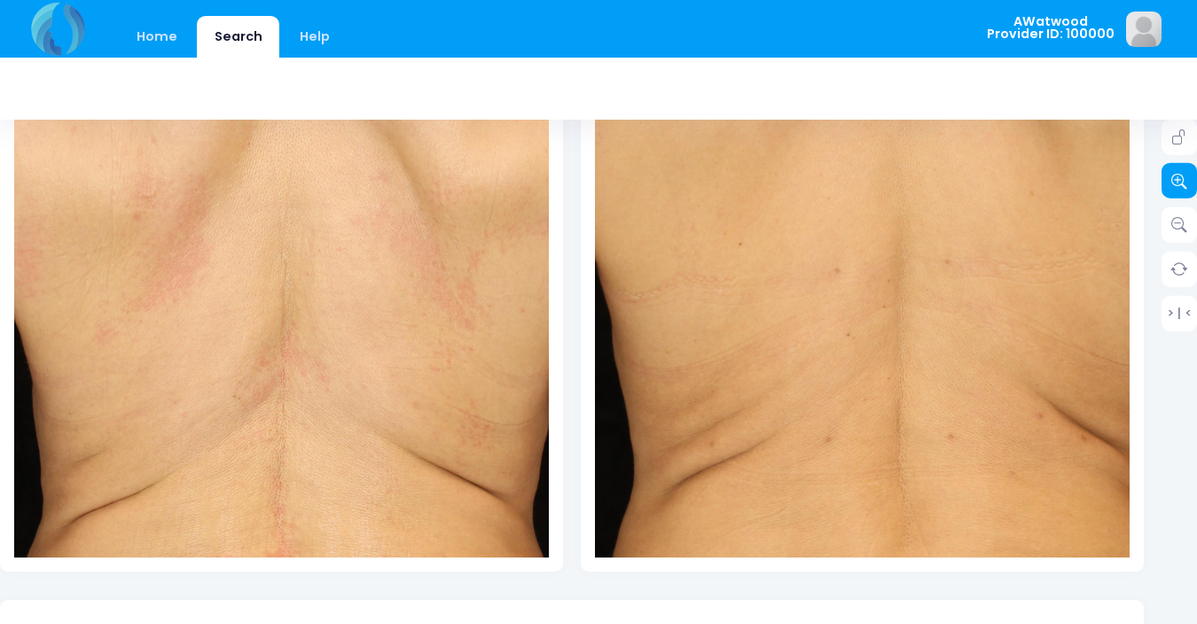
click at [1173, 174] on icon at bounding box center [1179, 181] width 16 height 16
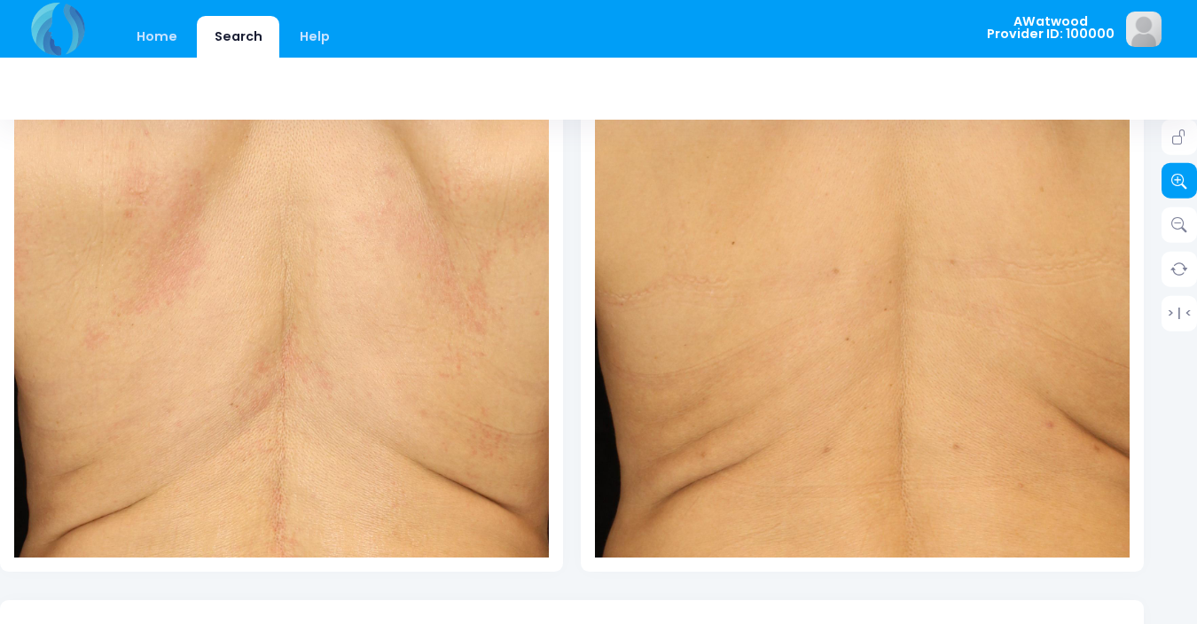
click at [1173, 174] on icon at bounding box center [1179, 181] width 16 height 16
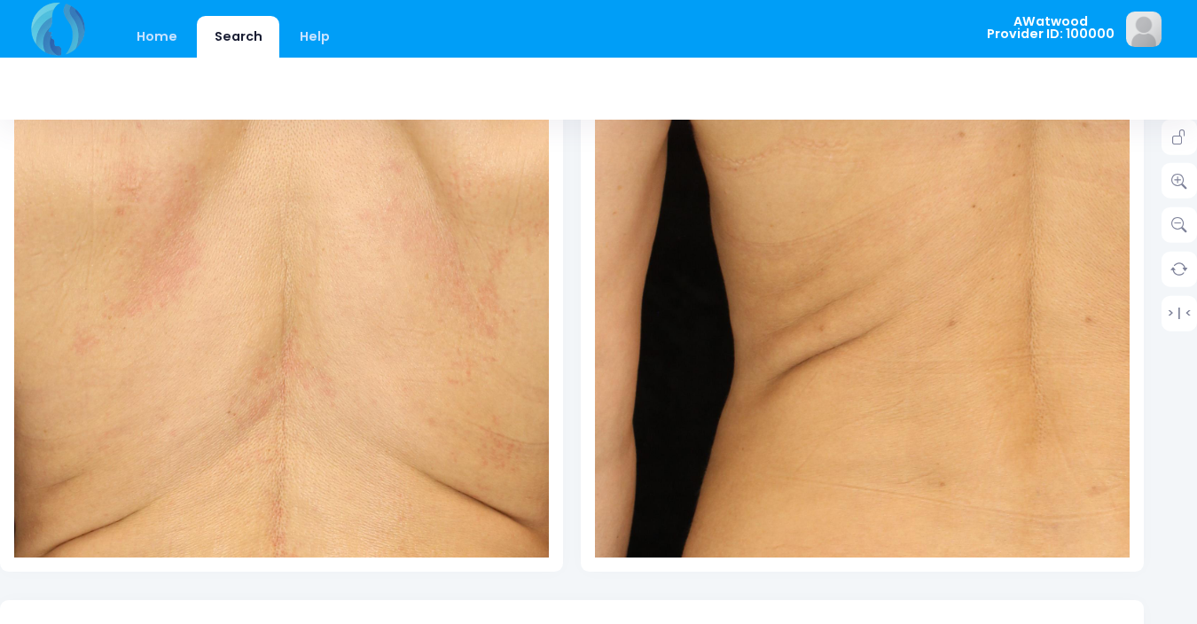
click at [721, 340] on img at bounding box center [988, 124] width 1015 height 1523
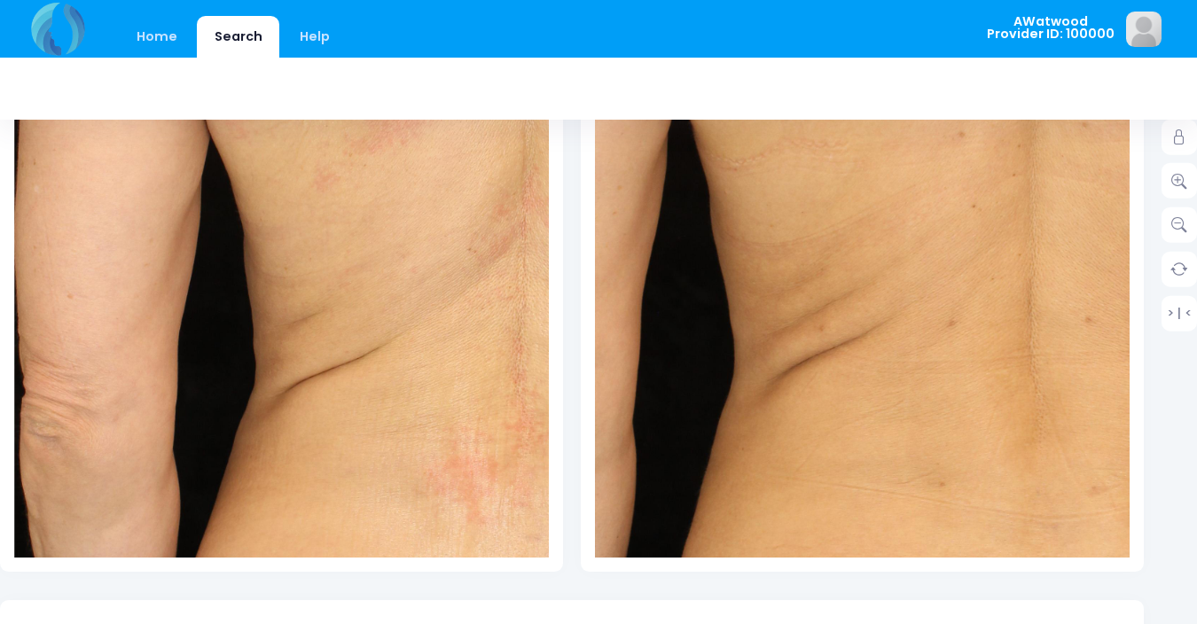
click at [10, 368] on div "Date: Provider ID:" at bounding box center [281, 189] width 563 height 766
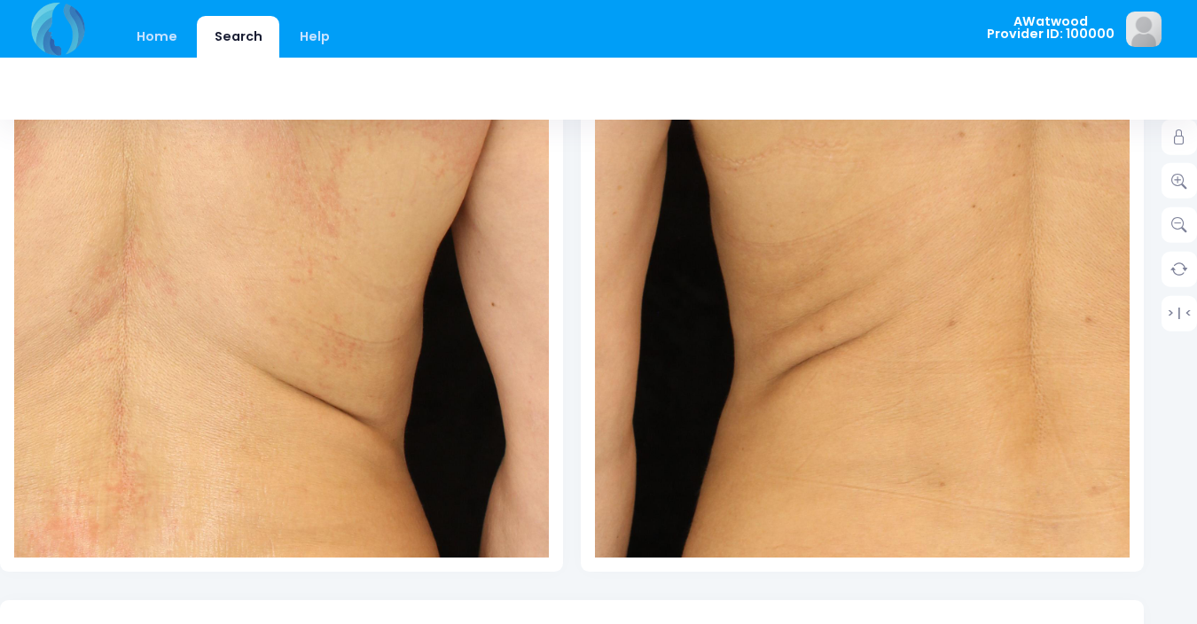
click at [458, 306] on img at bounding box center [122, 160] width 1015 height 1523
click at [1186, 138] on icon at bounding box center [1179, 137] width 16 height 16
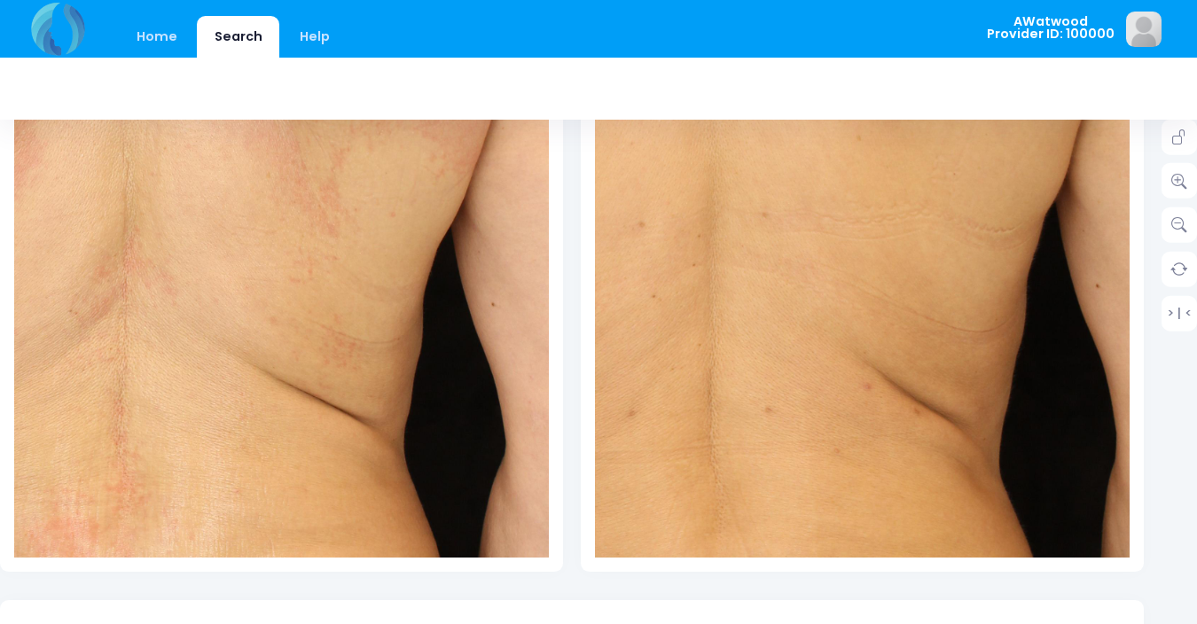
click at [1076, 254] on img at bounding box center [668, 215] width 1015 height 1523
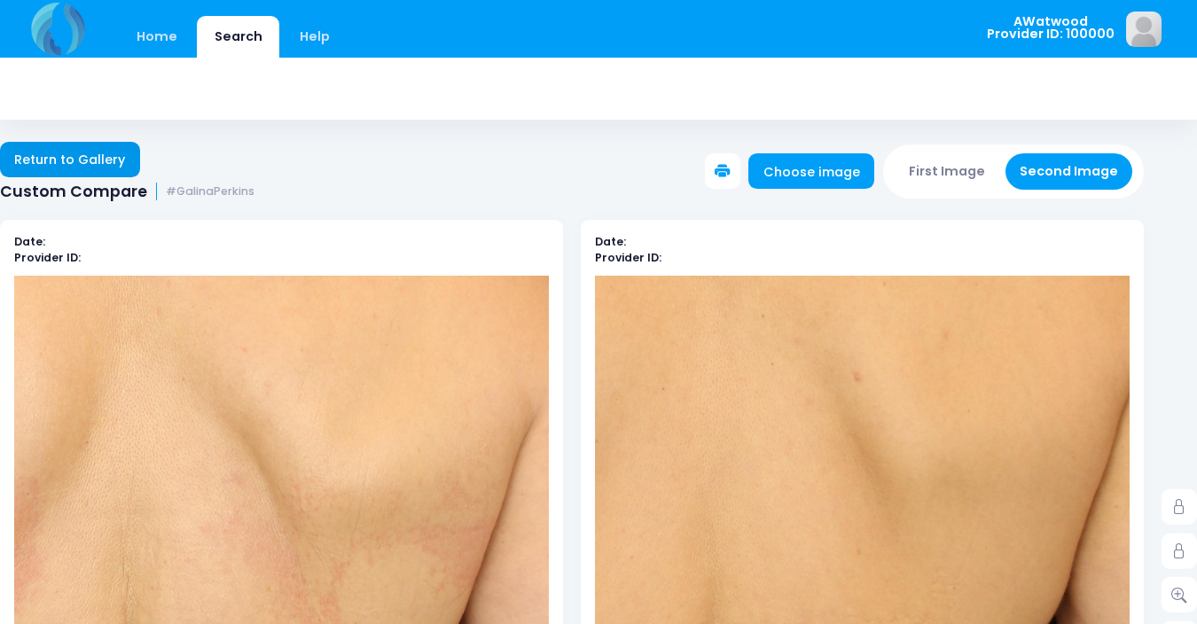
click at [48, 165] on link "Return to Gallery" at bounding box center [70, 159] width 140 height 35
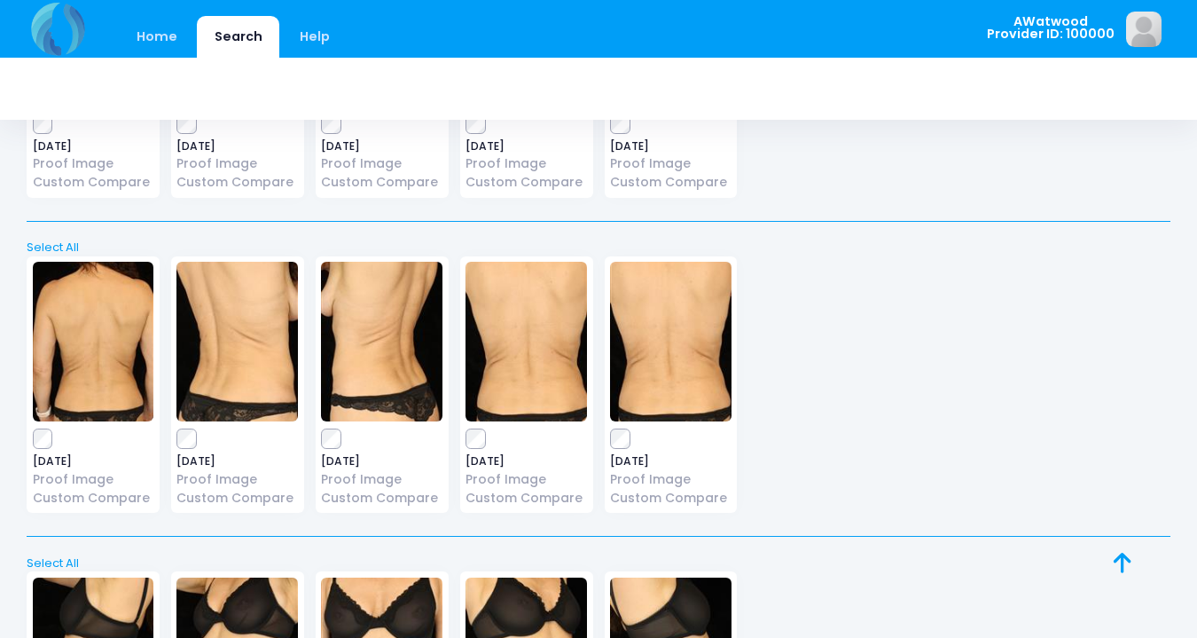
scroll to position [2175, 0]
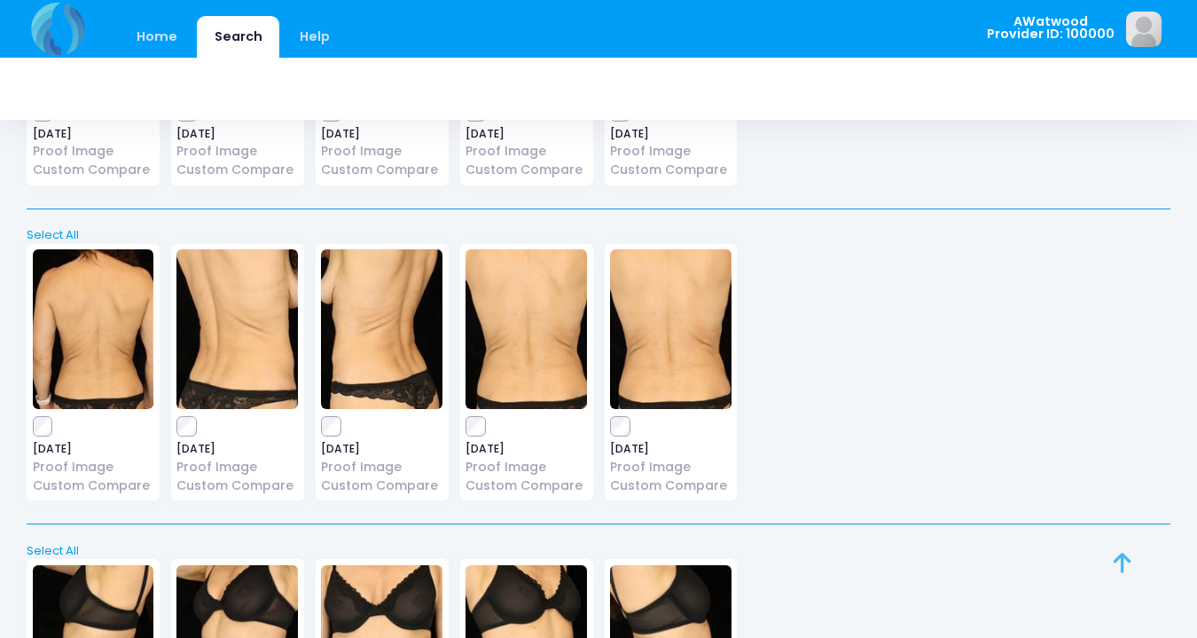
click at [1125, 562] on icon at bounding box center [1123, 562] width 18 height 1
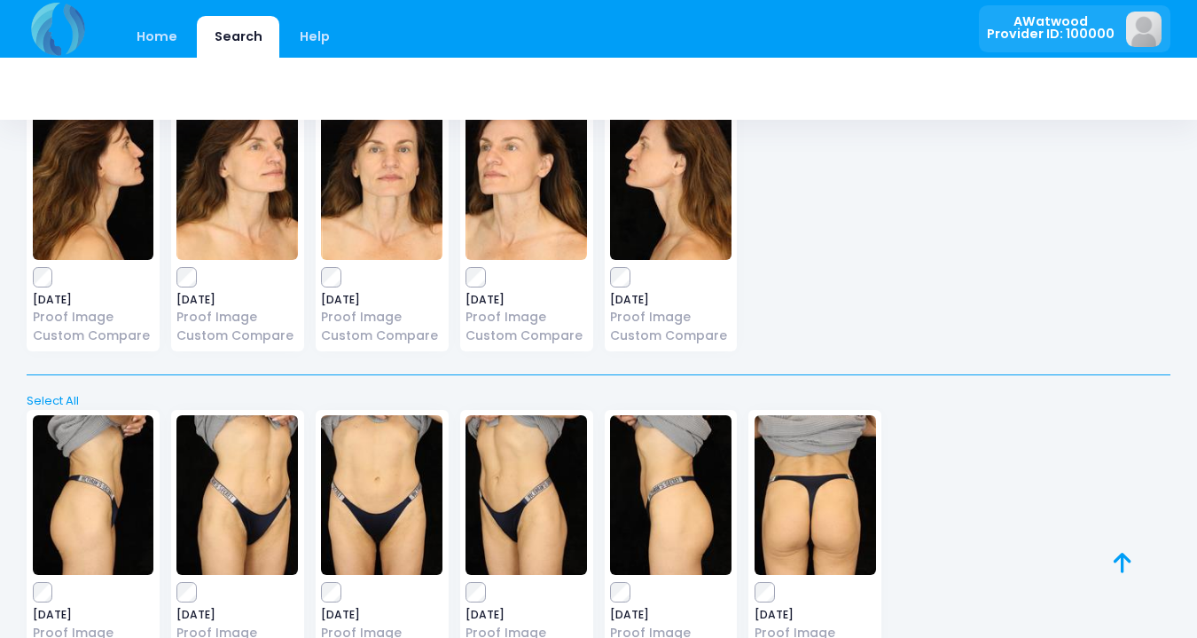
scroll to position [0, 0]
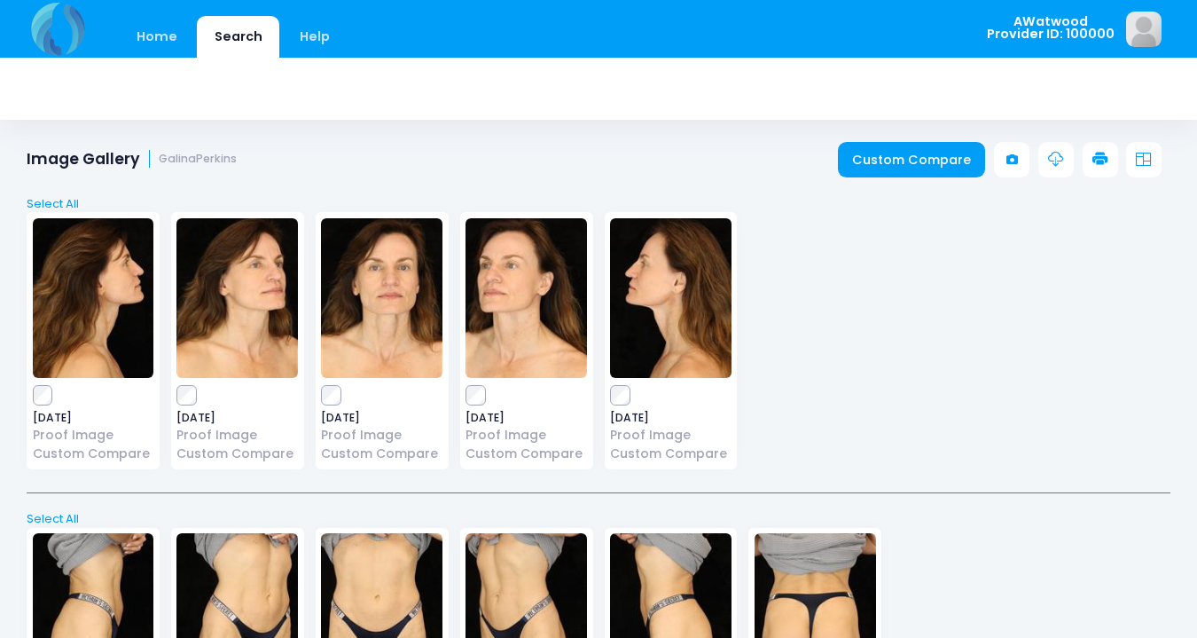
click at [882, 157] on link "Custom Compare" at bounding box center [912, 159] width 148 height 35
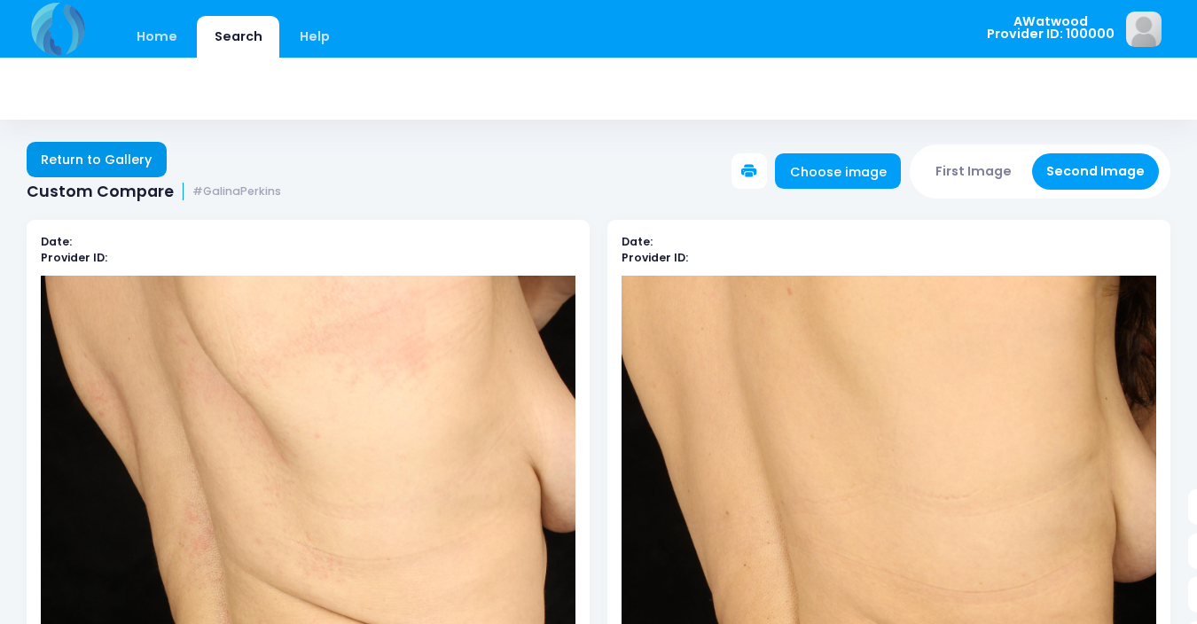
click at [81, 168] on link "Return to Gallery" at bounding box center [97, 159] width 140 height 35
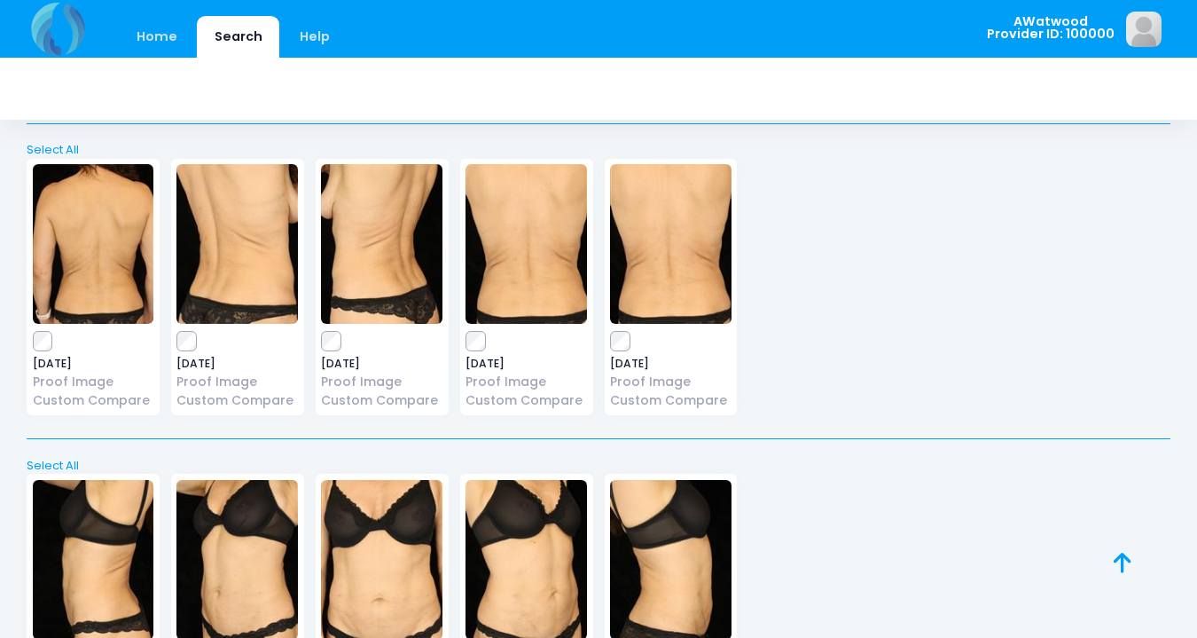
scroll to position [2265, 0]
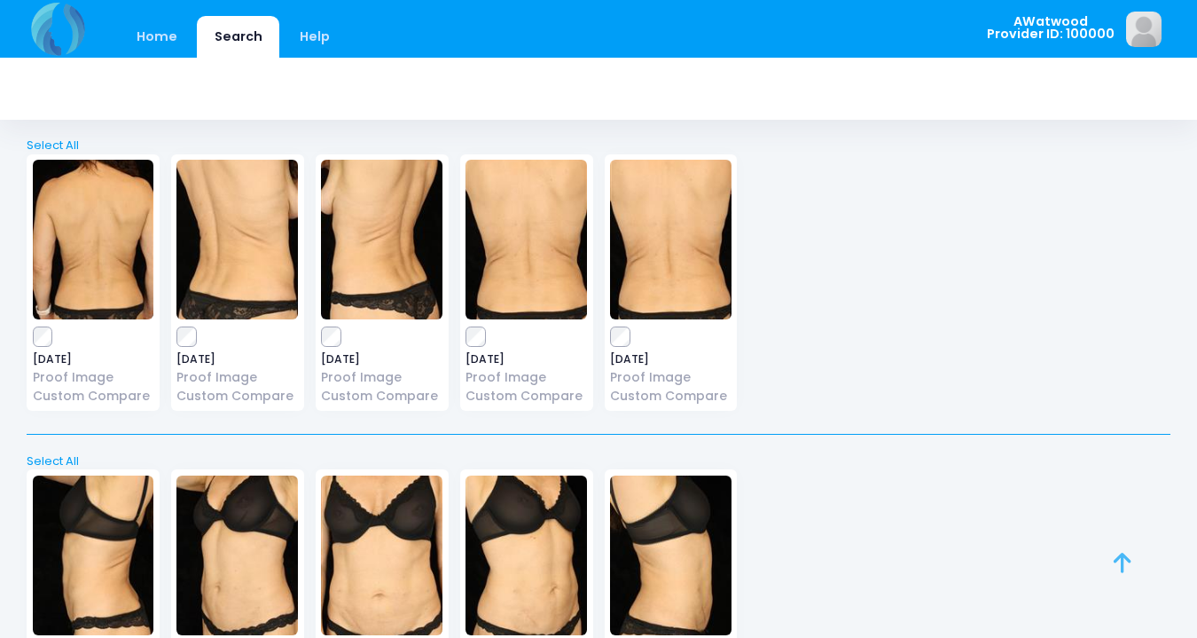
click at [1123, 563] on icon at bounding box center [1123, 562] width 18 height 1
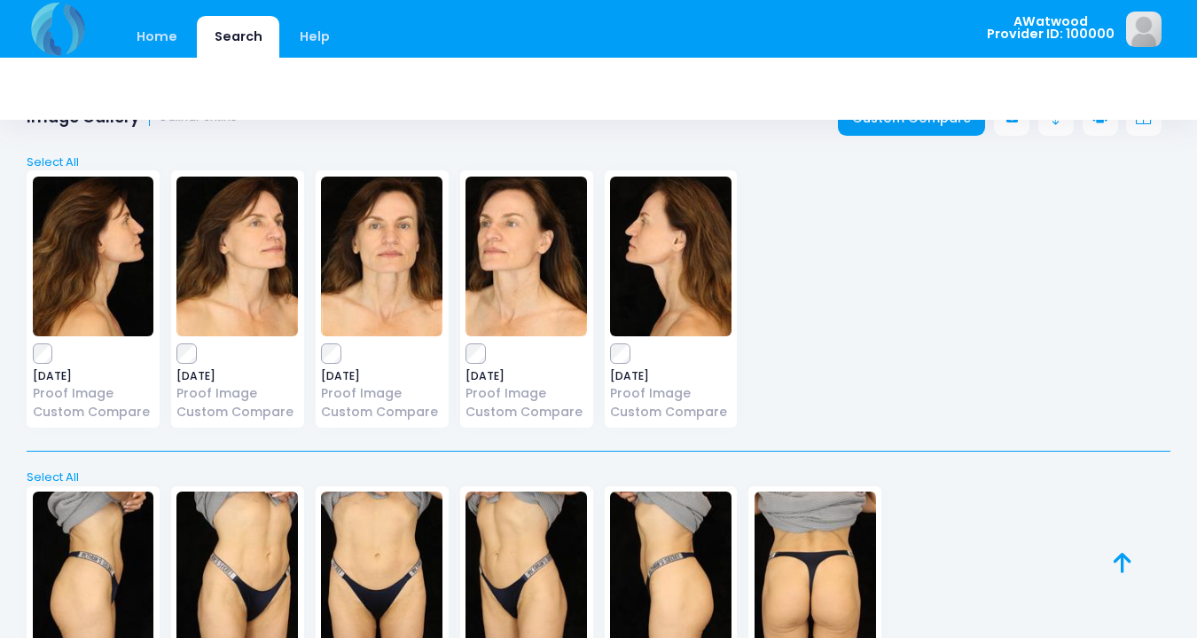
scroll to position [0, 0]
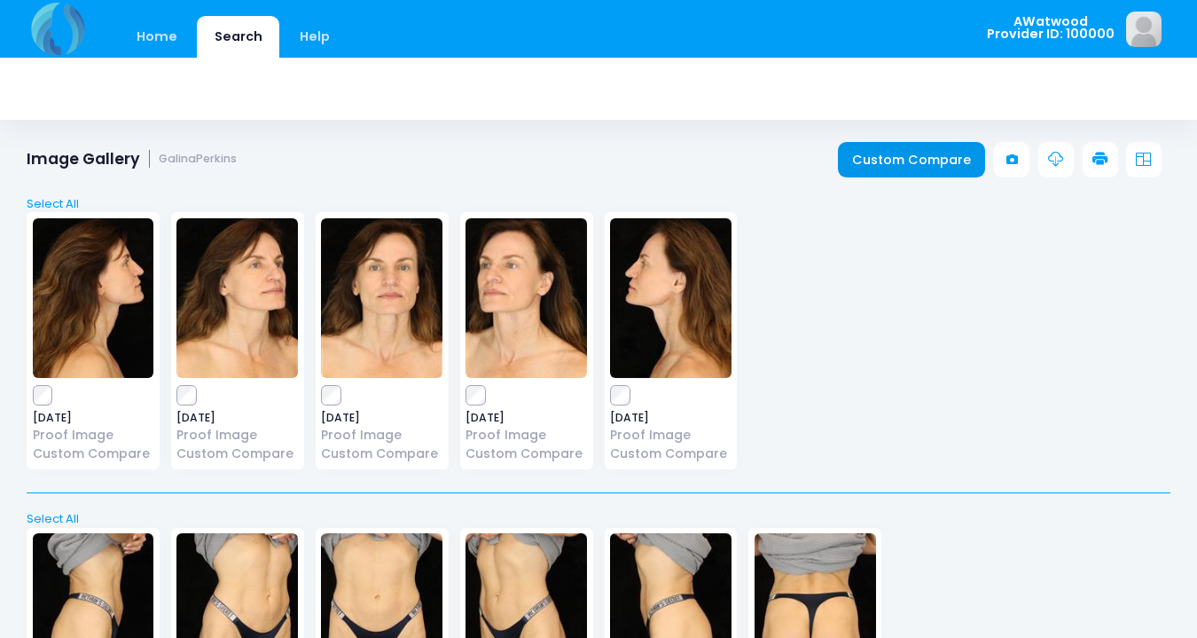
click at [903, 167] on link "Custom Compare" at bounding box center [912, 159] width 148 height 35
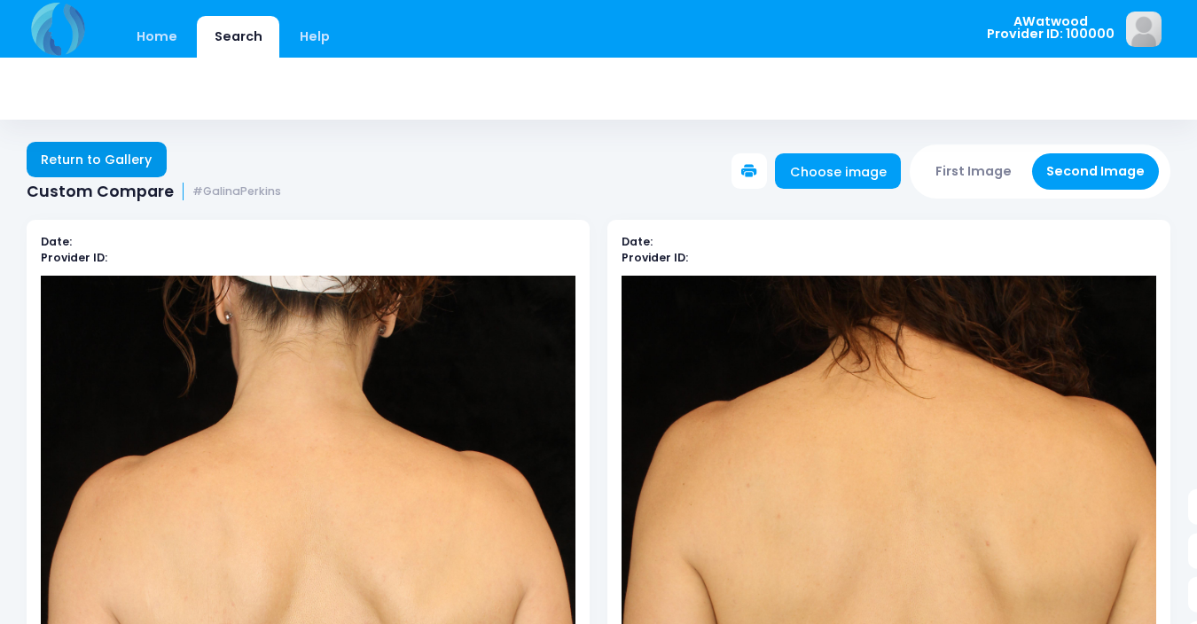
click at [70, 159] on link "Return to Gallery" at bounding box center [97, 159] width 140 height 35
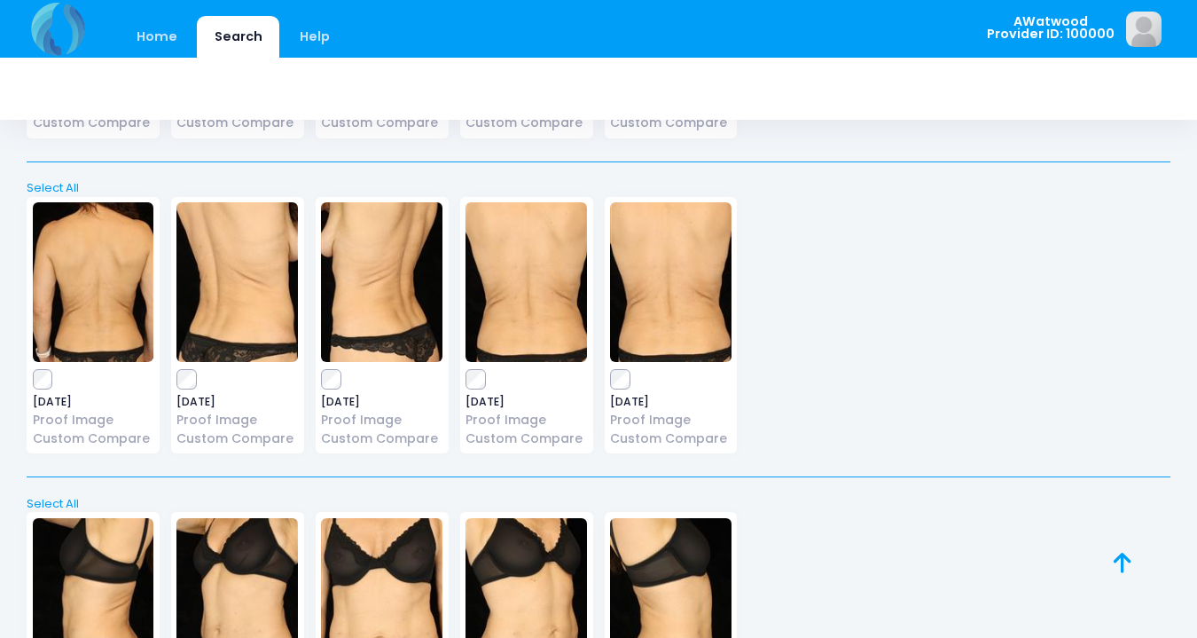
scroll to position [2286, 0]
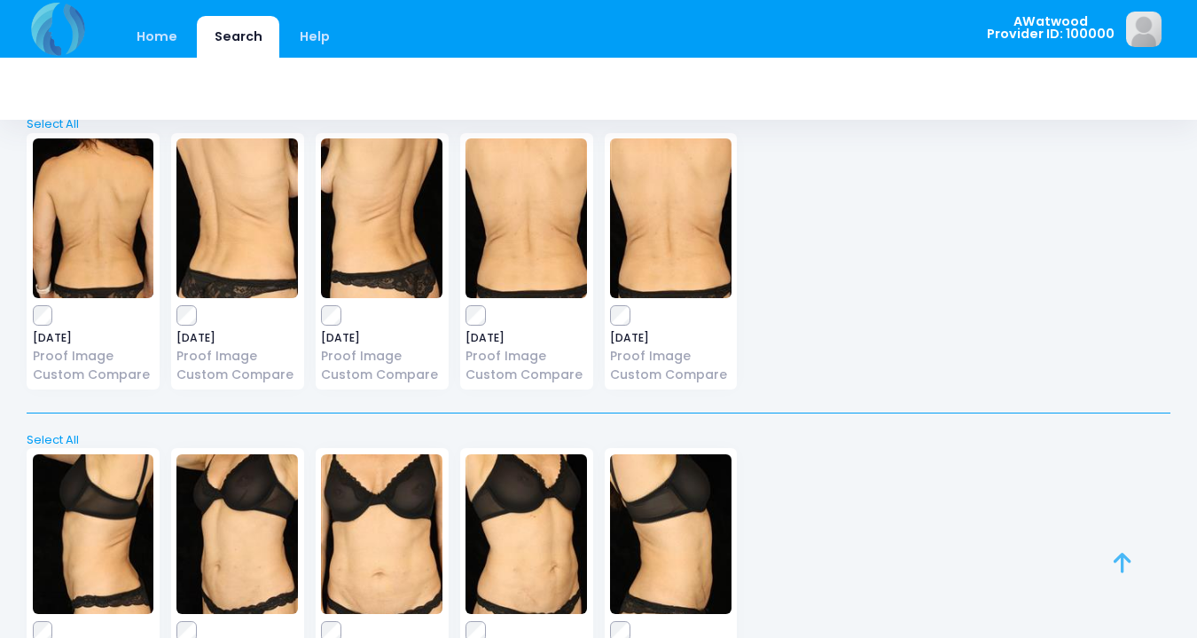
click at [1121, 562] on icon at bounding box center [1123, 562] width 18 height 1
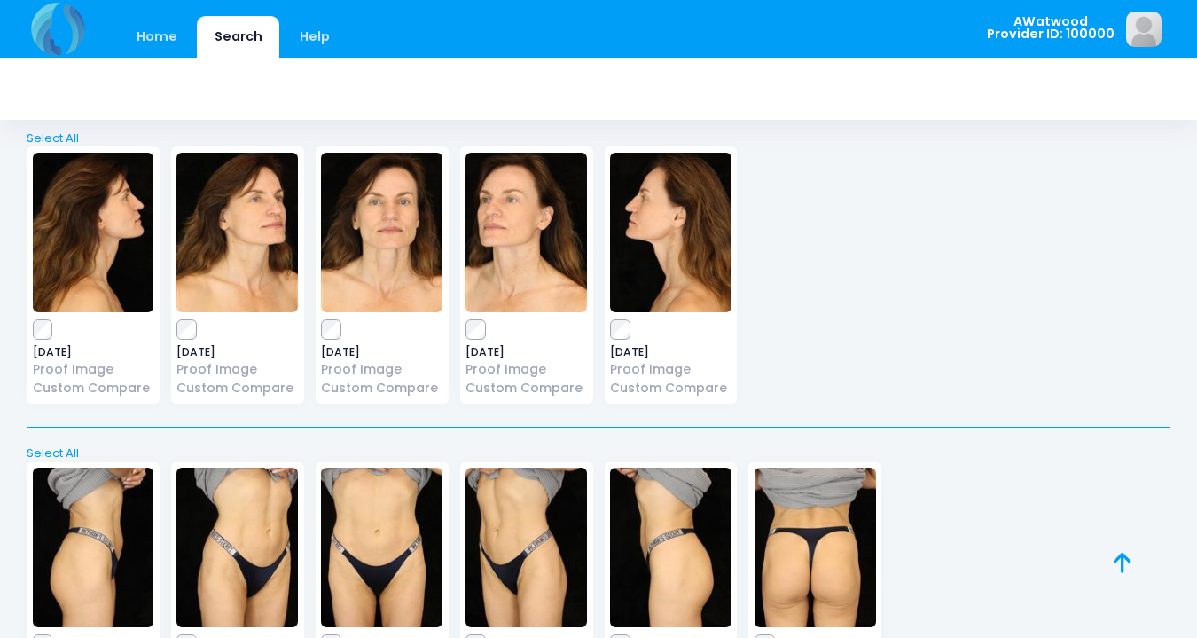
scroll to position [0, 0]
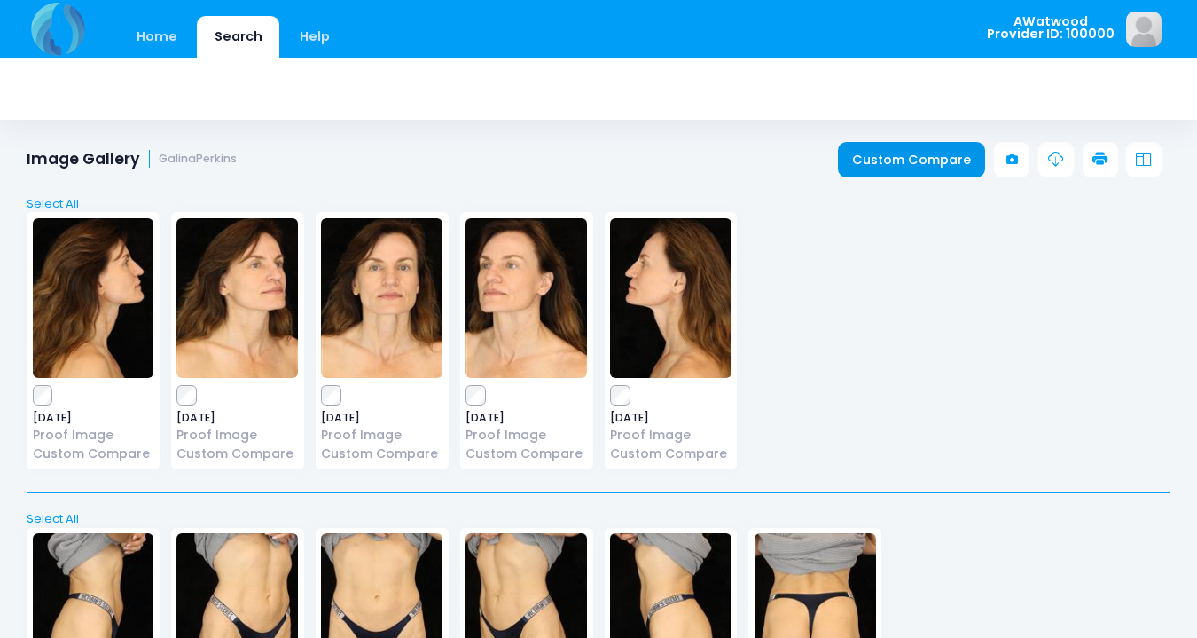
click at [887, 166] on link "Custom Compare" at bounding box center [912, 159] width 148 height 35
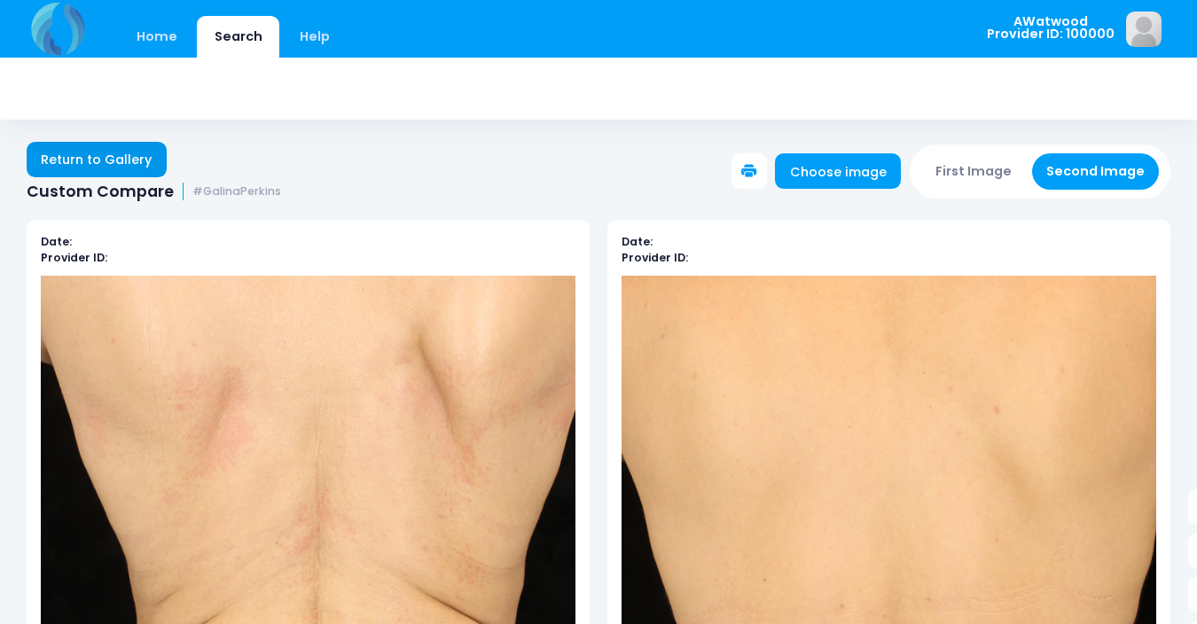
click at [112, 153] on link "Return to Gallery" at bounding box center [97, 159] width 140 height 35
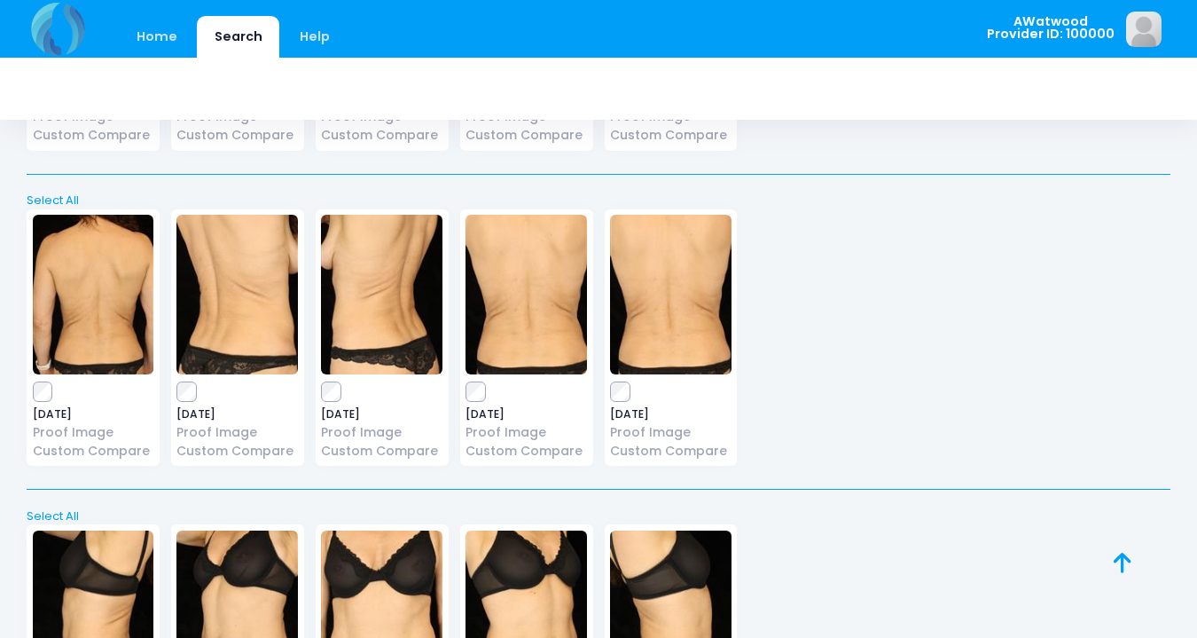
scroll to position [2227, 0]
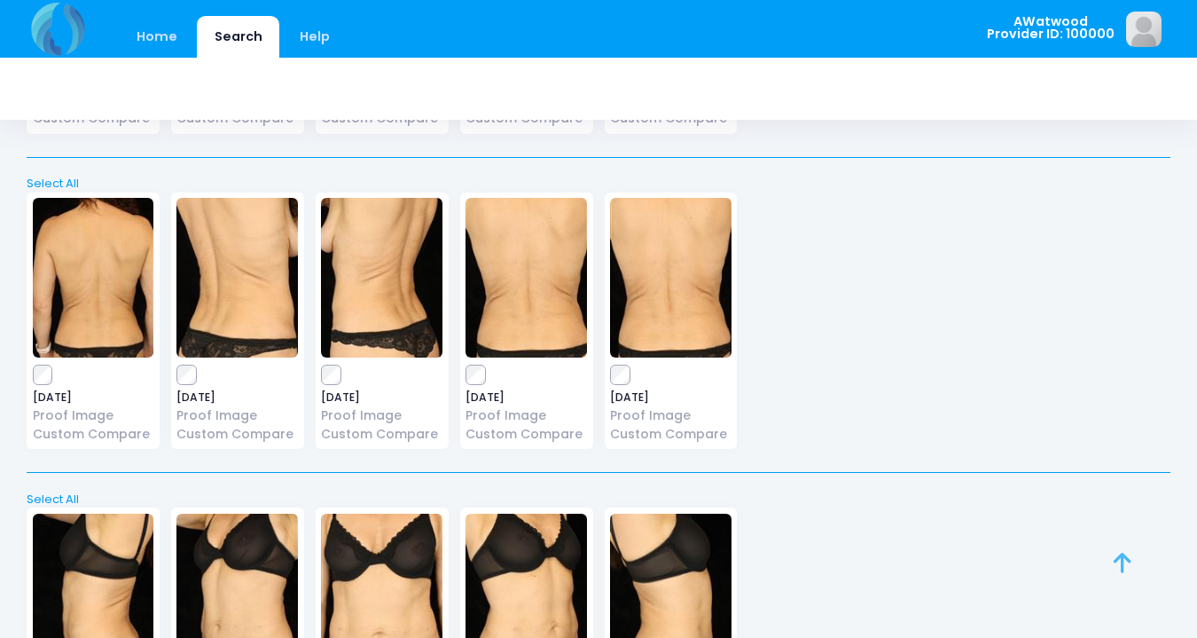
click at [1122, 562] on icon at bounding box center [1123, 562] width 18 height 1
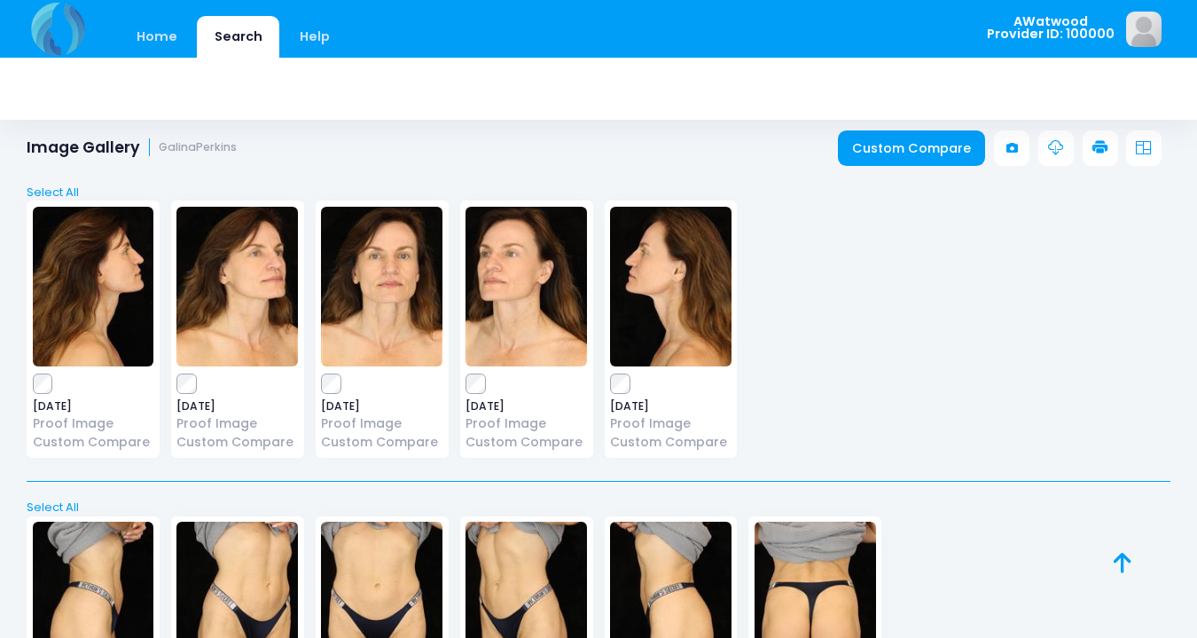
scroll to position [0, 0]
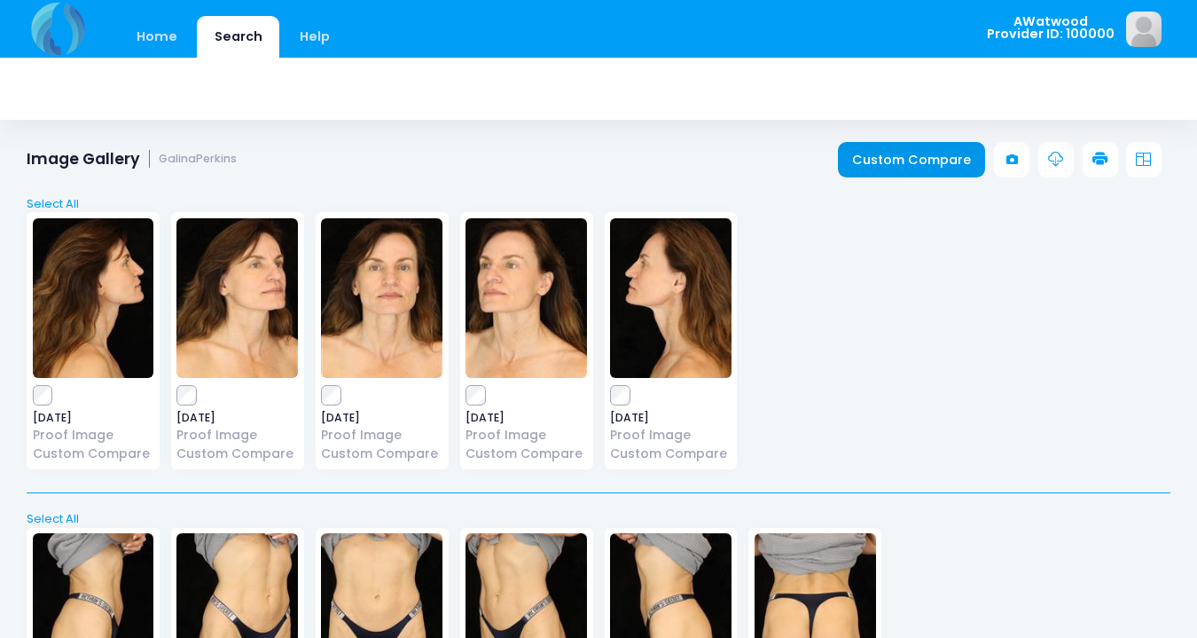
click at [854, 160] on link "Custom Compare" at bounding box center [912, 159] width 148 height 35
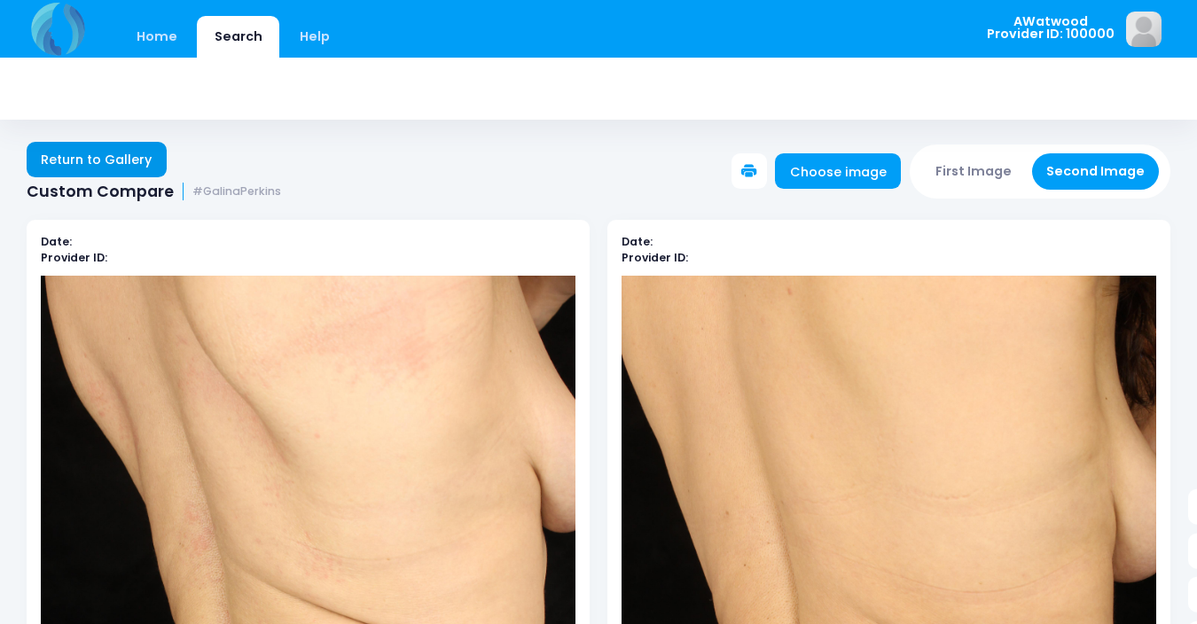
click at [113, 154] on link "Return to Gallery" at bounding box center [97, 159] width 140 height 35
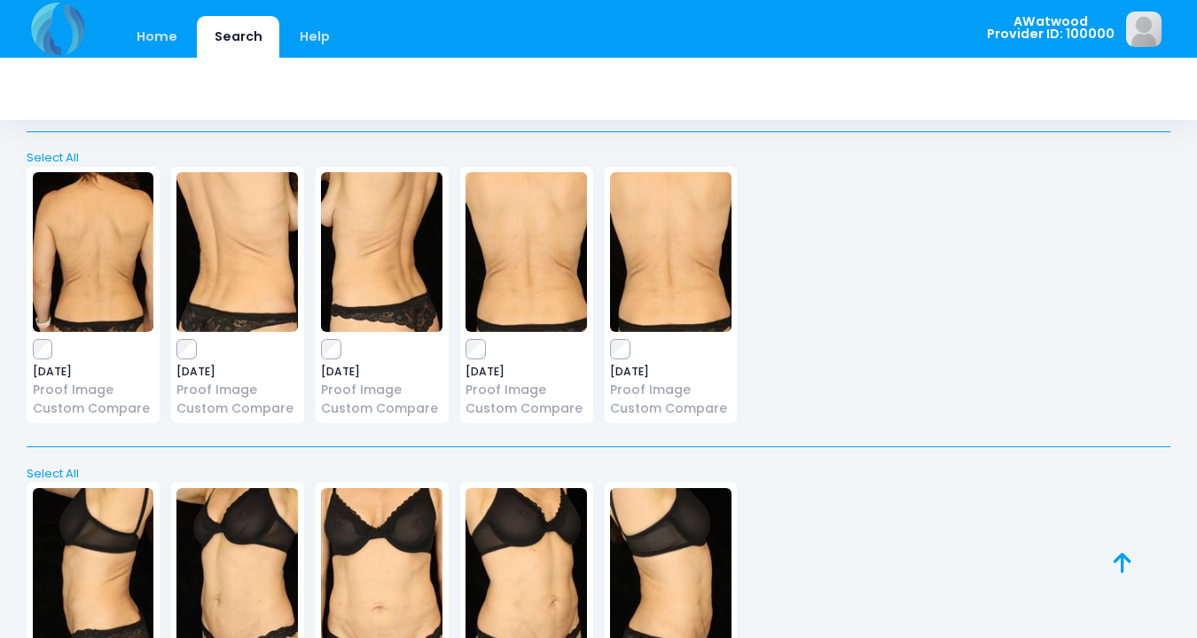
scroll to position [2269, 0]
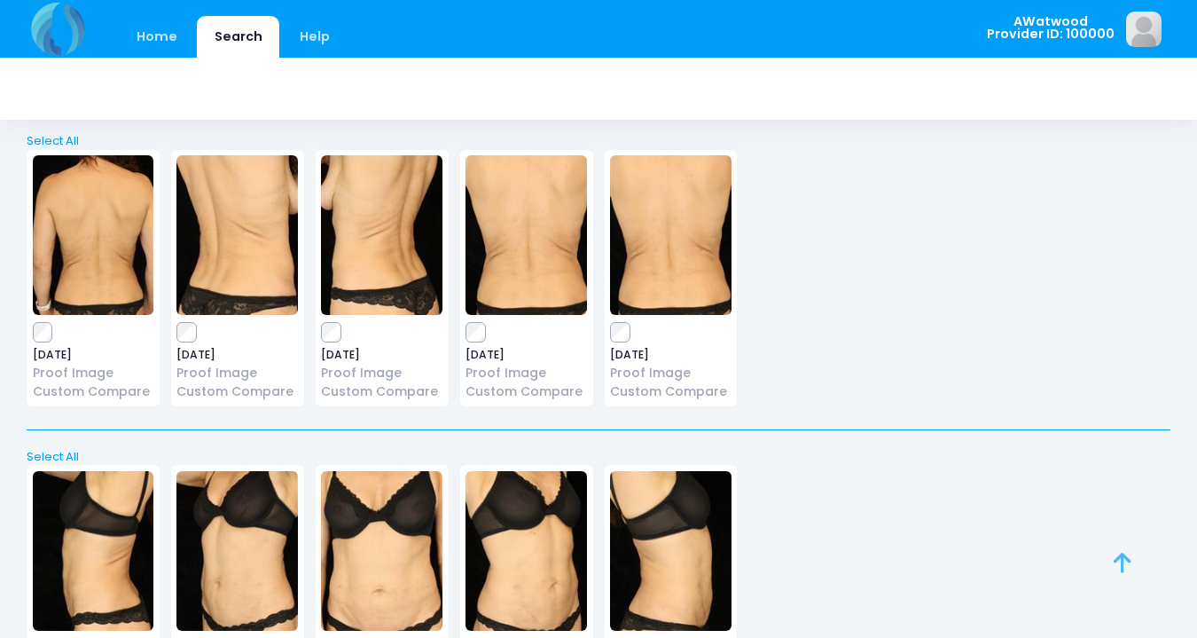
click at [1123, 562] on icon at bounding box center [1123, 562] width 18 height 1
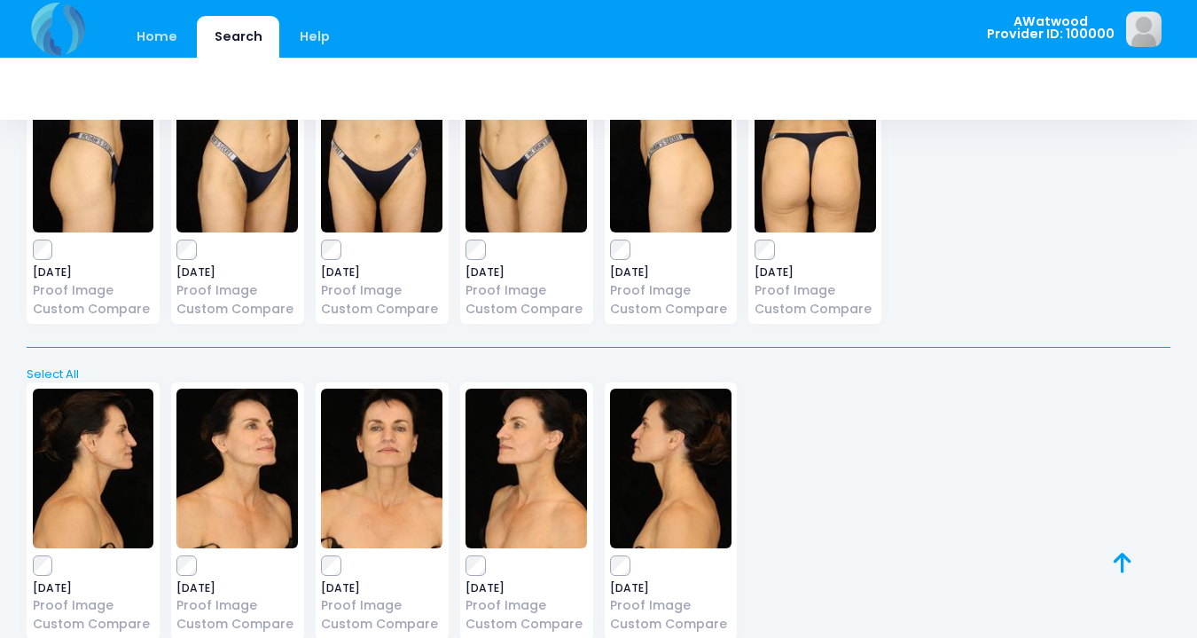
scroll to position [0, 0]
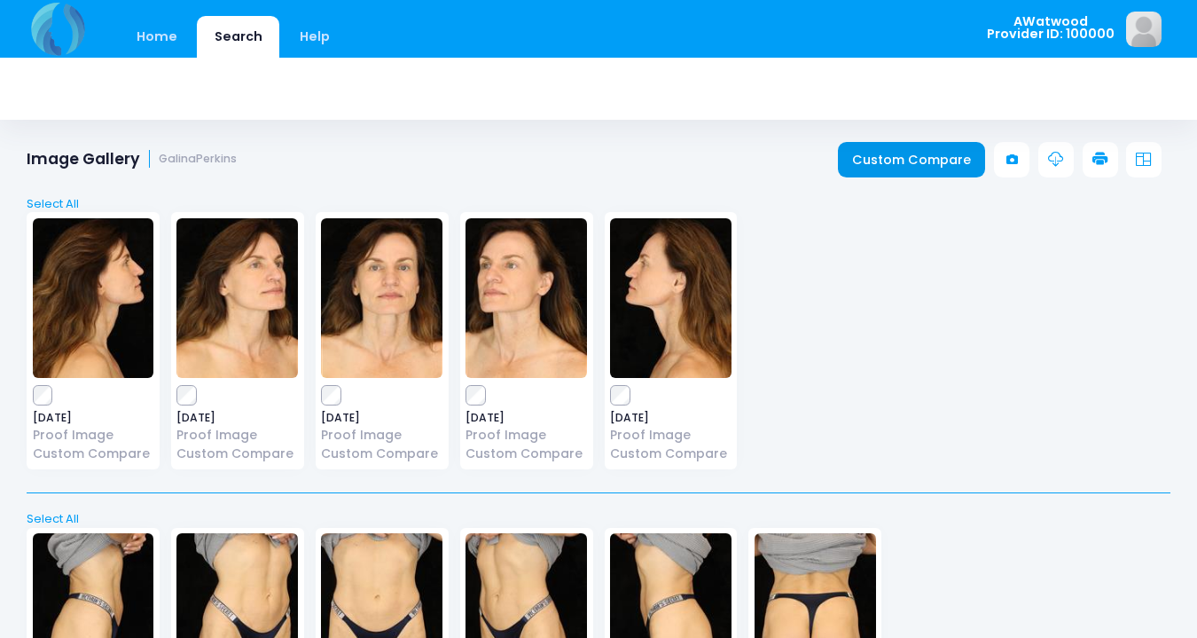
click at [928, 160] on link "Custom Compare" at bounding box center [912, 159] width 148 height 35
